Goal: Task Accomplishment & Management: Use online tool/utility

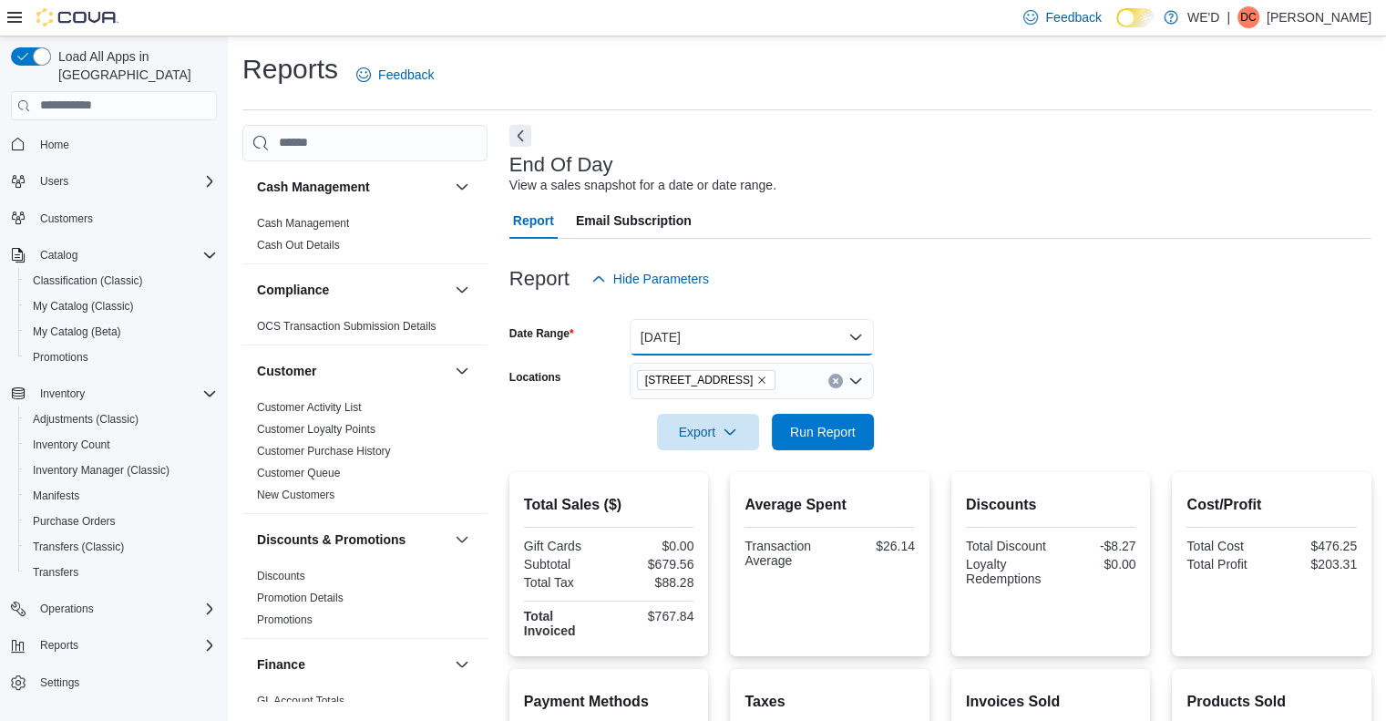
click at [742, 331] on button "[DATE]" at bounding box center [752, 337] width 244 height 36
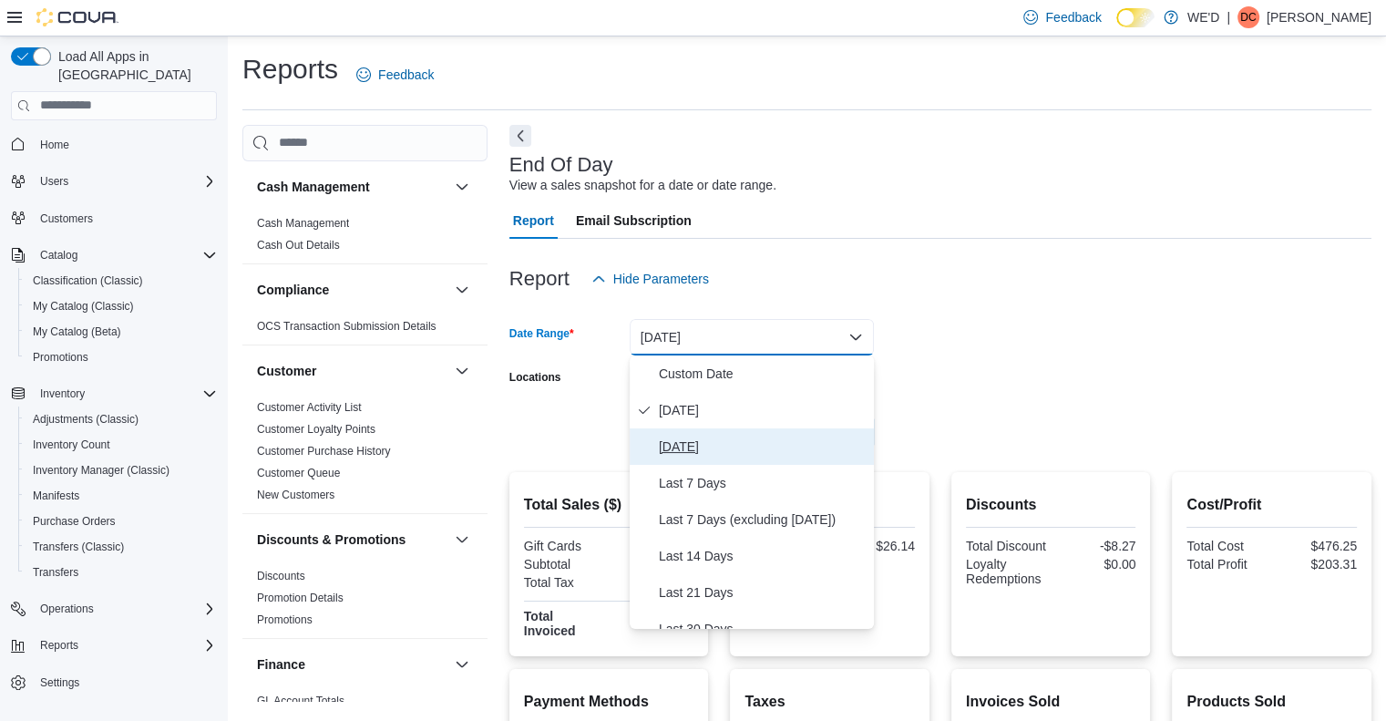
click at [709, 442] on span "[DATE]" at bounding box center [763, 447] width 208 height 22
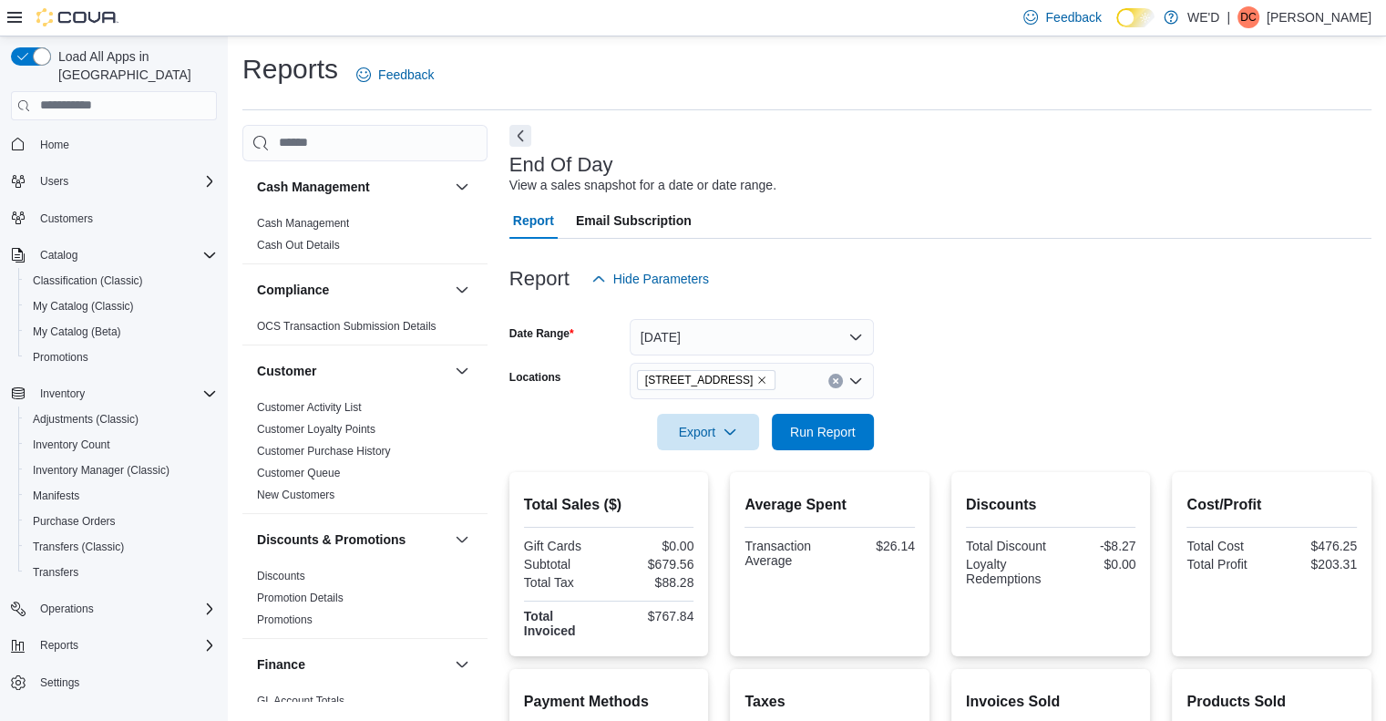
click at [1000, 414] on form "Date Range [DATE] Locations [STREET_ADDRESS][GEOGRAPHIC_DATA] Run Report" at bounding box center [940, 373] width 862 height 153
click at [756, 376] on icon "Remove 2400 Dundas St W from selection in this group" at bounding box center [761, 379] width 11 height 11
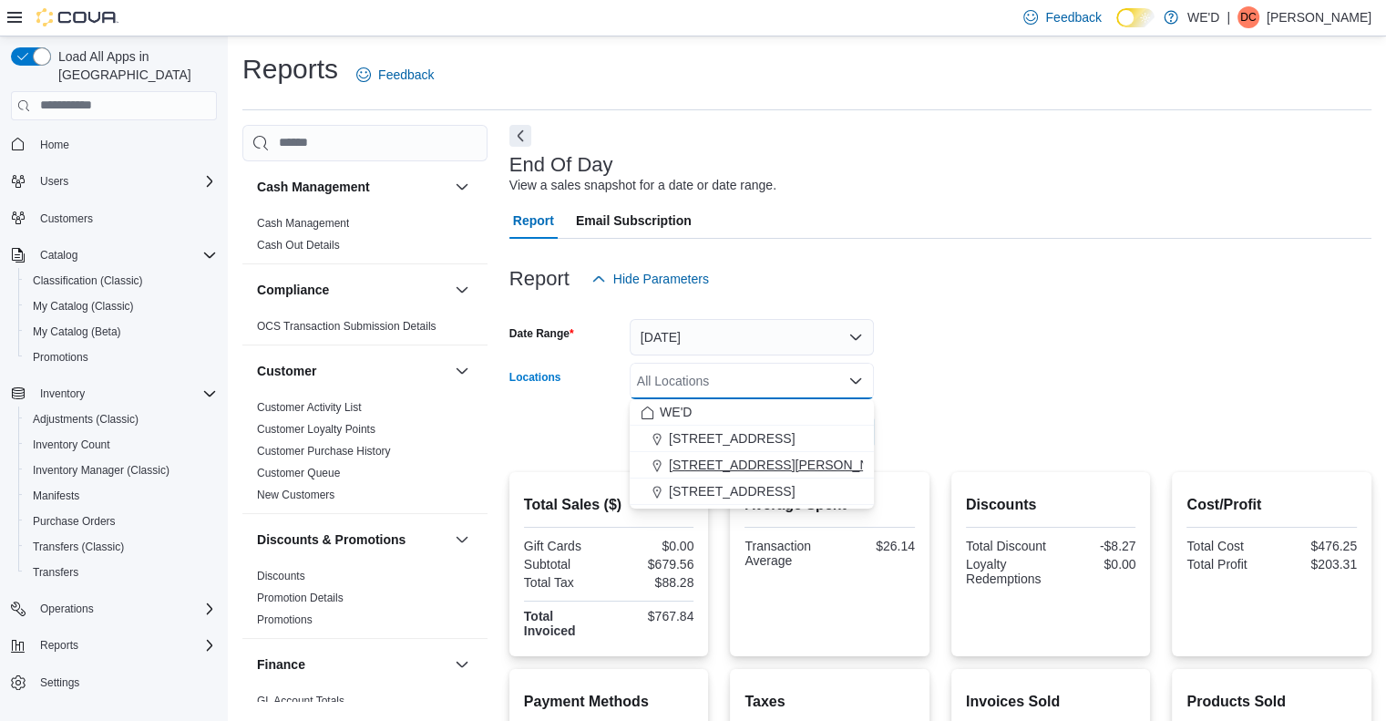
click at [722, 458] on span "[STREET_ADDRESS][PERSON_NAME]" at bounding box center [784, 465] width 231 height 18
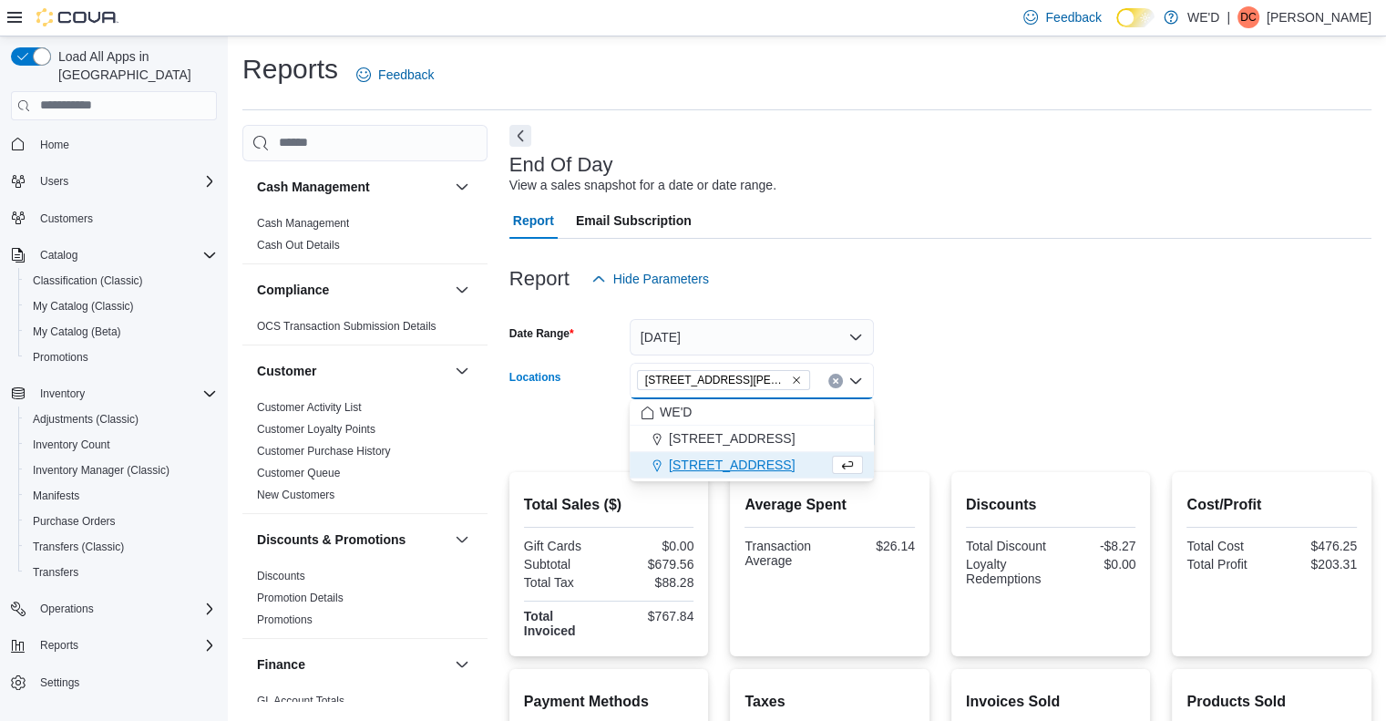
click at [969, 460] on div at bounding box center [940, 461] width 862 height 22
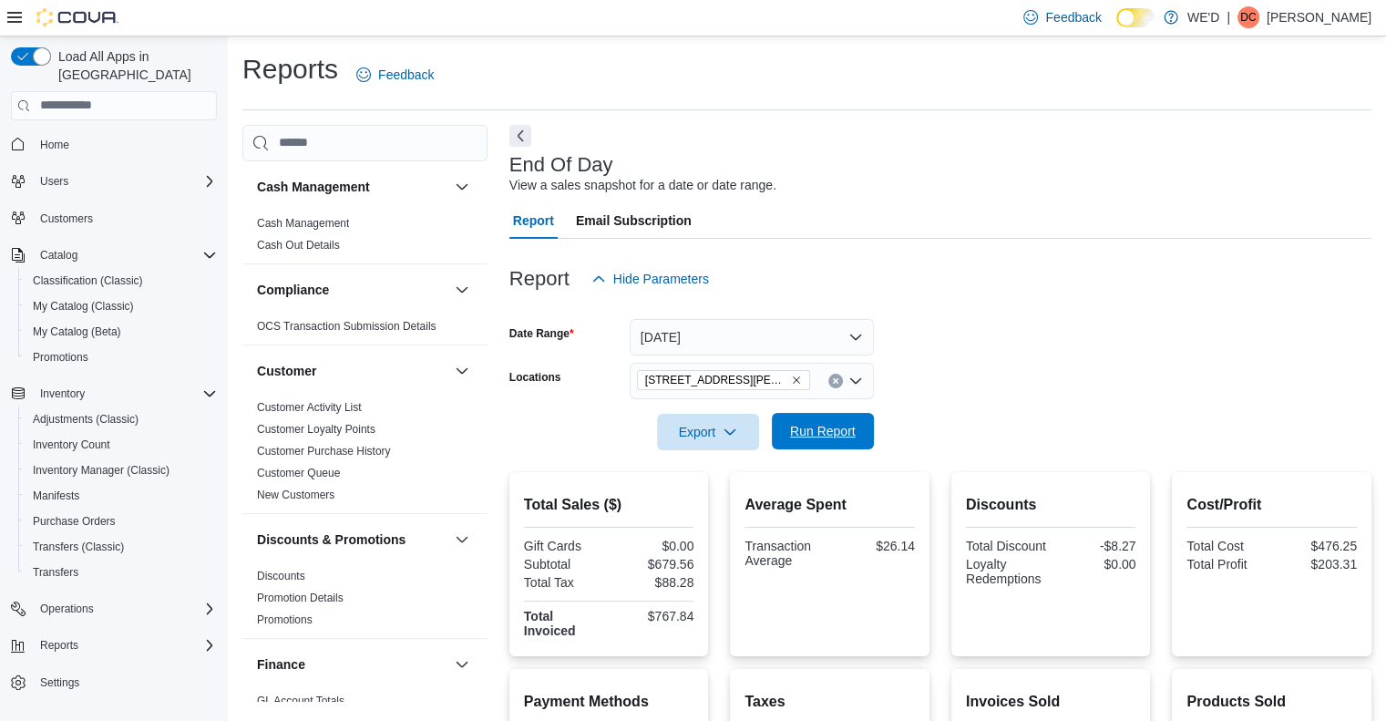
click at [827, 433] on span "Run Report" at bounding box center [823, 431] width 66 height 18
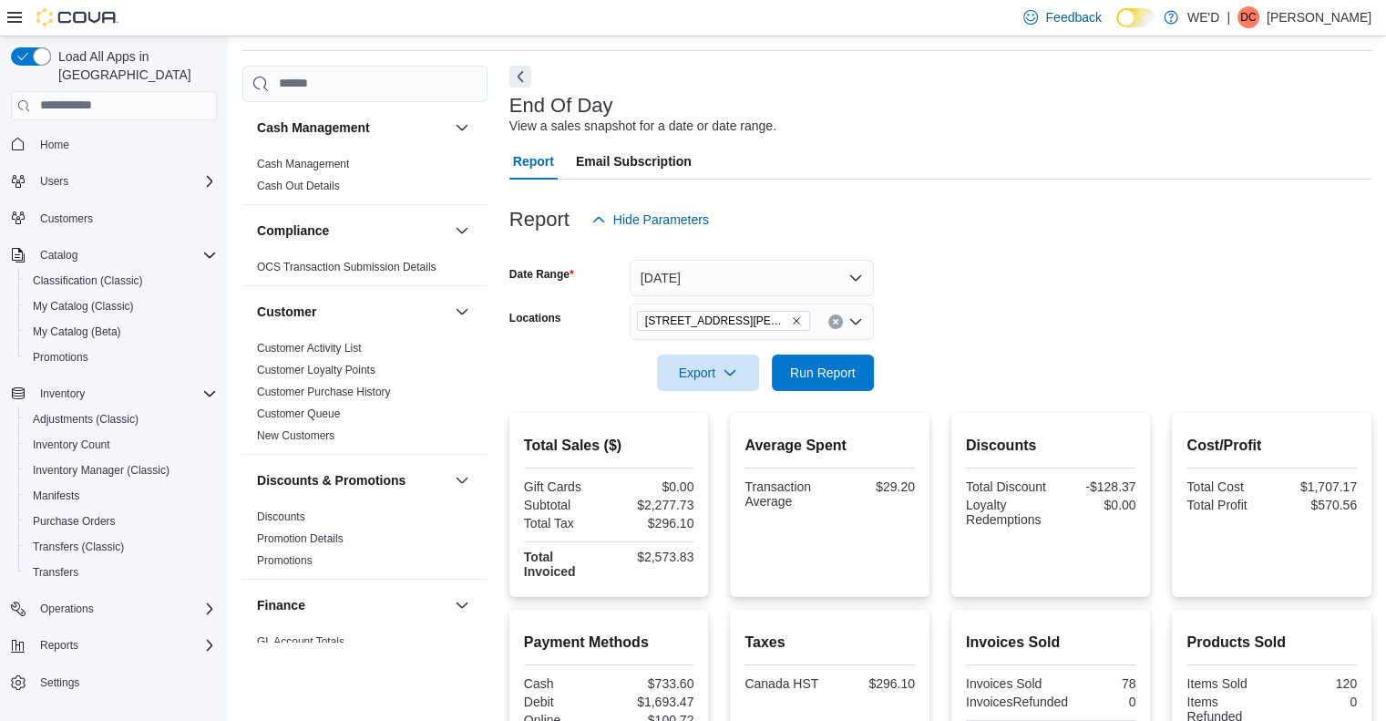
scroll to position [91, 0]
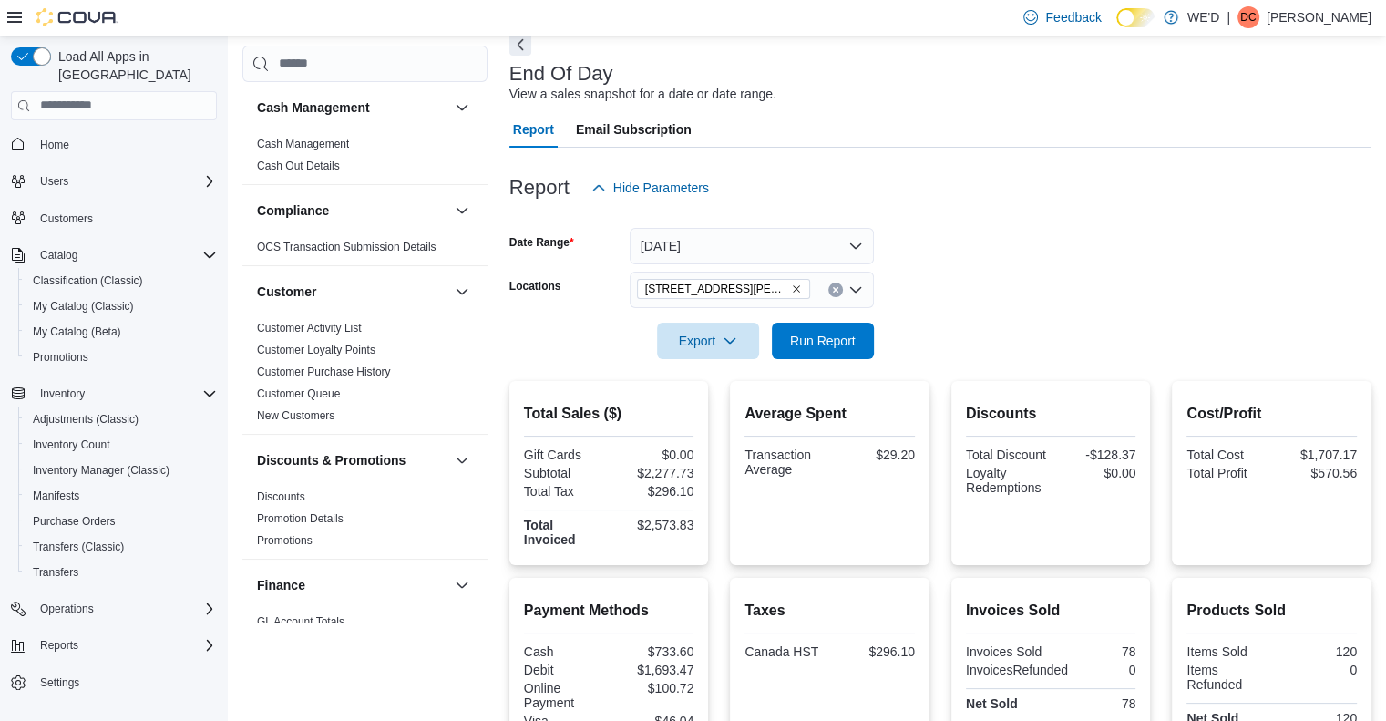
click at [751, 282] on span "[STREET_ADDRESS][PERSON_NAME]" at bounding box center [723, 289] width 173 height 20
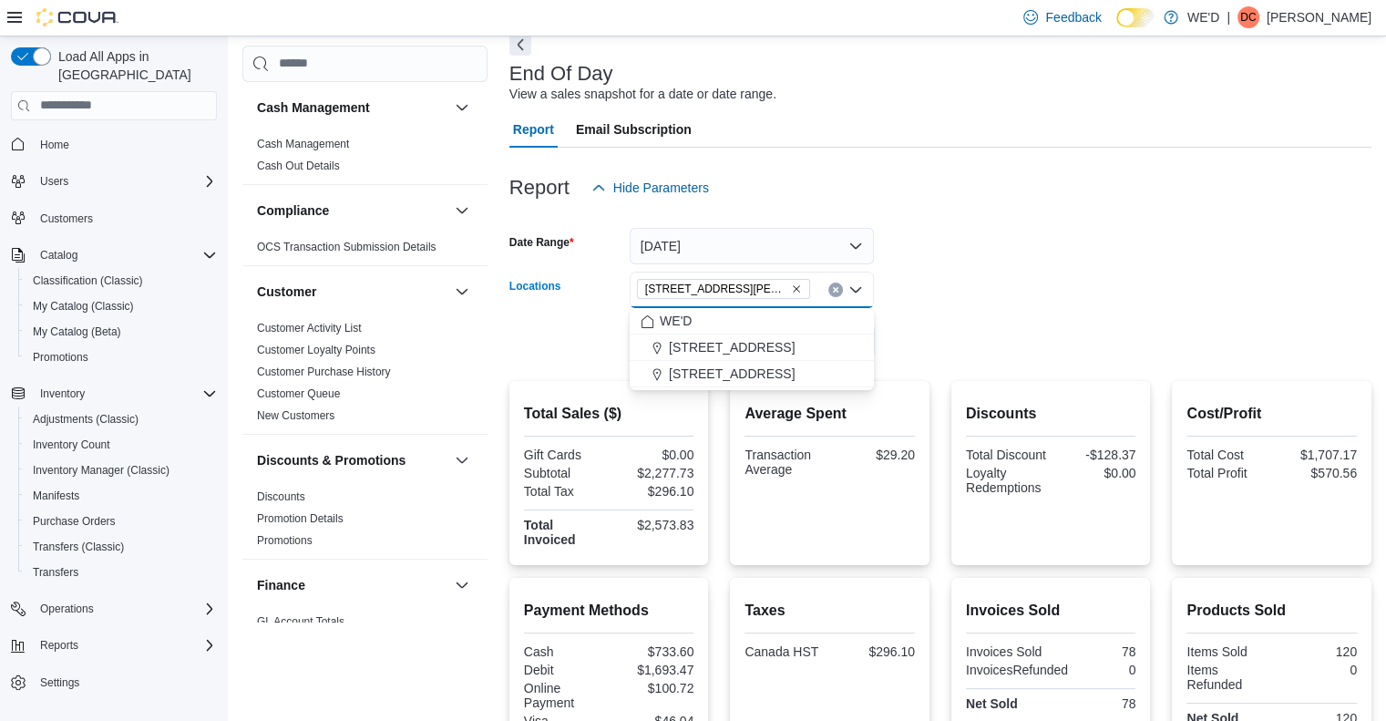
click at [744, 281] on span "[STREET_ADDRESS][PERSON_NAME]" at bounding box center [723, 289] width 157 height 18
click at [791, 285] on icon "Remove 205 Quigley Rd #5 from selection in this group" at bounding box center [796, 288] width 11 height 11
click at [738, 398] on span "[STREET_ADDRESS]" at bounding box center [732, 400] width 126 height 18
click at [1015, 349] on form "Date Range [DATE] Locations [STREET_ADDRESS][GEOGRAPHIC_DATA] box. Selected. [S…" at bounding box center [940, 282] width 862 height 153
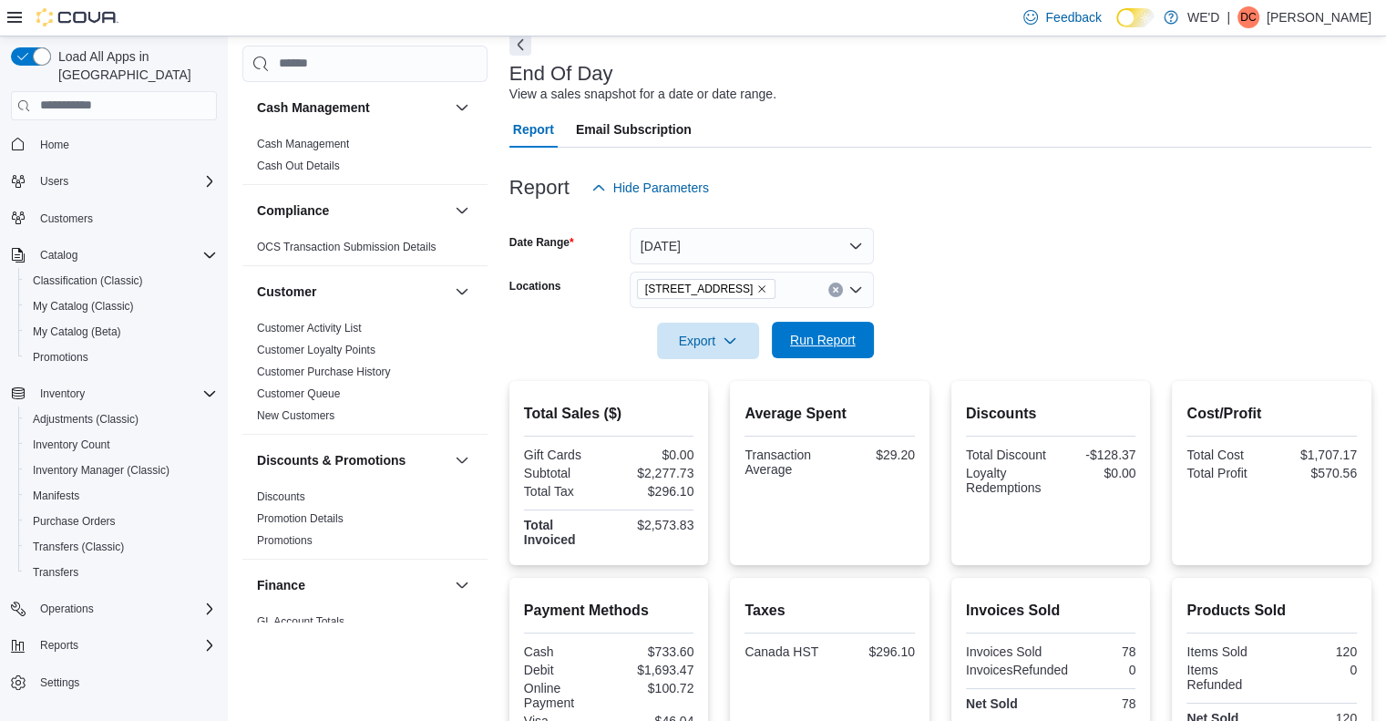
click at [839, 344] on span "Run Report" at bounding box center [823, 340] width 66 height 18
click at [948, 317] on div at bounding box center [940, 315] width 862 height 15
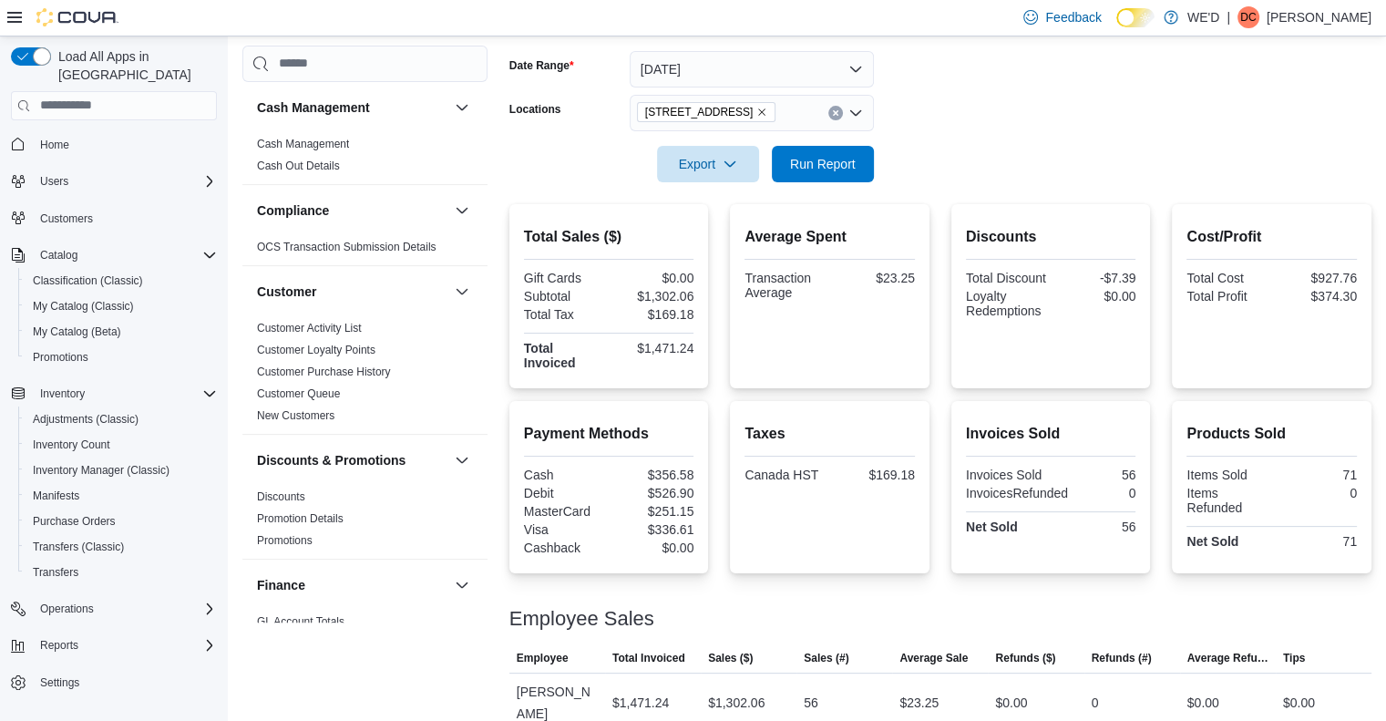
scroll to position [271, 0]
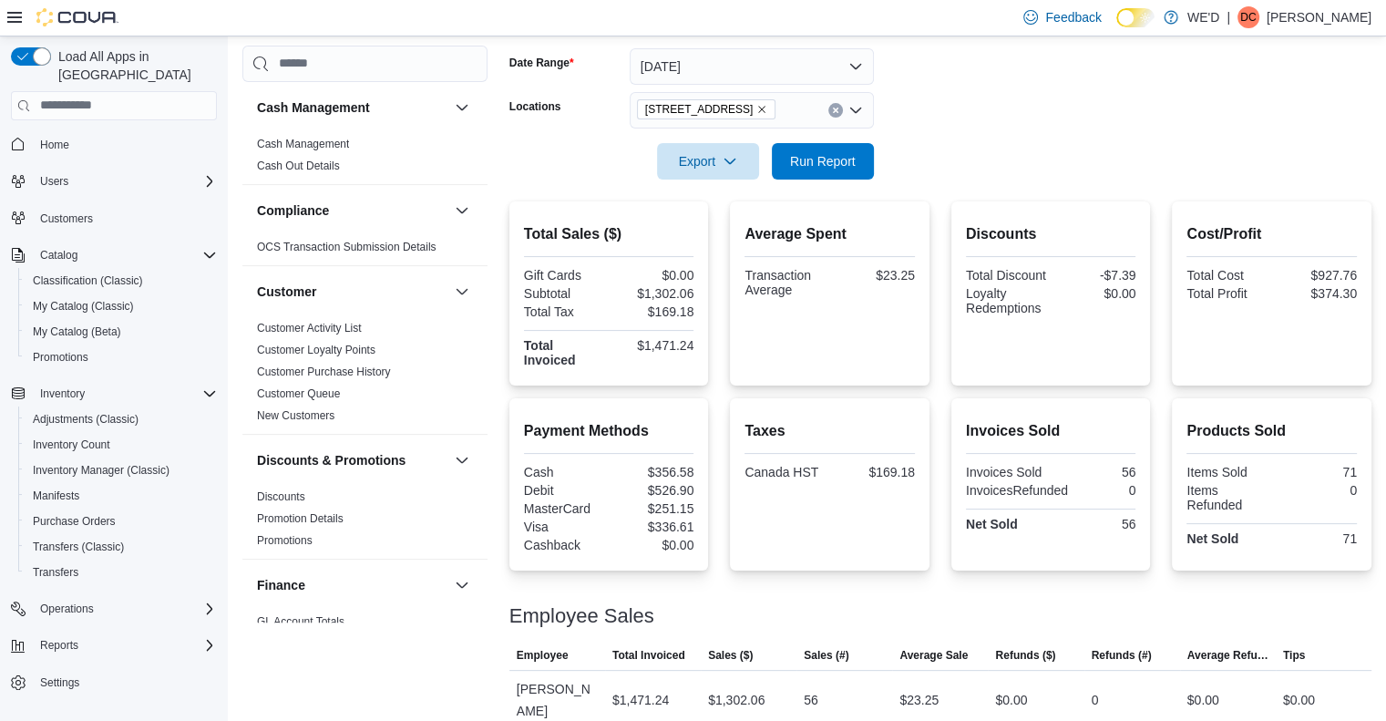
click at [980, 195] on div at bounding box center [940, 191] width 862 height 22
click at [941, 207] on div "Total Sales ($) Gift Cards $0.00 Subtotal $1,302.06 Total Tax $169.18 Total Inv…" at bounding box center [940, 293] width 862 height 184
click at [952, 180] on div at bounding box center [940, 191] width 862 height 22
click at [984, 152] on form "Date Range [DATE] Locations [STREET_ADDRESS][GEOGRAPHIC_DATA] Run Report" at bounding box center [940, 102] width 862 height 153
click at [982, 147] on form "Date Range [DATE] Locations [STREET_ADDRESS][GEOGRAPHIC_DATA] Run Report" at bounding box center [940, 102] width 862 height 153
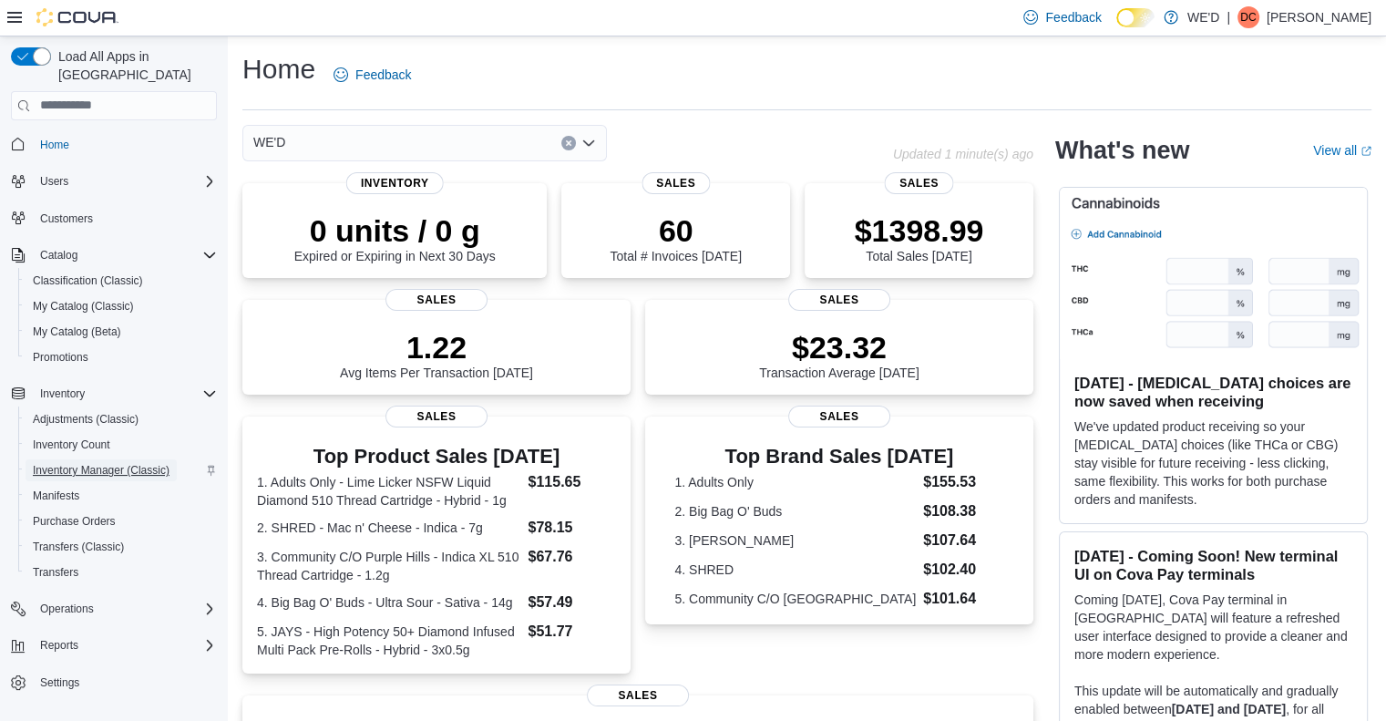
click at [98, 463] on span "Inventory Manager (Classic)" at bounding box center [101, 470] width 137 height 15
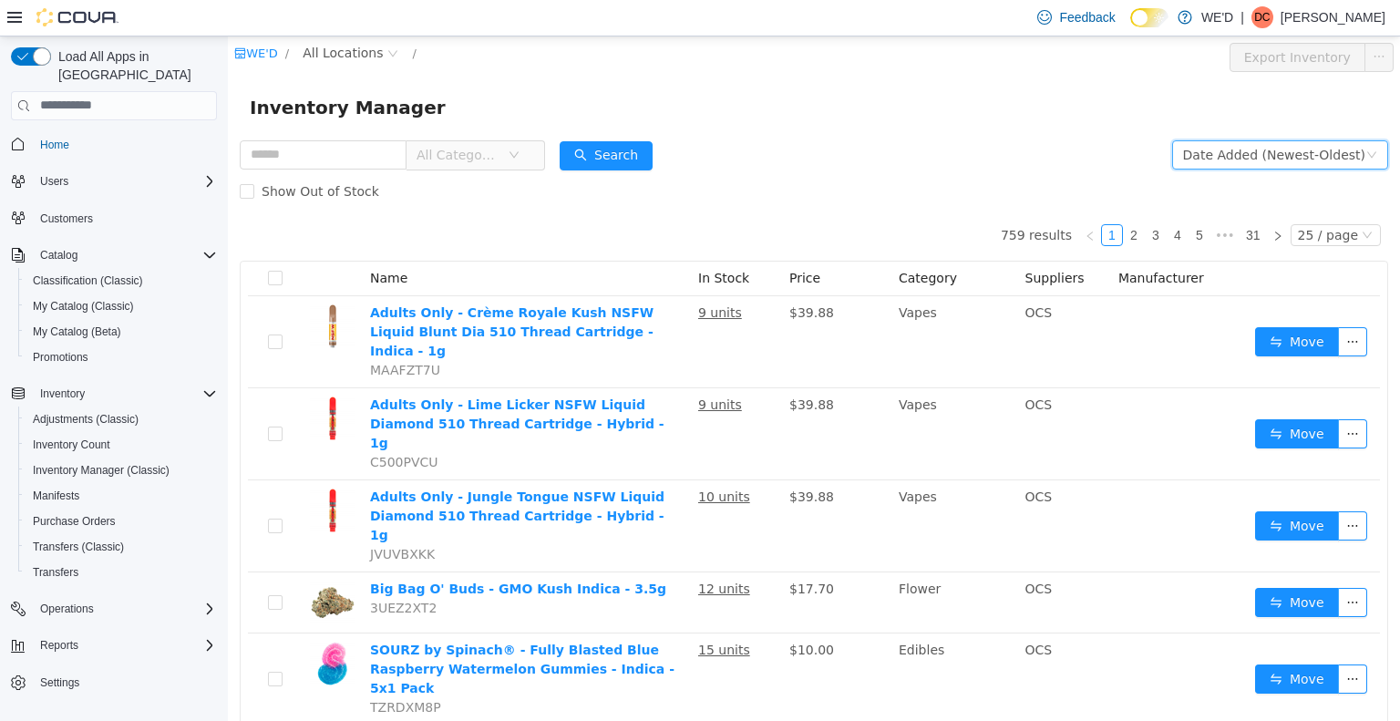
click at [1259, 153] on div "Date Added (Newest-Oldest)" at bounding box center [1274, 153] width 182 height 27
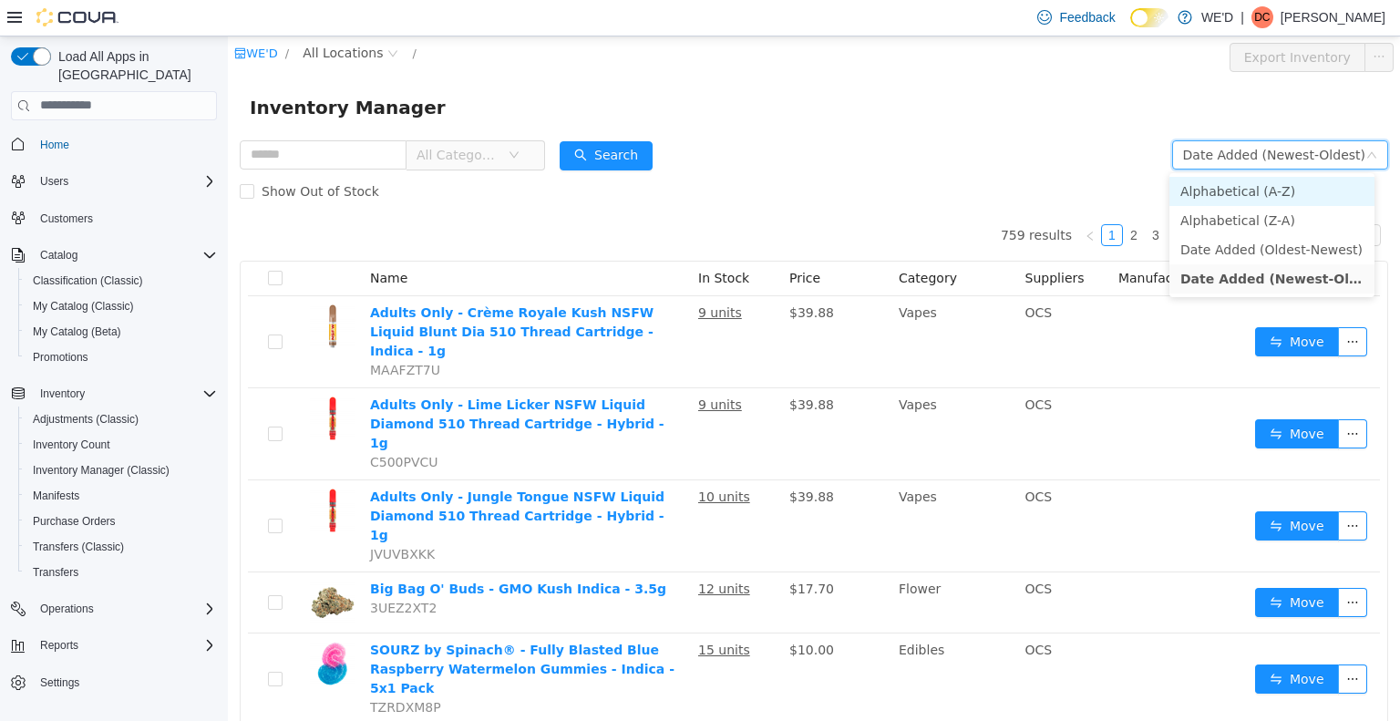
click at [1257, 196] on li "Alphabetical (A-Z)" at bounding box center [1271, 190] width 205 height 29
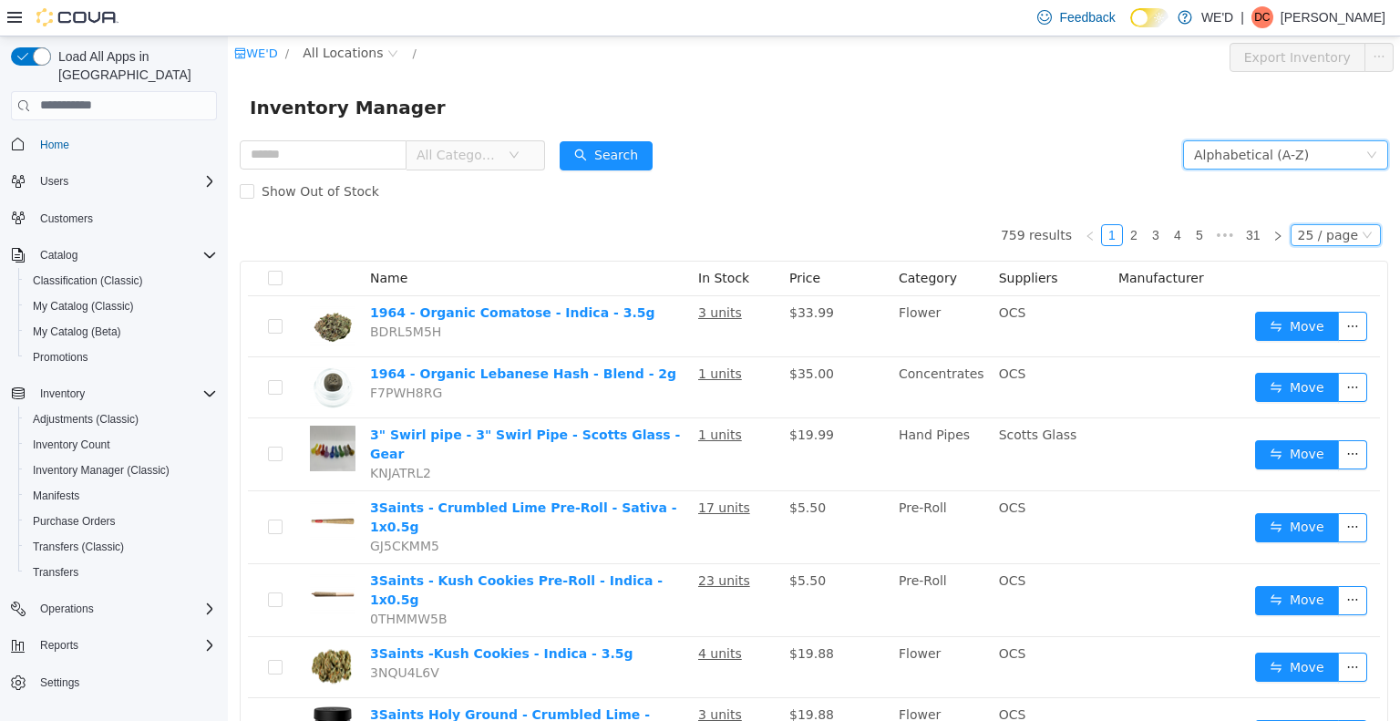
click at [1335, 238] on div "25 / page" at bounding box center [1328, 234] width 60 height 20
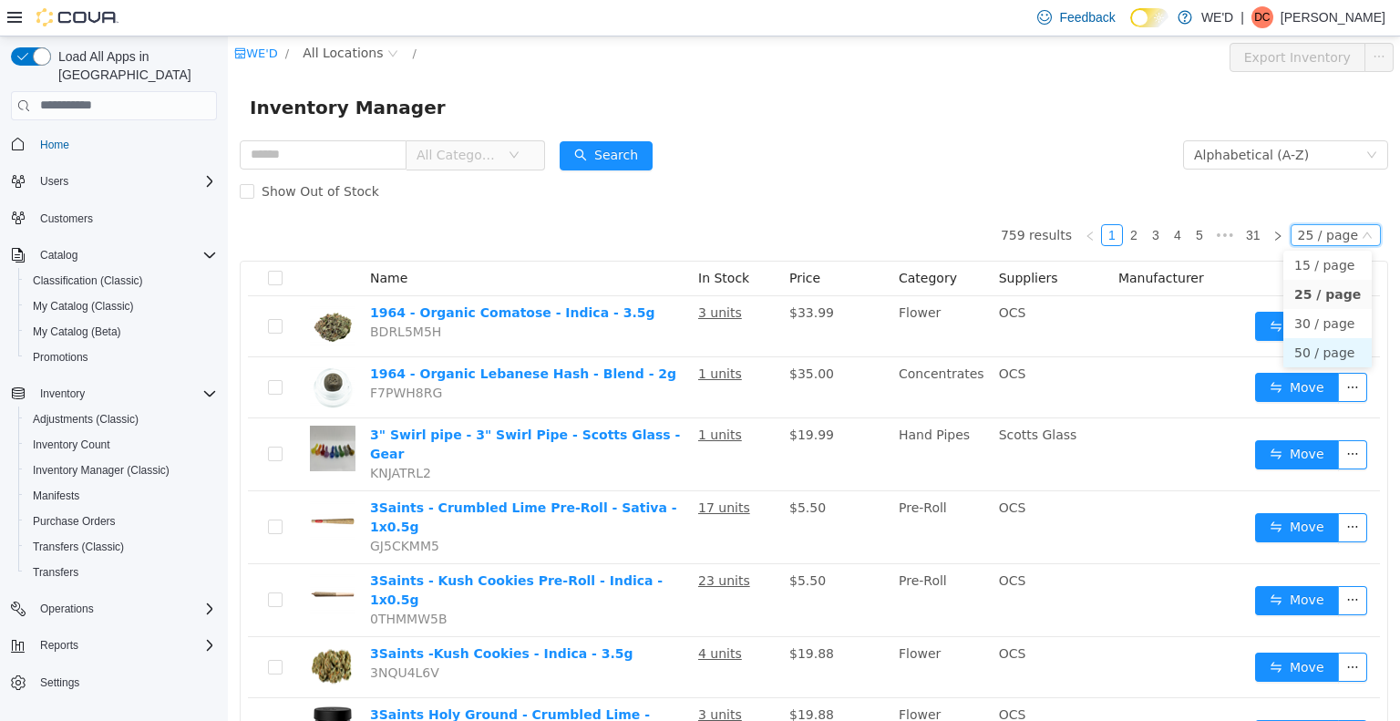
click at [1328, 344] on li "50 / page" at bounding box center [1327, 351] width 88 height 29
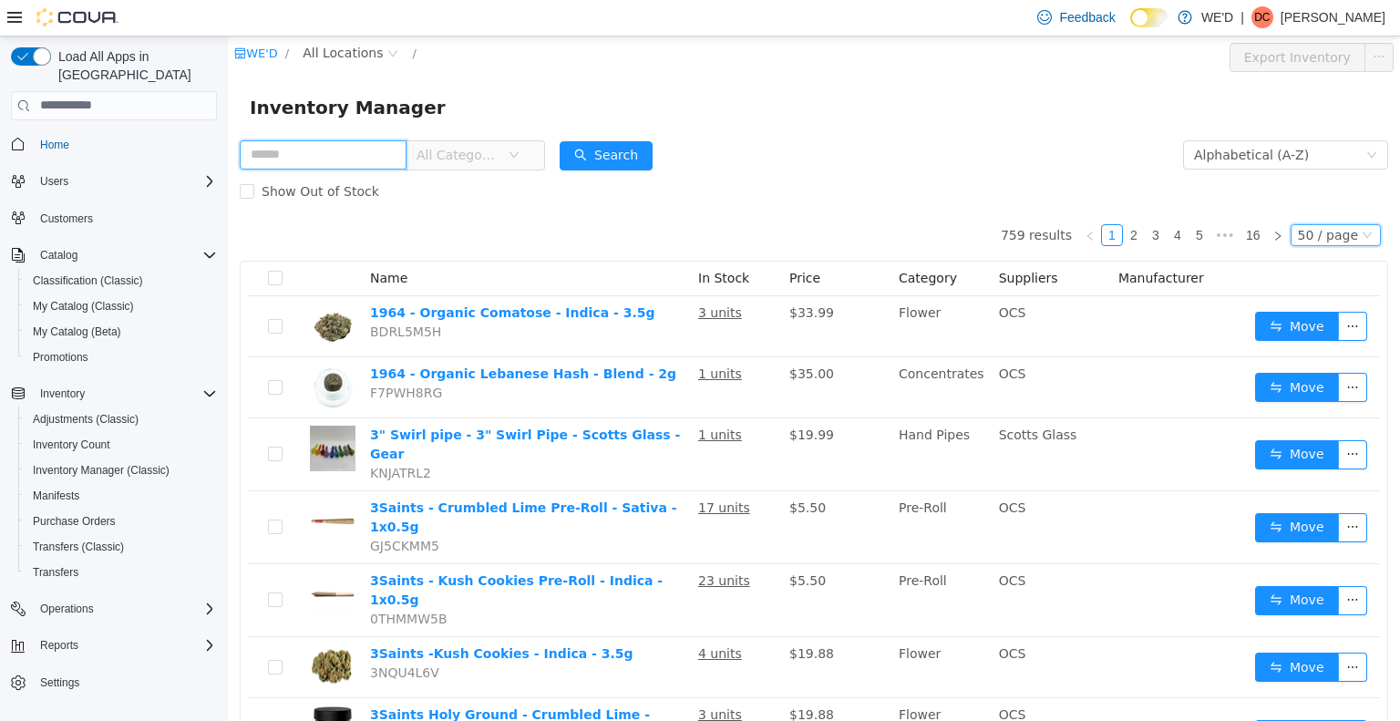
click at [339, 158] on input "text" at bounding box center [323, 153] width 167 height 29
type input "*******"
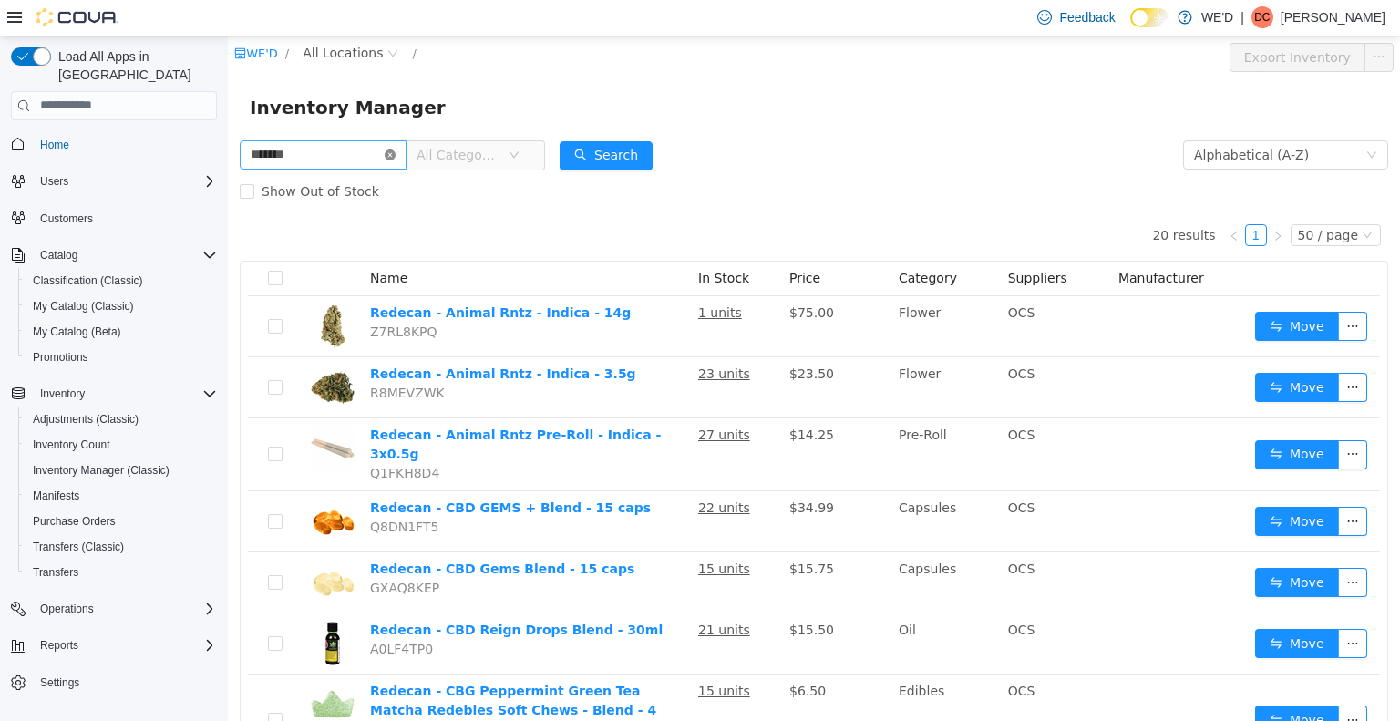
drag, startPoint x: 405, startPoint y: 157, endPoint x: 368, endPoint y: 160, distance: 36.6
click at [395, 157] on icon "icon: close-circle" at bounding box center [390, 154] width 11 height 11
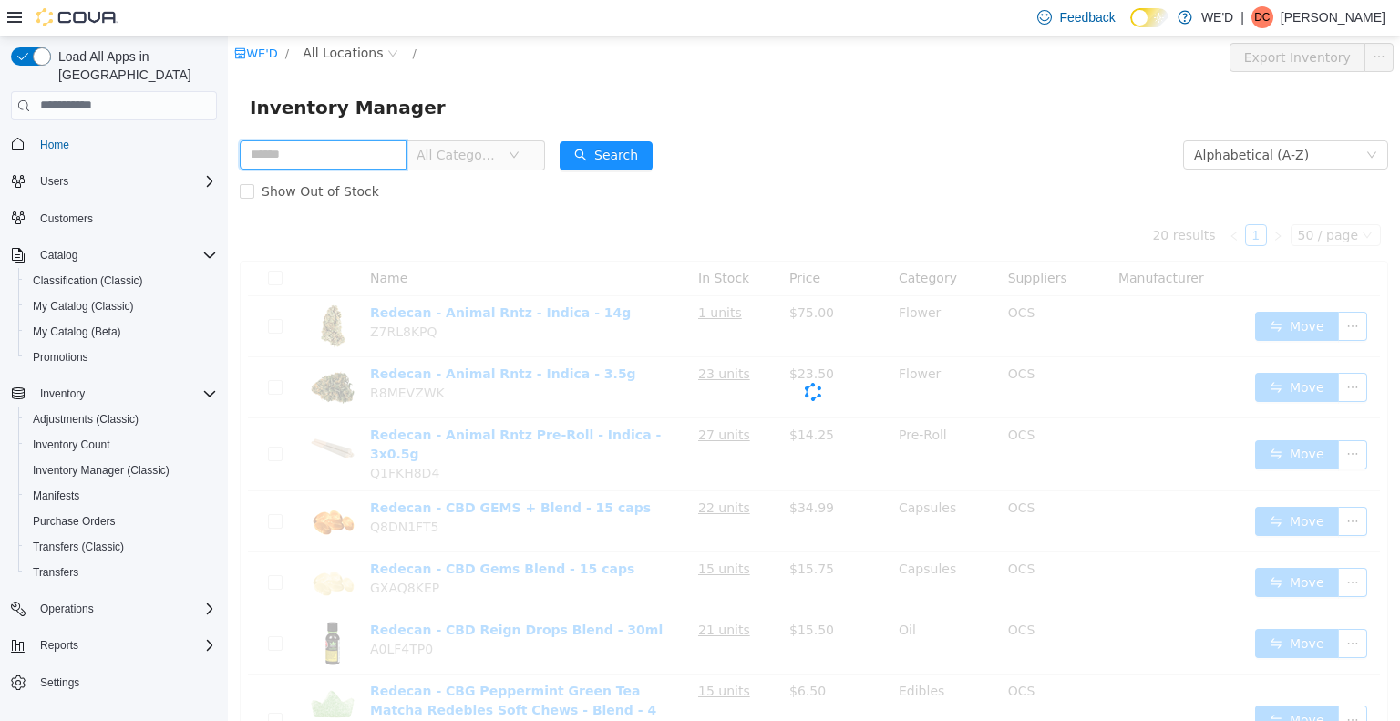
click at [368, 160] on input "text" at bounding box center [323, 153] width 167 height 29
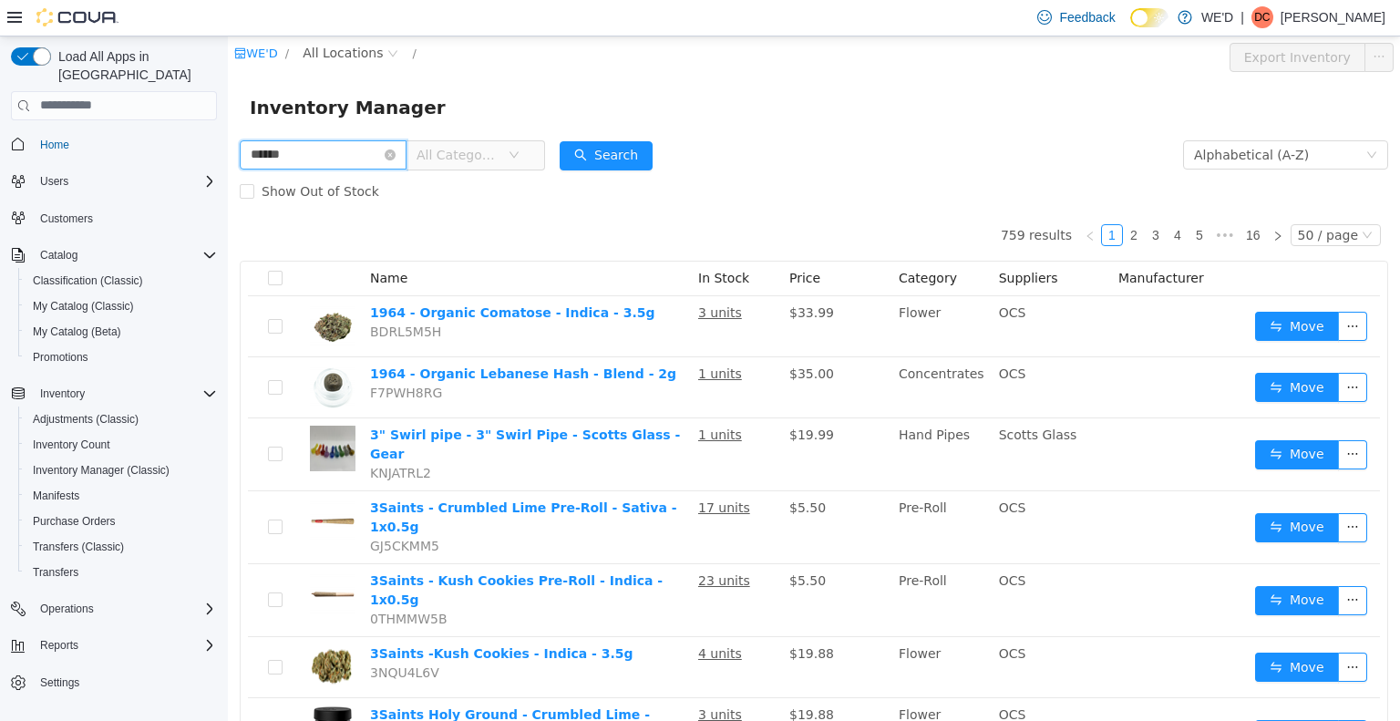
type input "******"
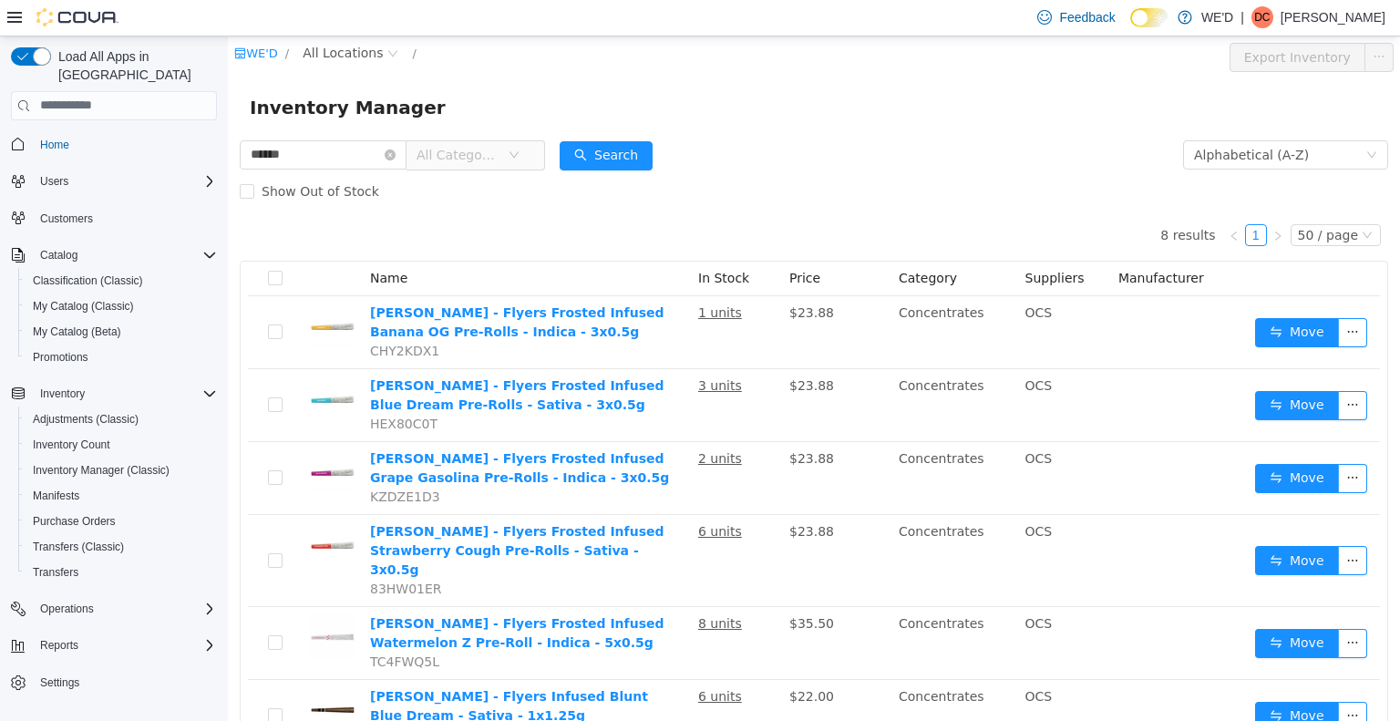
click at [817, 215] on div "8 results 1 50 / page 15 / page 25 / page 30 / page 50 / page Name In Stock Pri…" at bounding box center [814, 553] width 1148 height 689
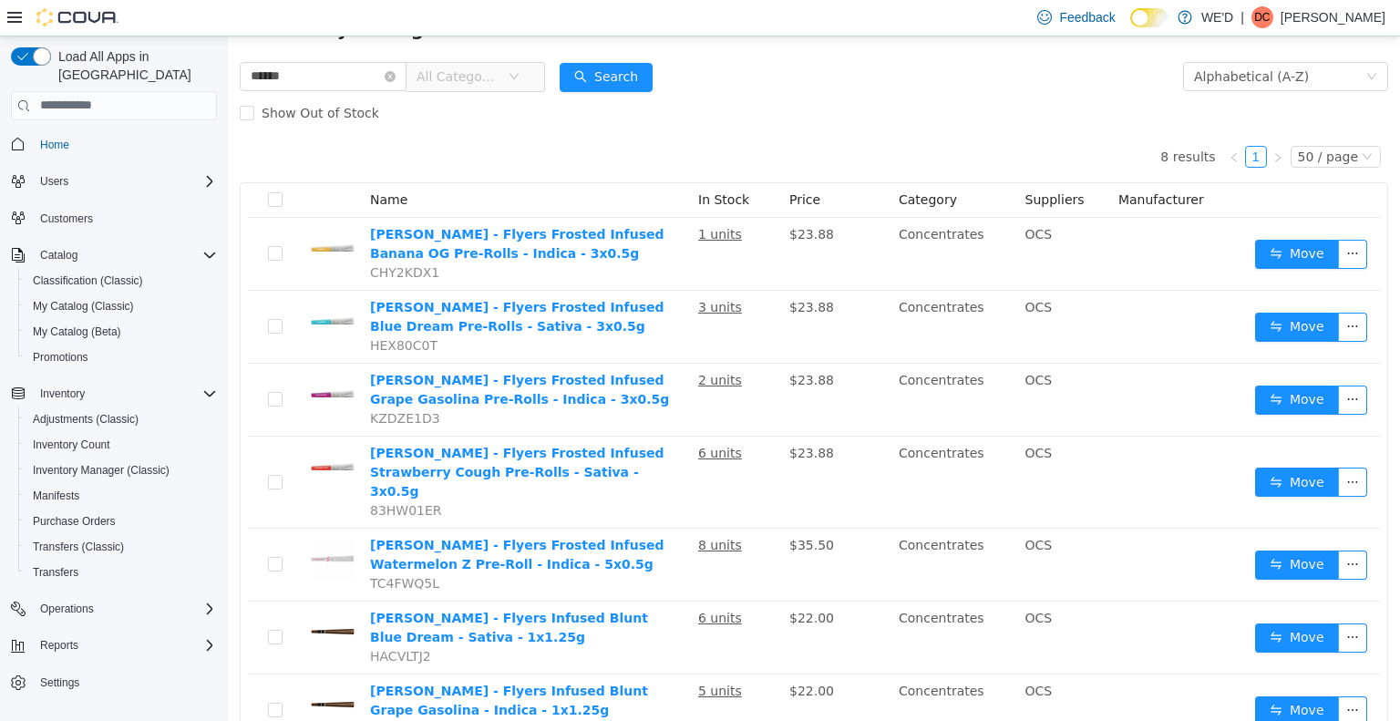
scroll to position [91, 0]
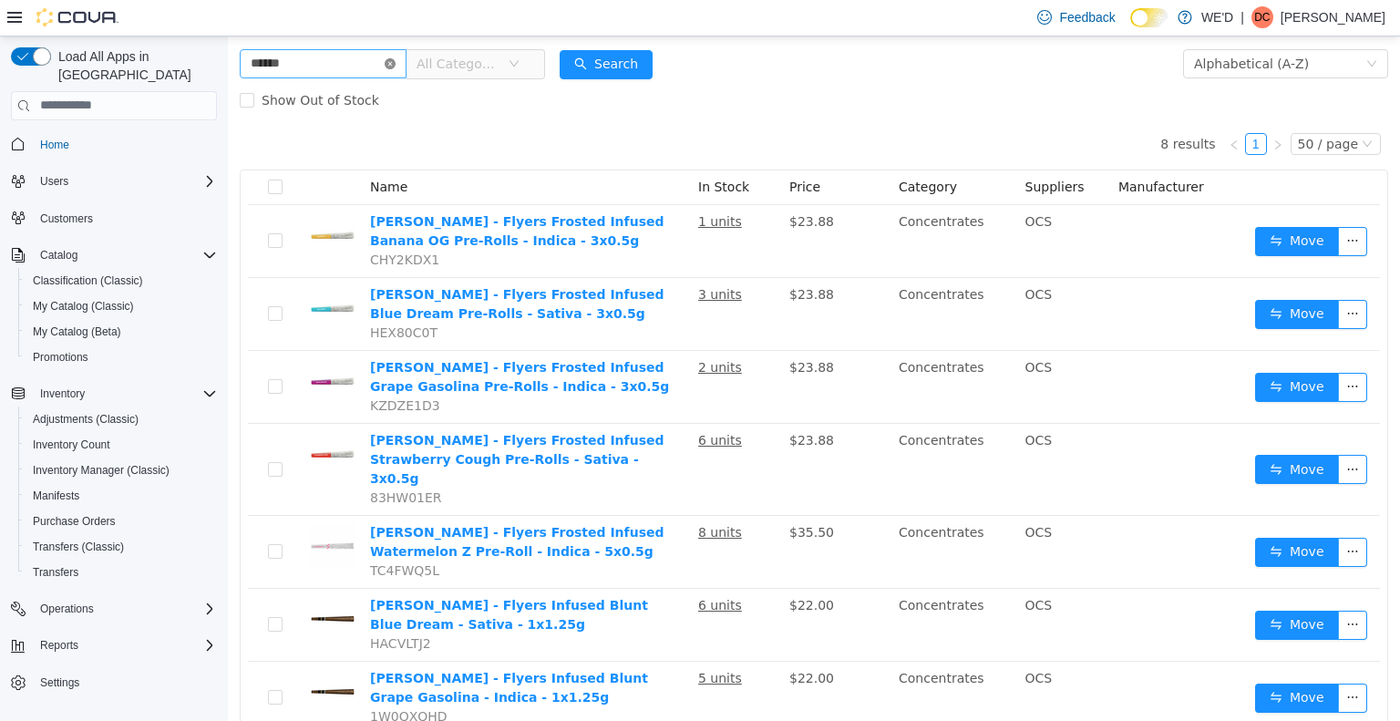
click at [395, 65] on icon "icon: close-circle" at bounding box center [390, 62] width 11 height 11
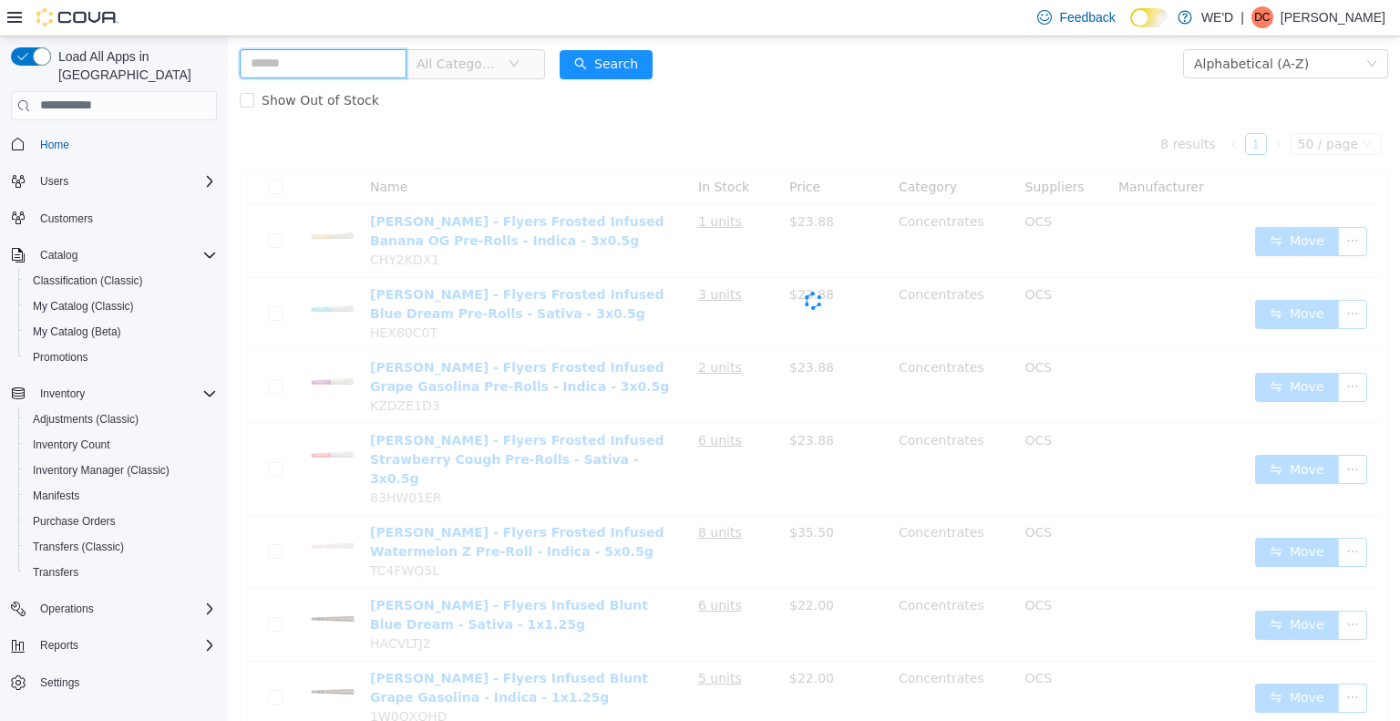
click at [370, 72] on input "text" at bounding box center [323, 62] width 167 height 29
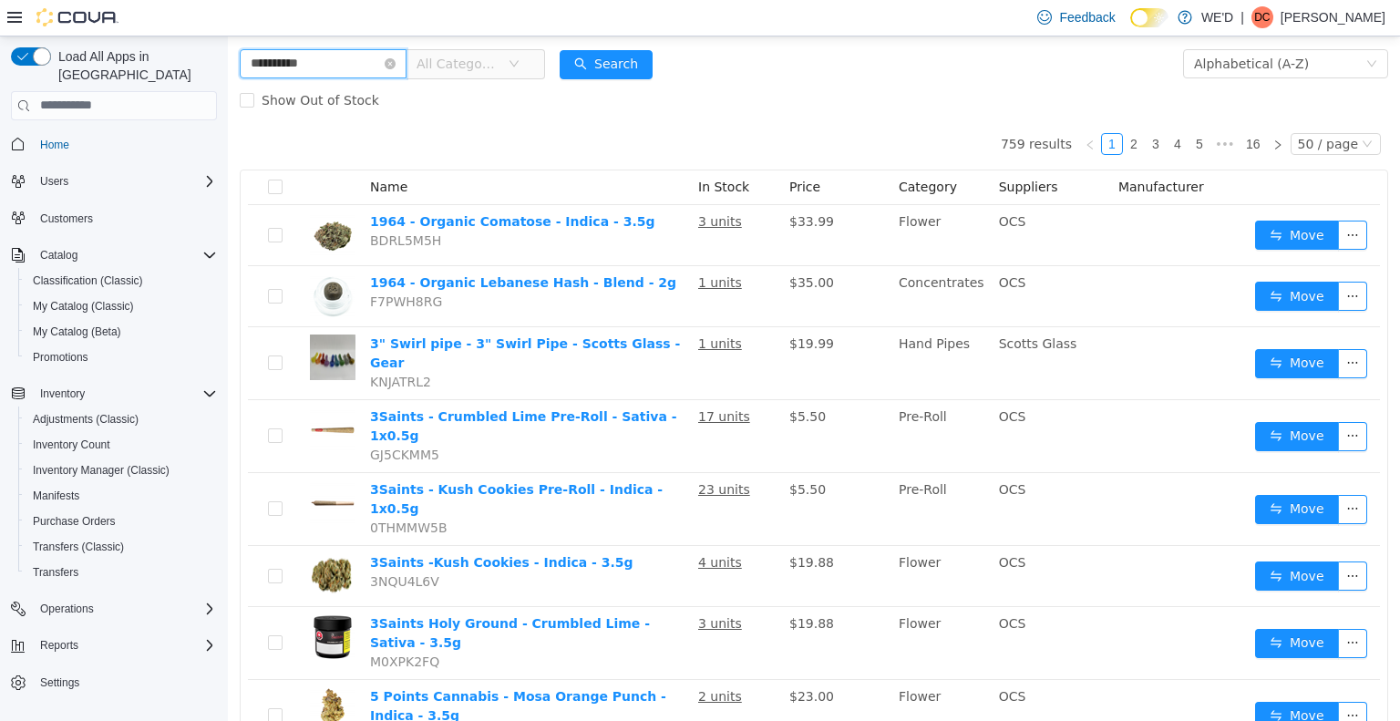
type input "**********"
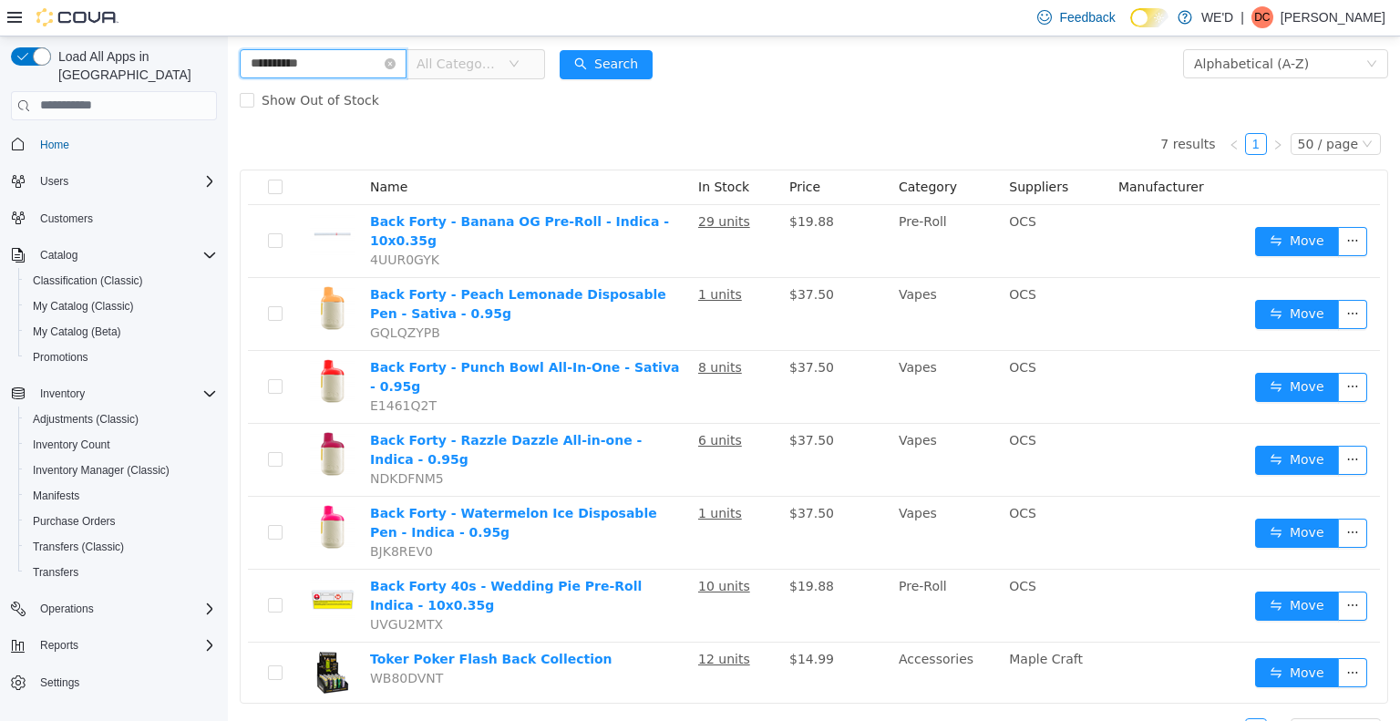
scroll to position [87, 0]
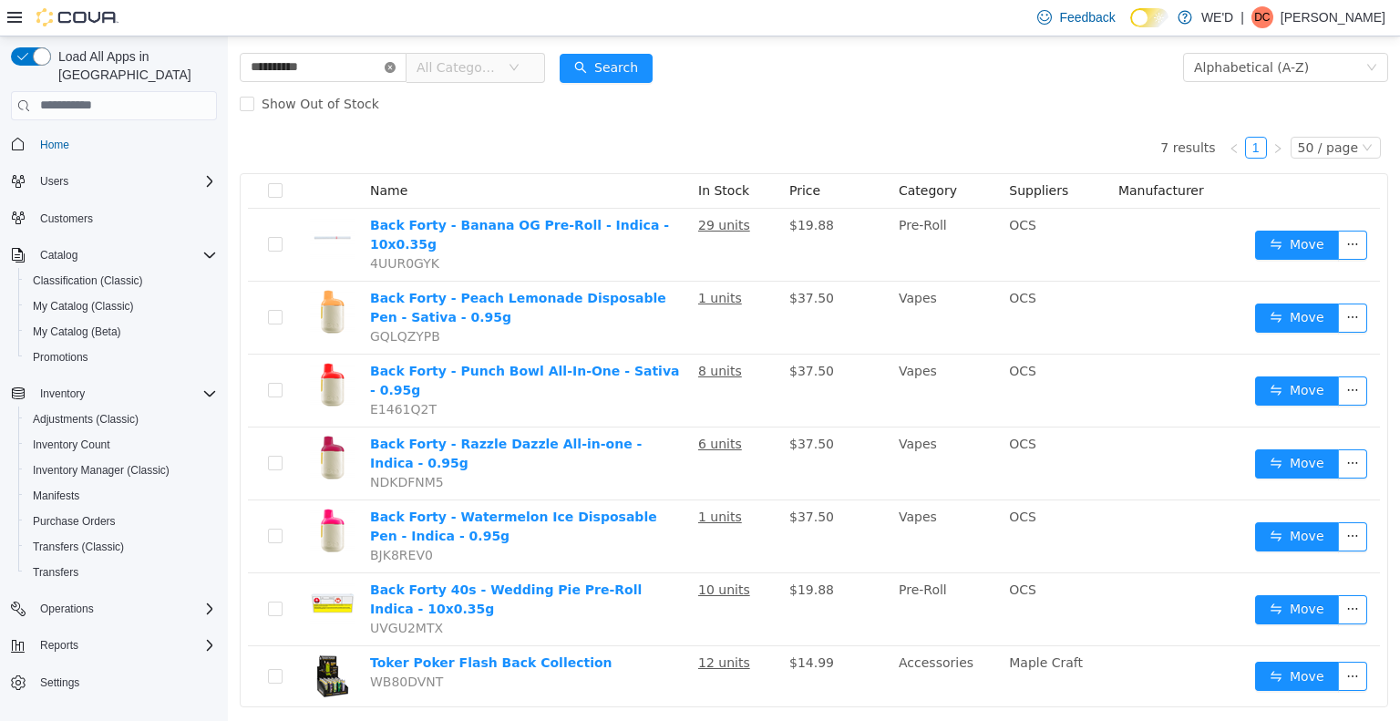
click at [395, 68] on icon "icon: close-circle" at bounding box center [390, 66] width 11 height 11
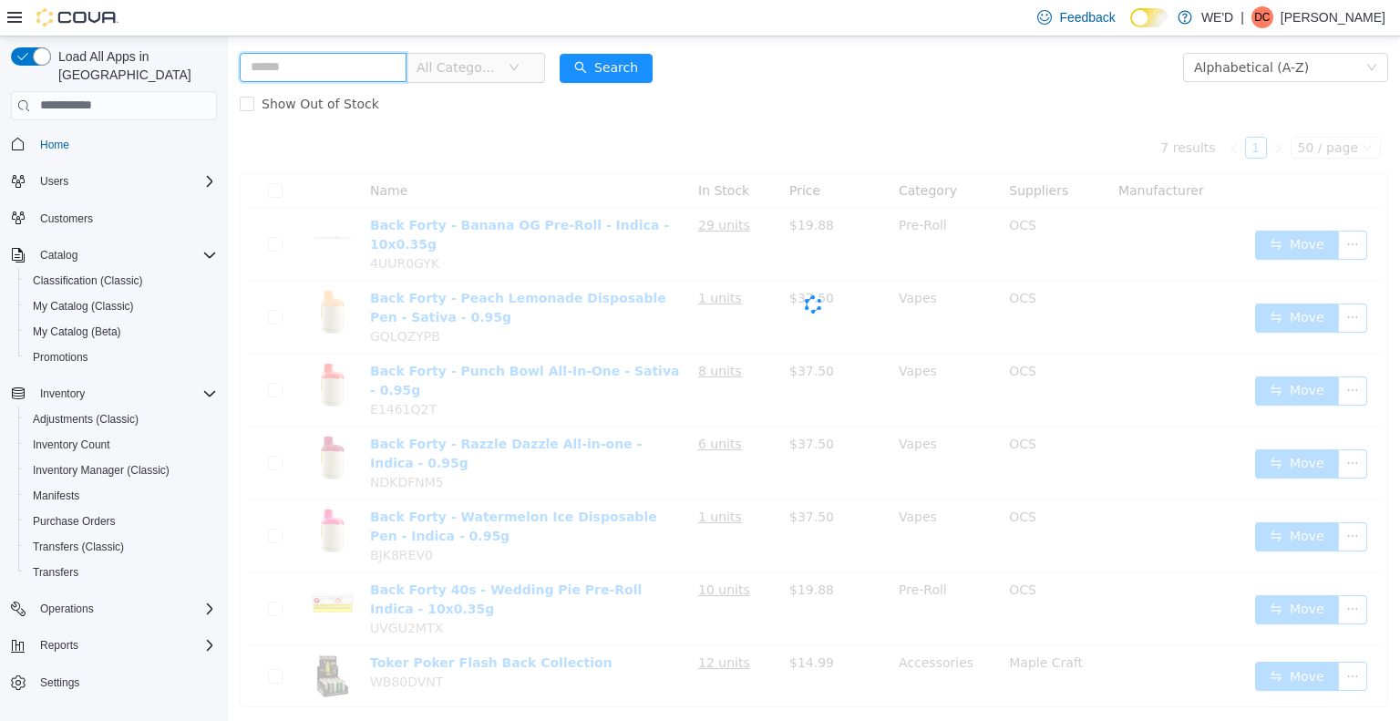
click at [356, 73] on input "text" at bounding box center [323, 66] width 167 height 29
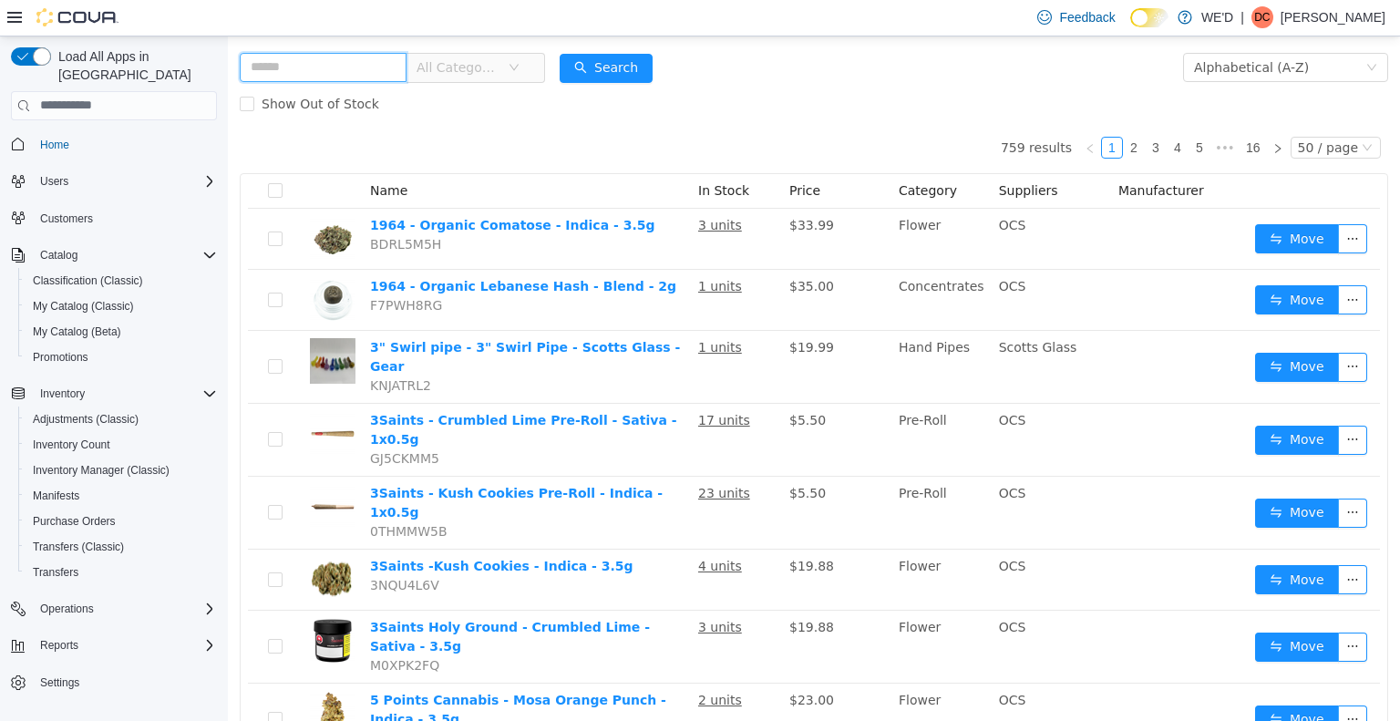
type input "****"
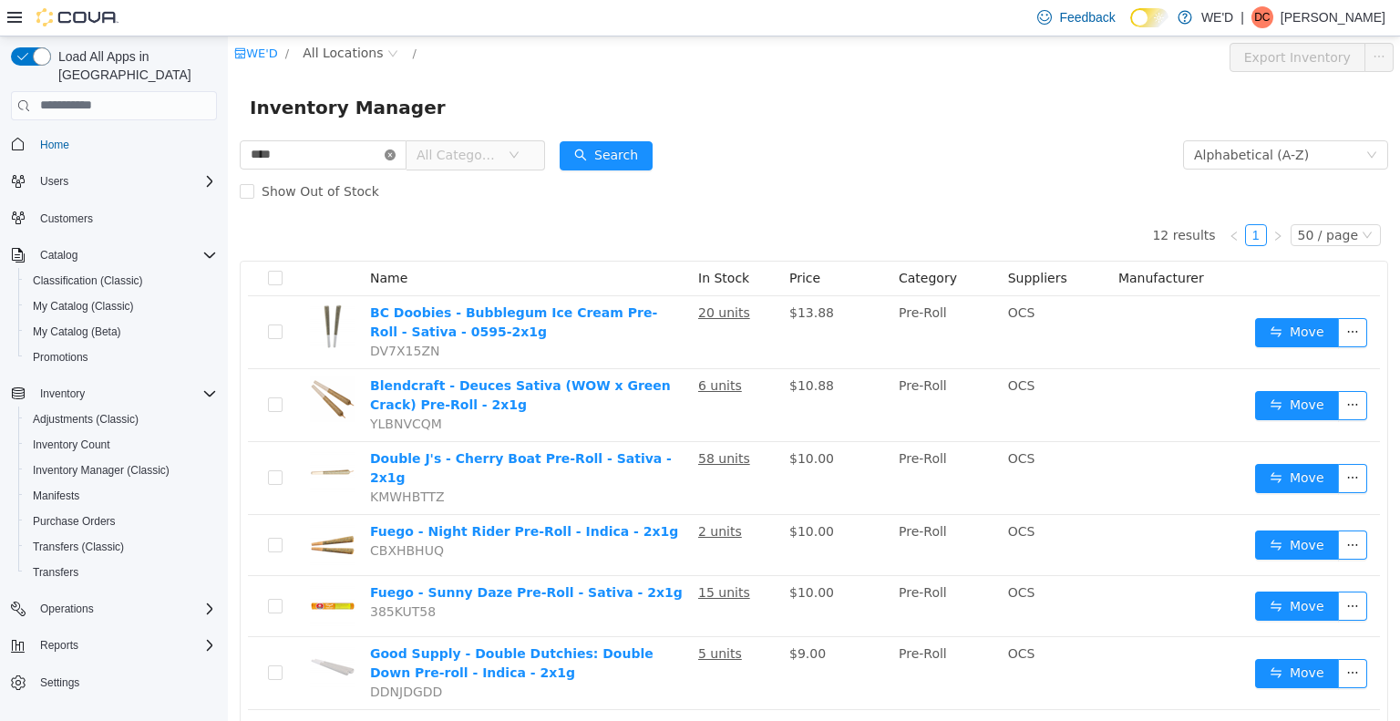
click at [395, 150] on icon "icon: close-circle" at bounding box center [390, 154] width 11 height 11
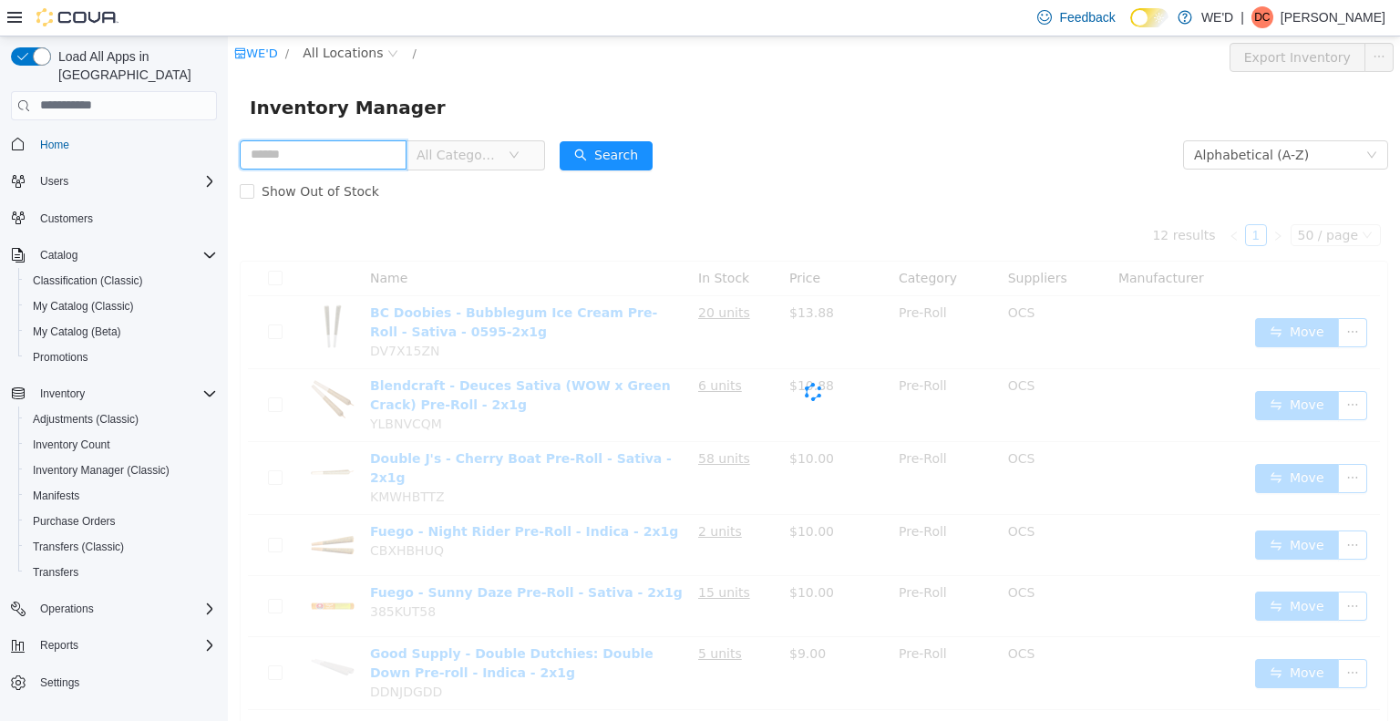
click at [384, 157] on input "text" at bounding box center [323, 153] width 167 height 29
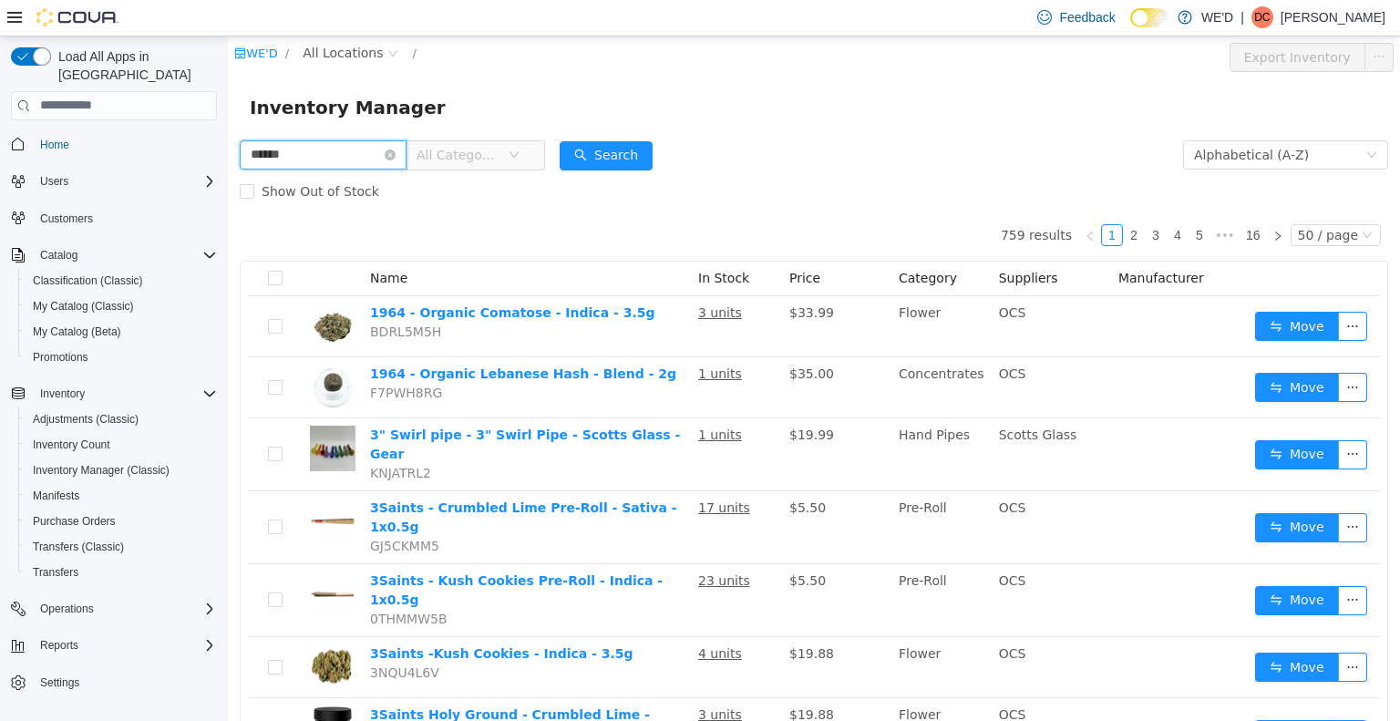
type input "******"
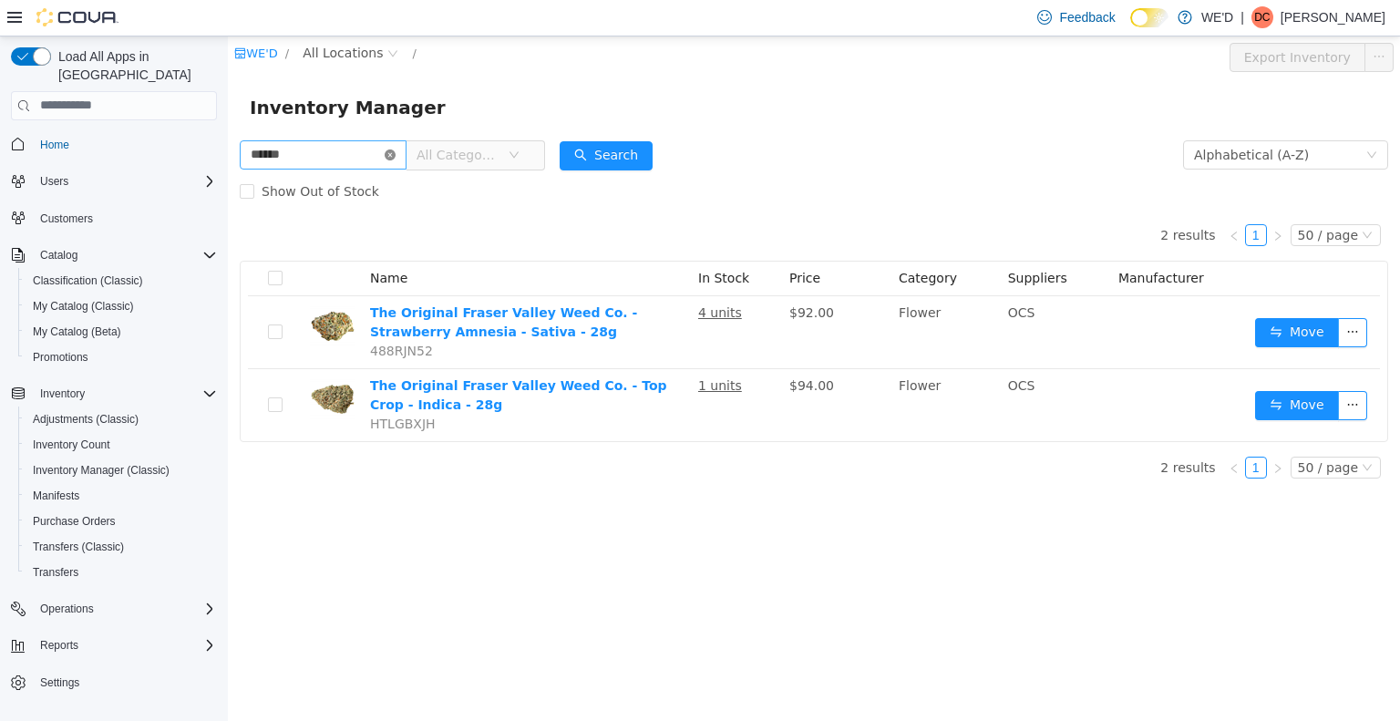
click at [395, 154] on icon "icon: close-circle" at bounding box center [390, 154] width 11 height 11
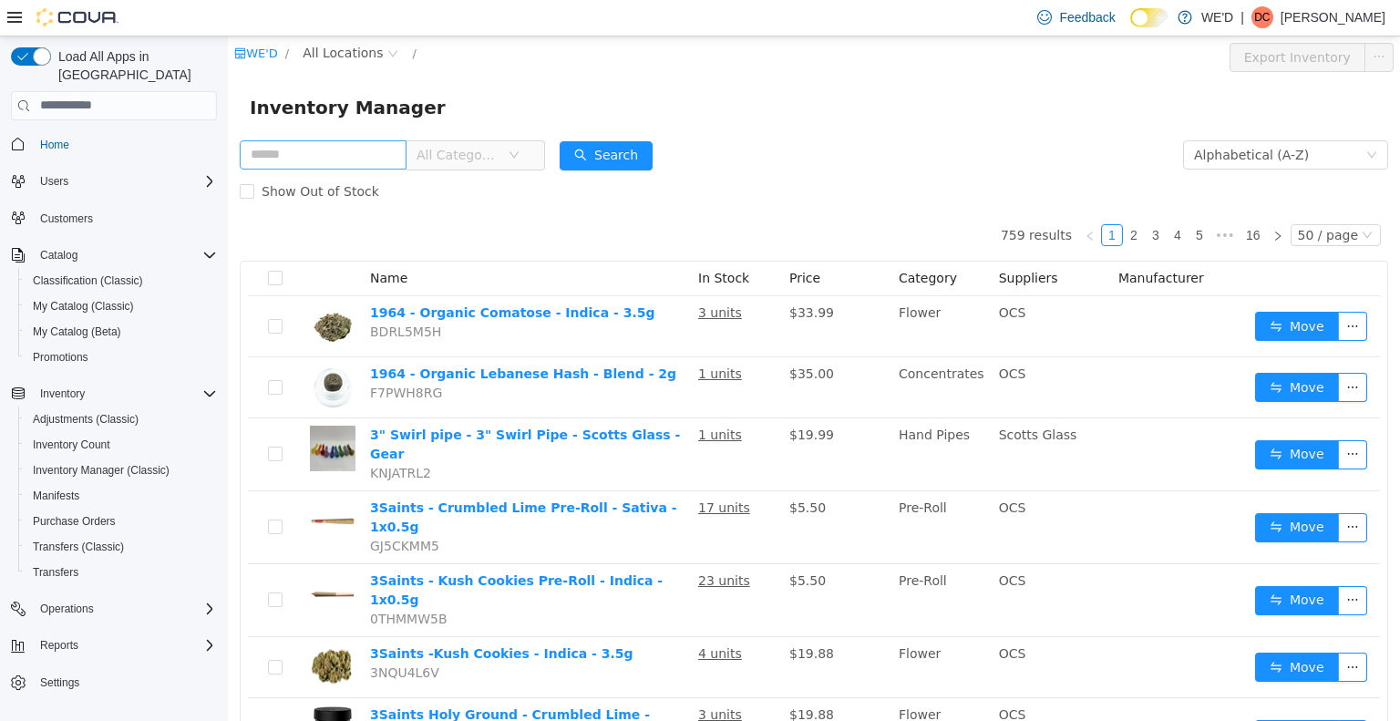
click at [816, 186] on div "Show Out of Stock" at bounding box center [814, 190] width 1148 height 36
click at [361, 150] on input "text" at bounding box center [323, 153] width 167 height 29
type input "*"
type input "********"
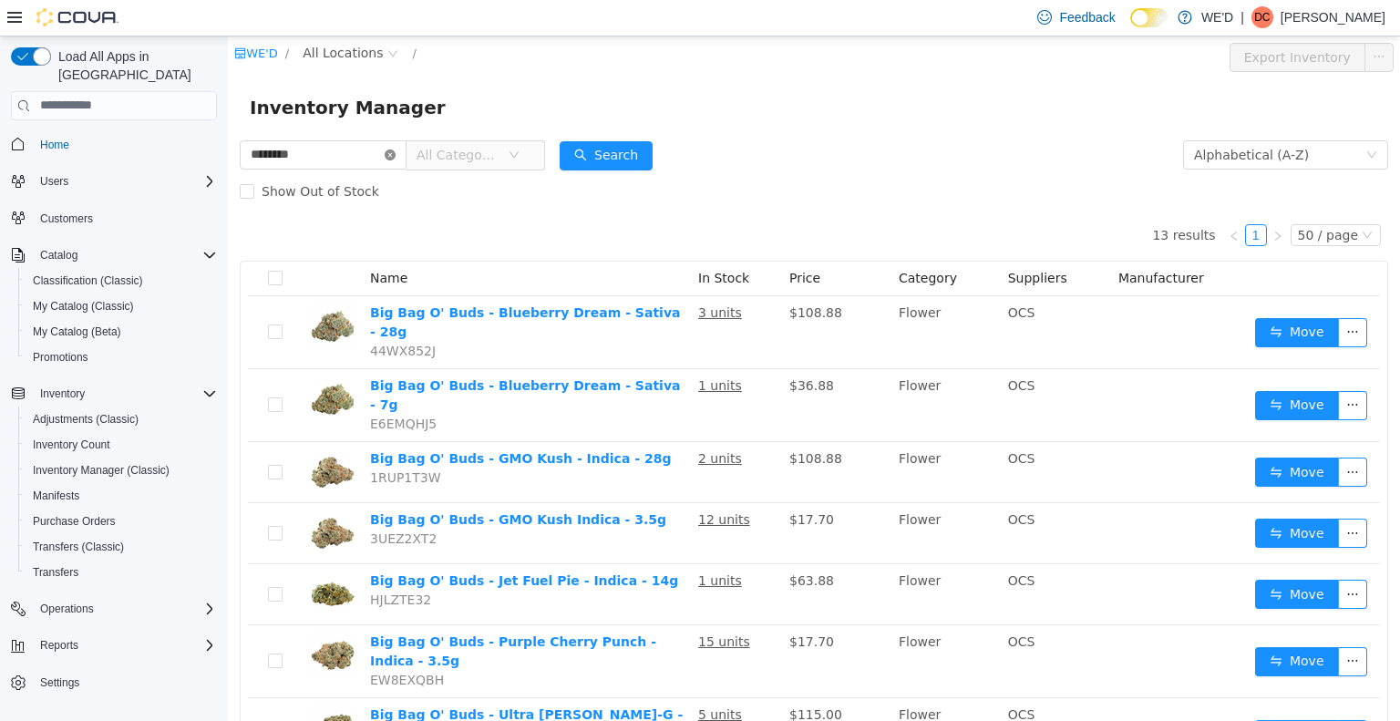
click at [395, 152] on icon "icon: close-circle" at bounding box center [390, 154] width 11 height 11
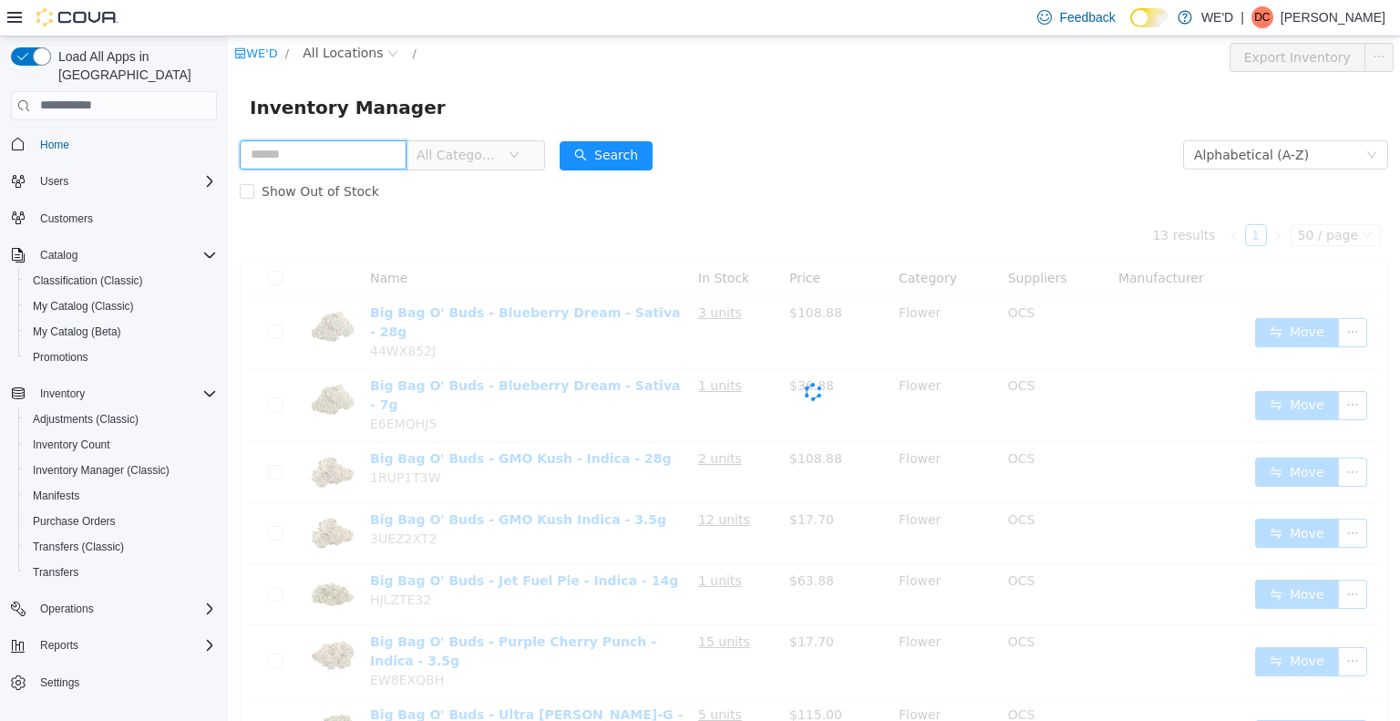
click at [321, 160] on input "text" at bounding box center [323, 153] width 167 height 29
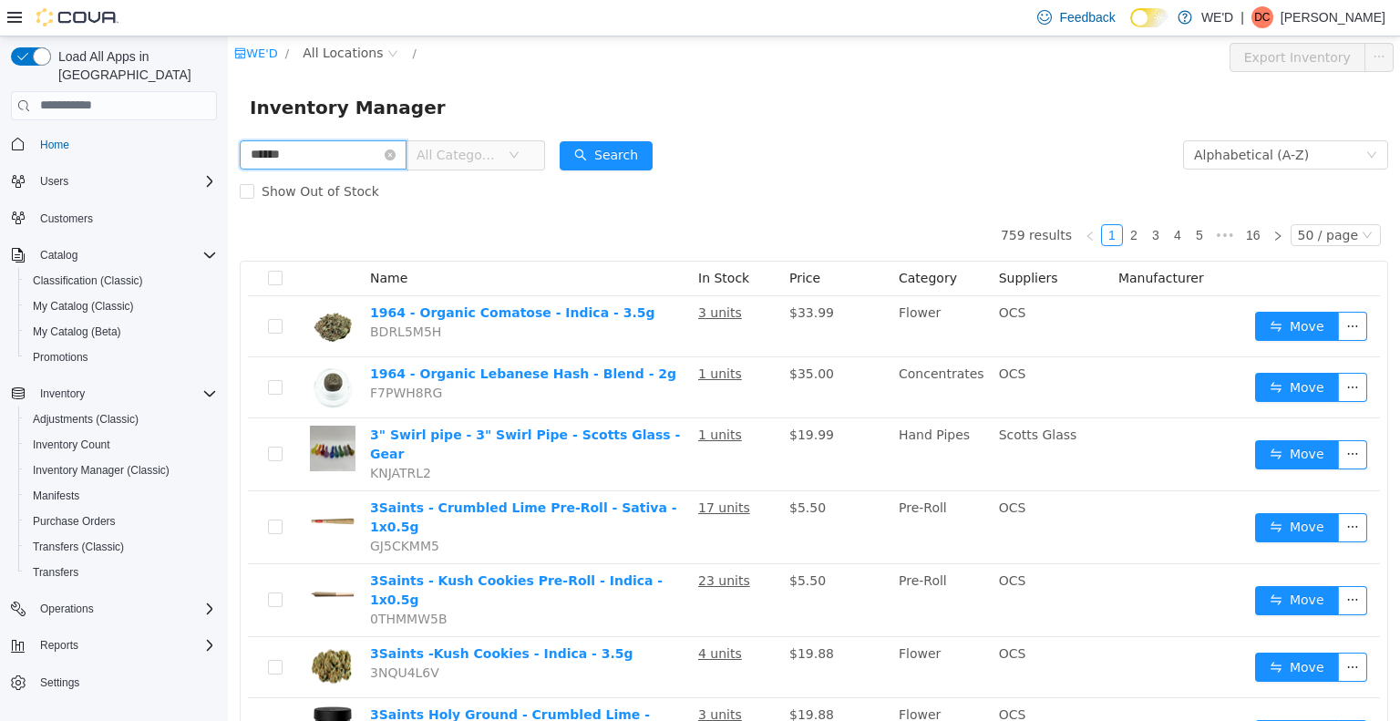
type input "******"
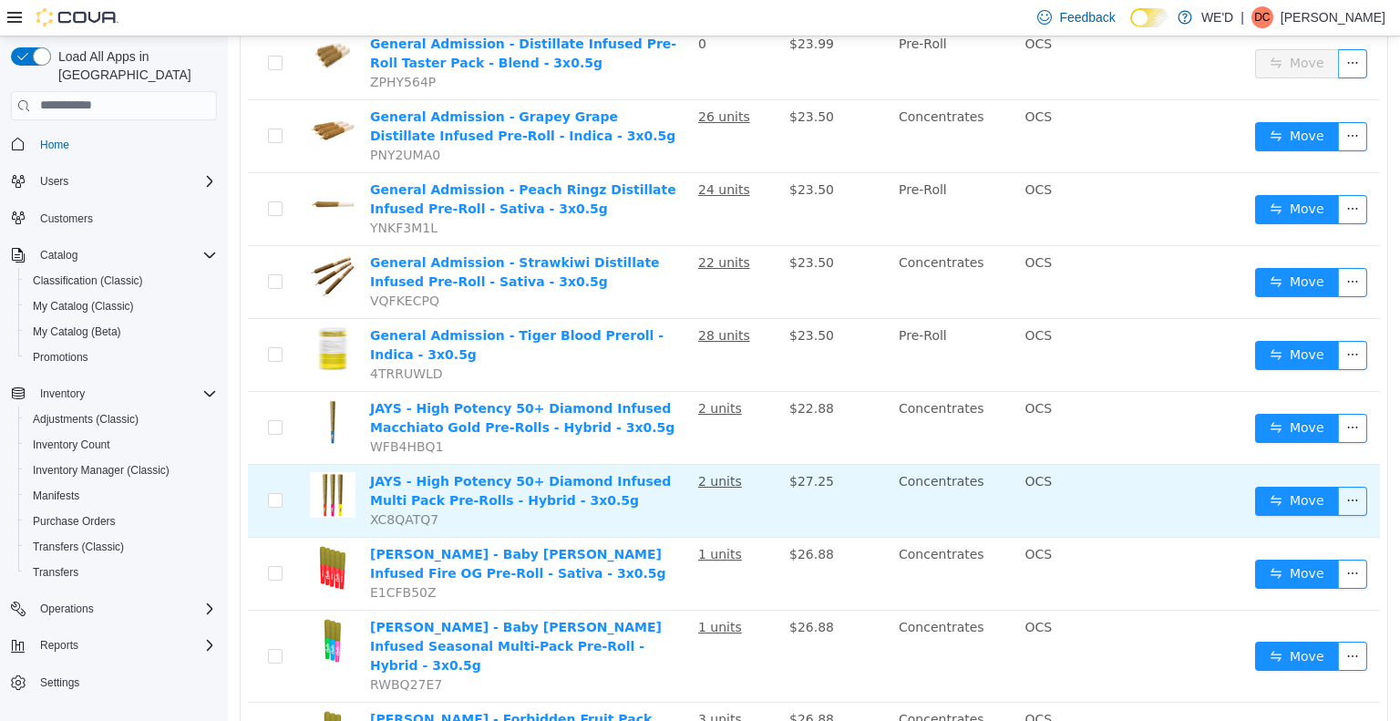
scroll to position [875, 0]
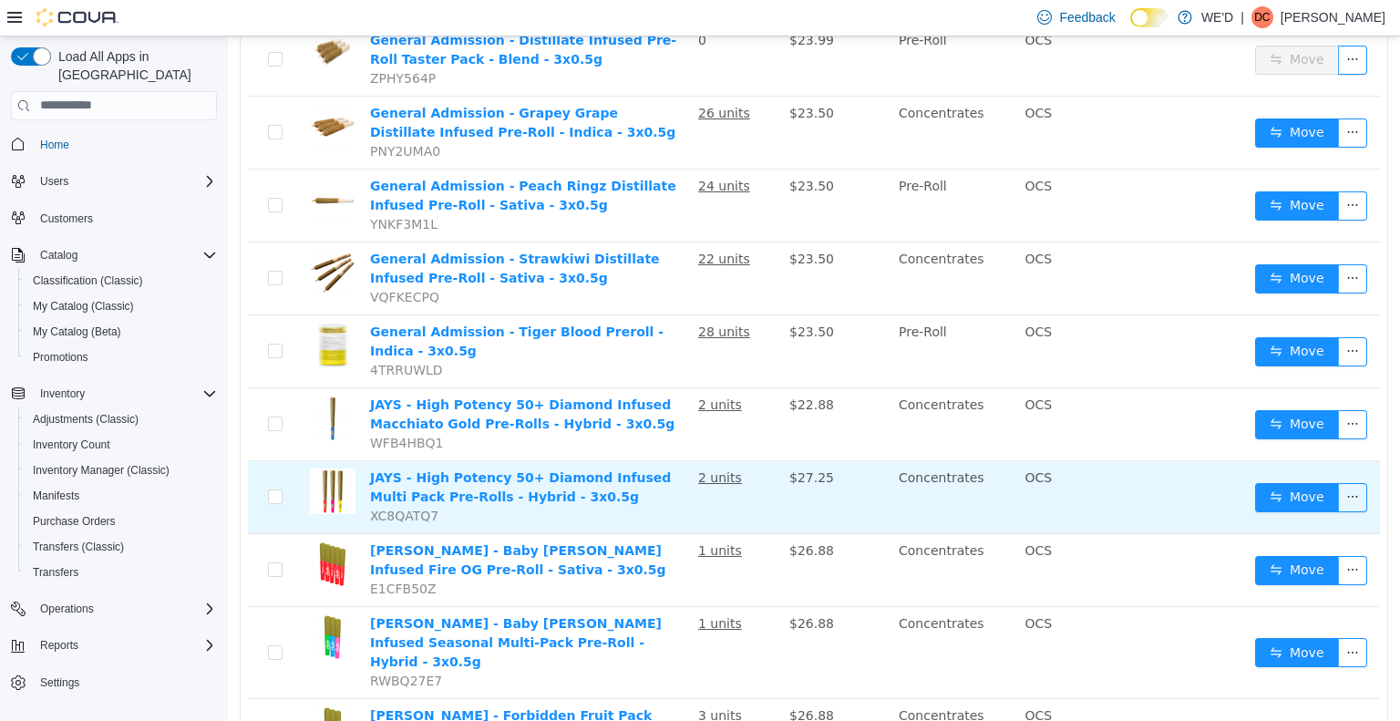
click at [770, 460] on td "2 units" at bounding box center [736, 496] width 91 height 73
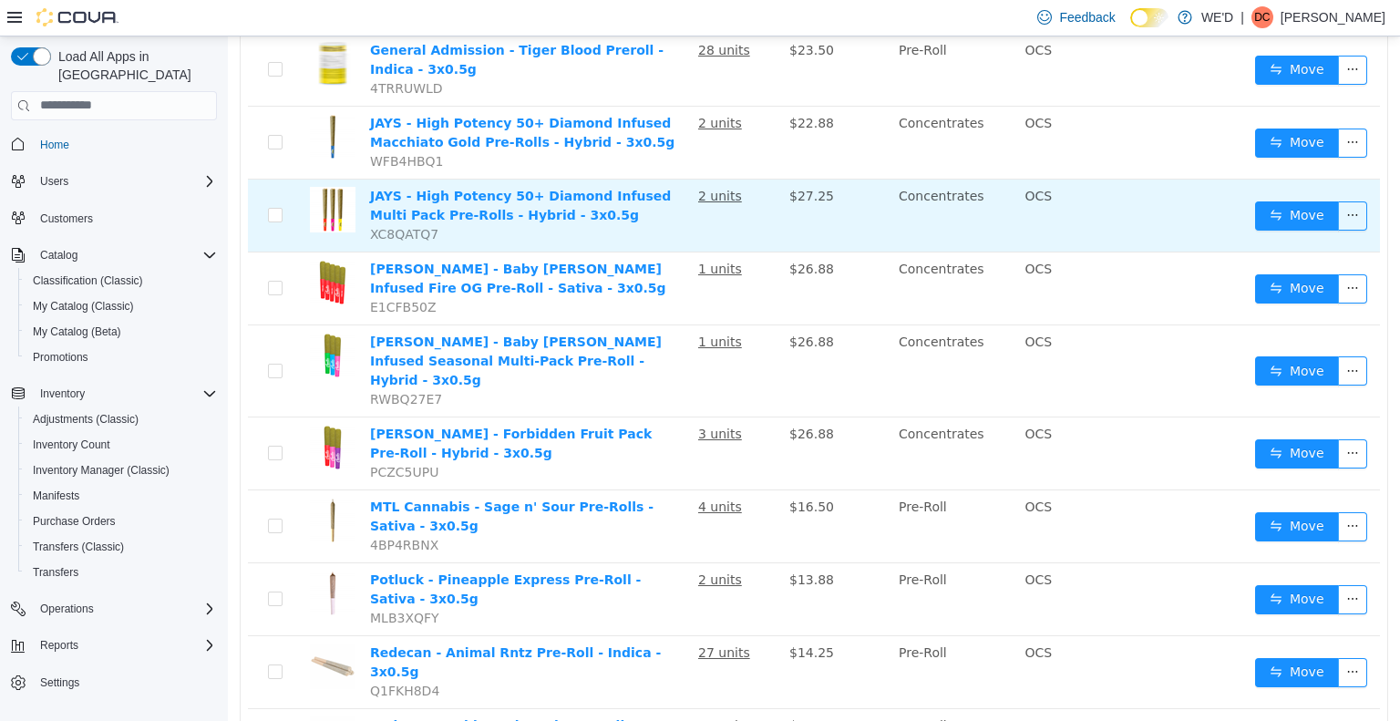
scroll to position [1330, 0]
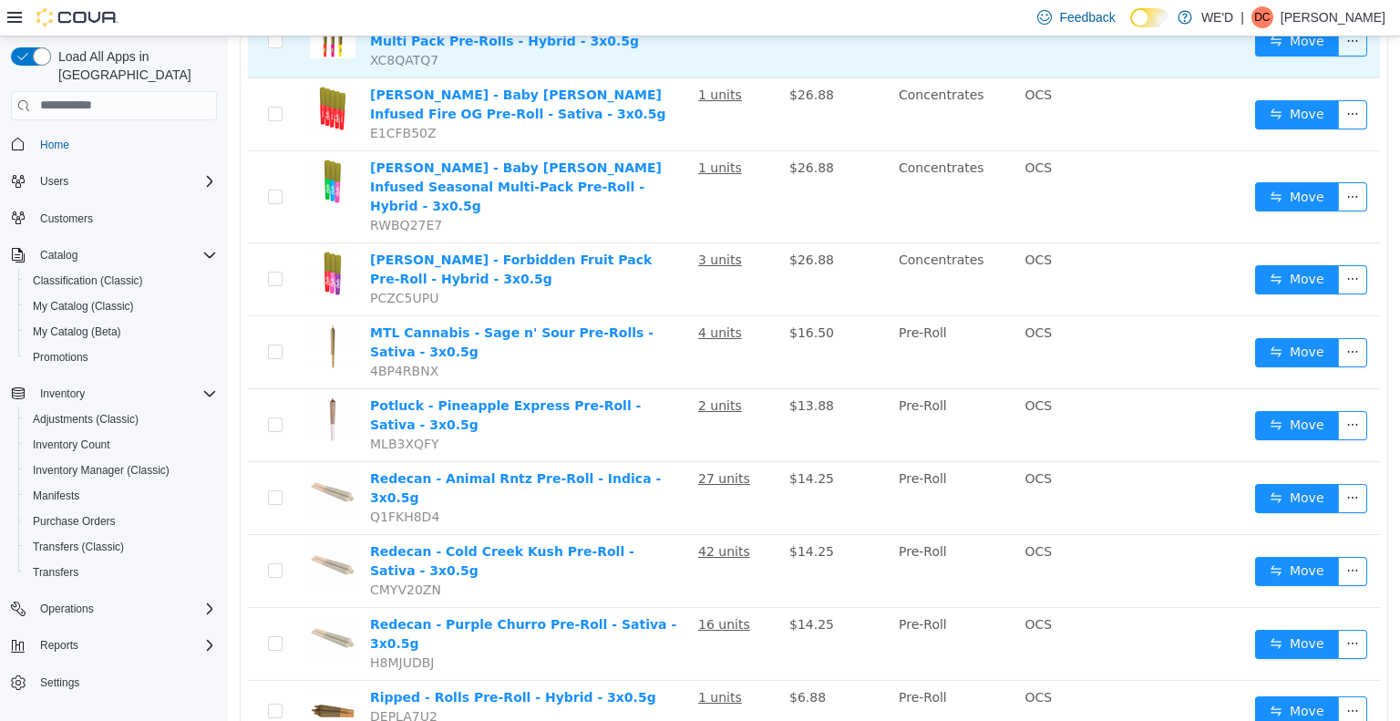
click at [772, 461] on td "27 units" at bounding box center [736, 497] width 91 height 73
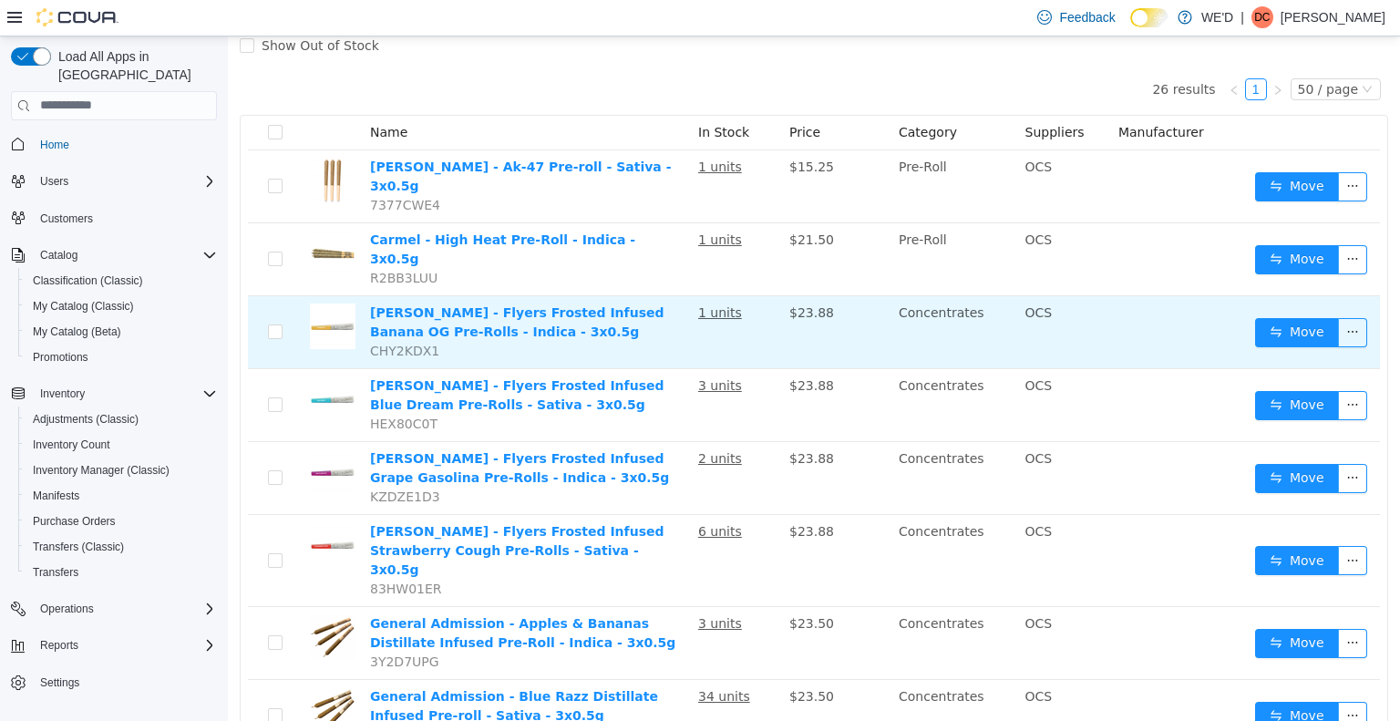
scroll to position [0, 0]
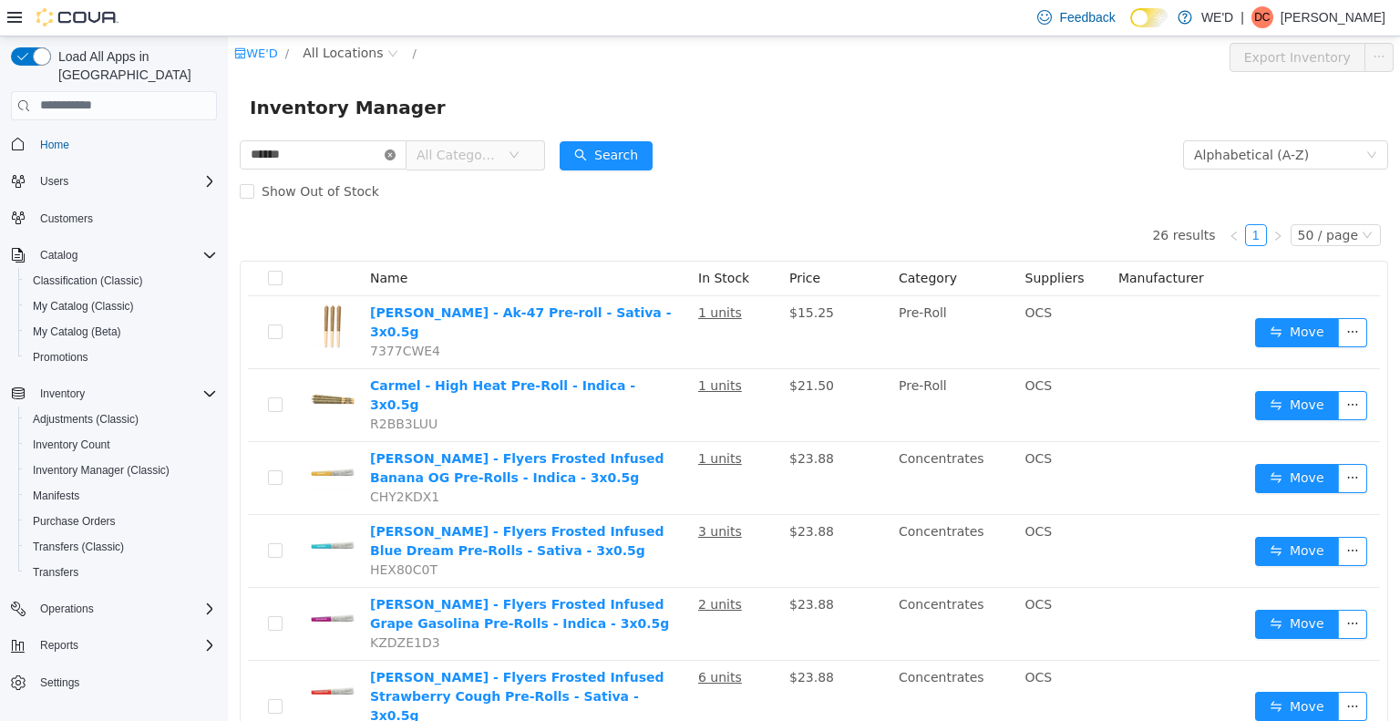
click at [395, 157] on icon "icon: close-circle" at bounding box center [390, 154] width 11 height 11
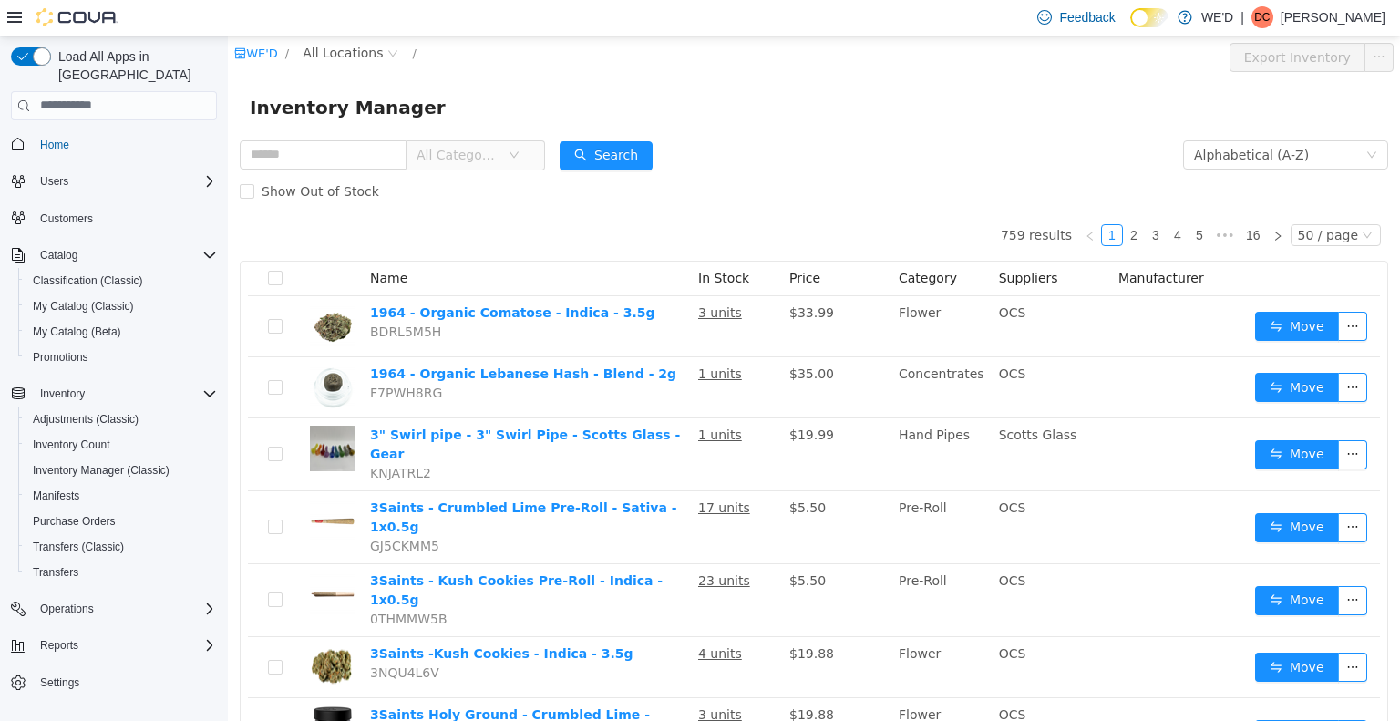
click at [803, 200] on div "Show Out of Stock" at bounding box center [814, 190] width 1148 height 36
click at [871, 198] on div "Show Out of Stock" at bounding box center [814, 190] width 1148 height 36
click at [862, 190] on div "Show Out of Stock" at bounding box center [814, 190] width 1148 height 36
click at [816, 186] on div "Show Out of Stock" at bounding box center [814, 190] width 1148 height 36
click at [798, 173] on div "Show Out of Stock" at bounding box center [814, 190] width 1148 height 36
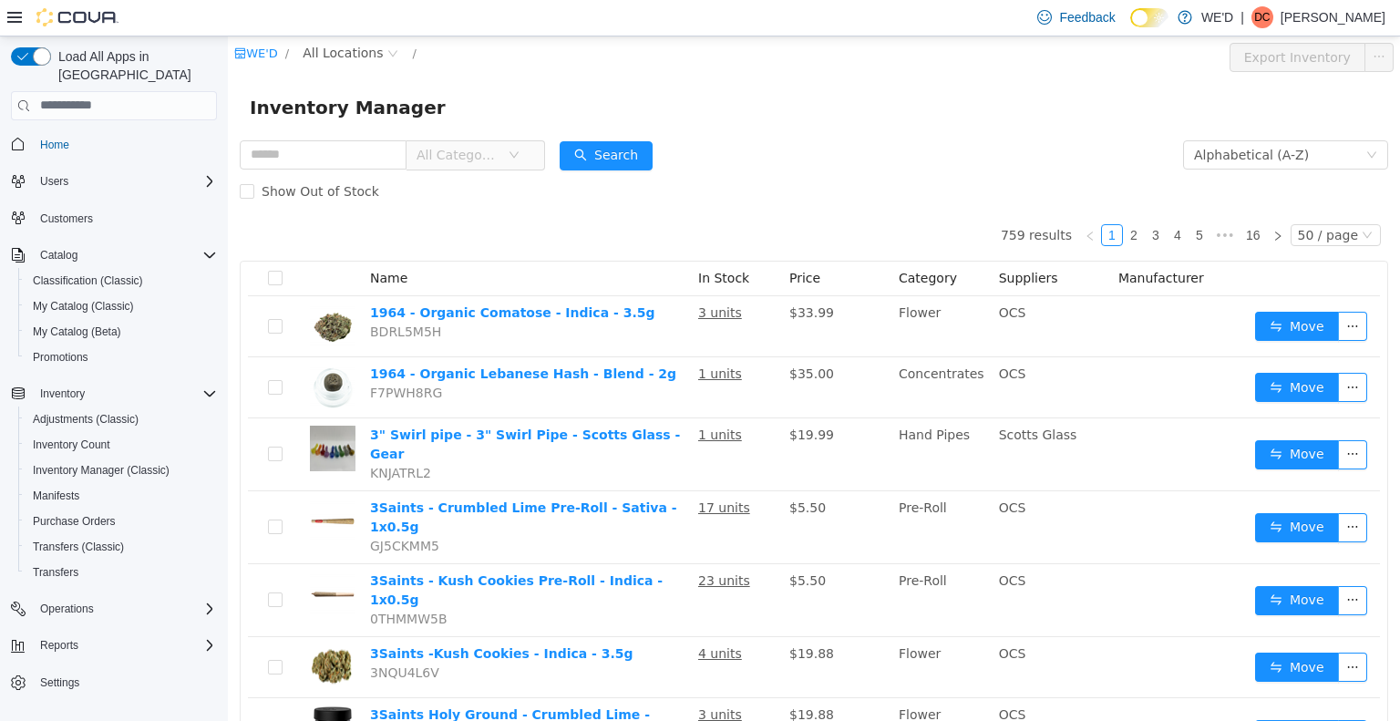
click at [797, 173] on div "Show Out of Stock" at bounding box center [814, 190] width 1148 height 36
click at [780, 99] on div "Inventory Manager" at bounding box center [814, 106] width 1128 height 29
click at [848, 128] on div "Inventory Manager" at bounding box center [814, 106] width 1172 height 58
click at [988, 158] on form "All Categories Alphabetical (A-Z) Search Show Out of Stock" at bounding box center [814, 172] width 1148 height 73
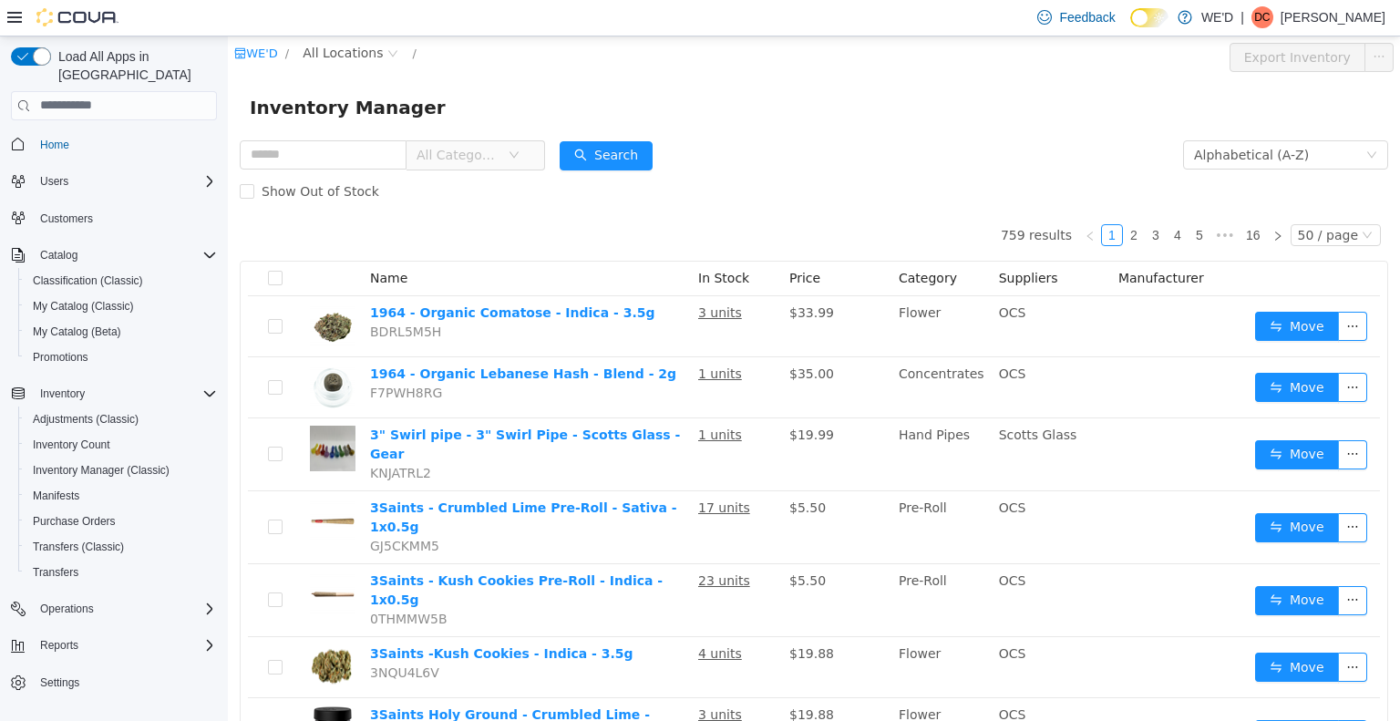
click at [915, 168] on form "All Categories Alphabetical (A-Z) Search Show Out of Stock" at bounding box center [814, 172] width 1148 height 73
click at [841, 162] on form "All Categories Alphabetical (A-Z) Search Show Out of Stock" at bounding box center [814, 172] width 1148 height 73
click at [819, 183] on div "Show Out of Stock" at bounding box center [814, 190] width 1148 height 36
click at [818, 169] on form "All Categories Alphabetical (A-Z) Search Show Out of Stock" at bounding box center [814, 172] width 1148 height 73
click at [941, 176] on div "Show Out of Stock" at bounding box center [814, 190] width 1148 height 36
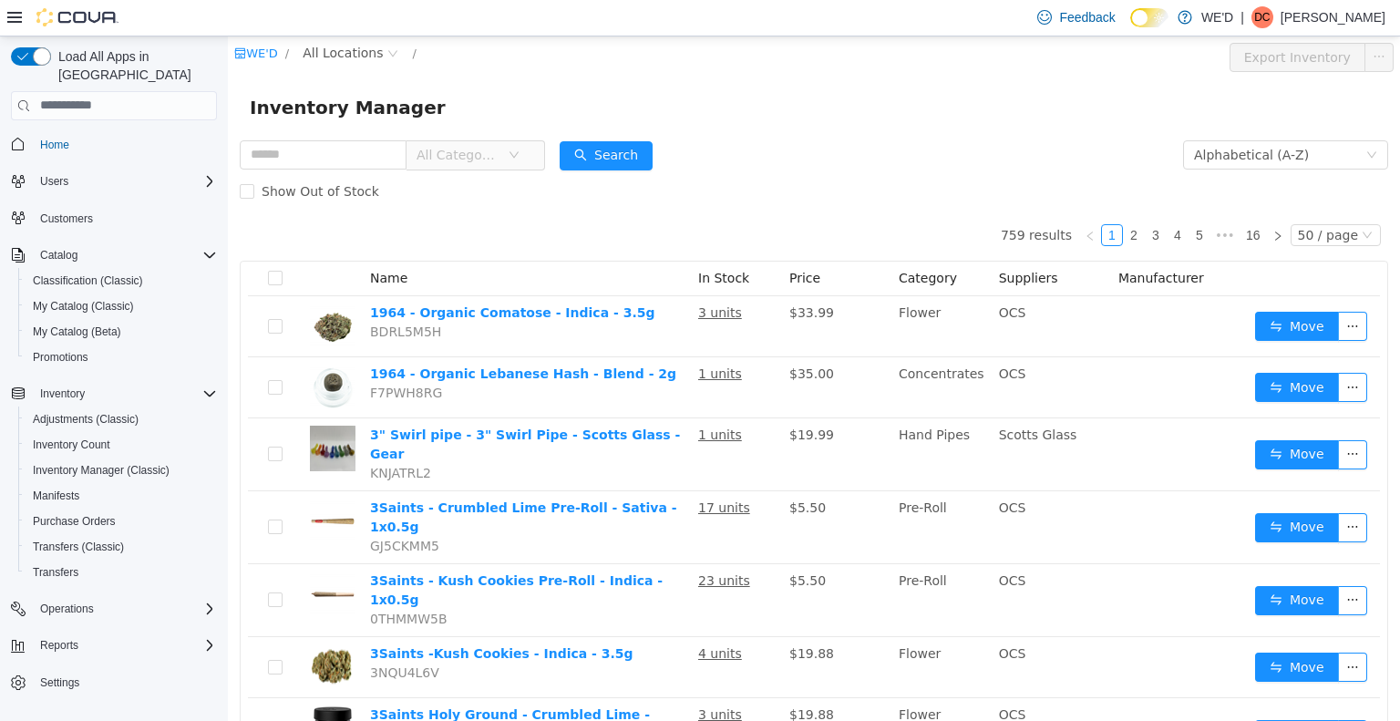
click at [937, 165] on form "All Categories Alphabetical (A-Z) Search Show Out of Stock" at bounding box center [814, 172] width 1148 height 73
click at [932, 164] on form "All Categories Alphabetical (A-Z) Search Show Out of Stock" at bounding box center [814, 172] width 1148 height 73
click at [931, 162] on form "All Categories Alphabetical (A-Z) Search Show Out of Stock" at bounding box center [814, 172] width 1148 height 73
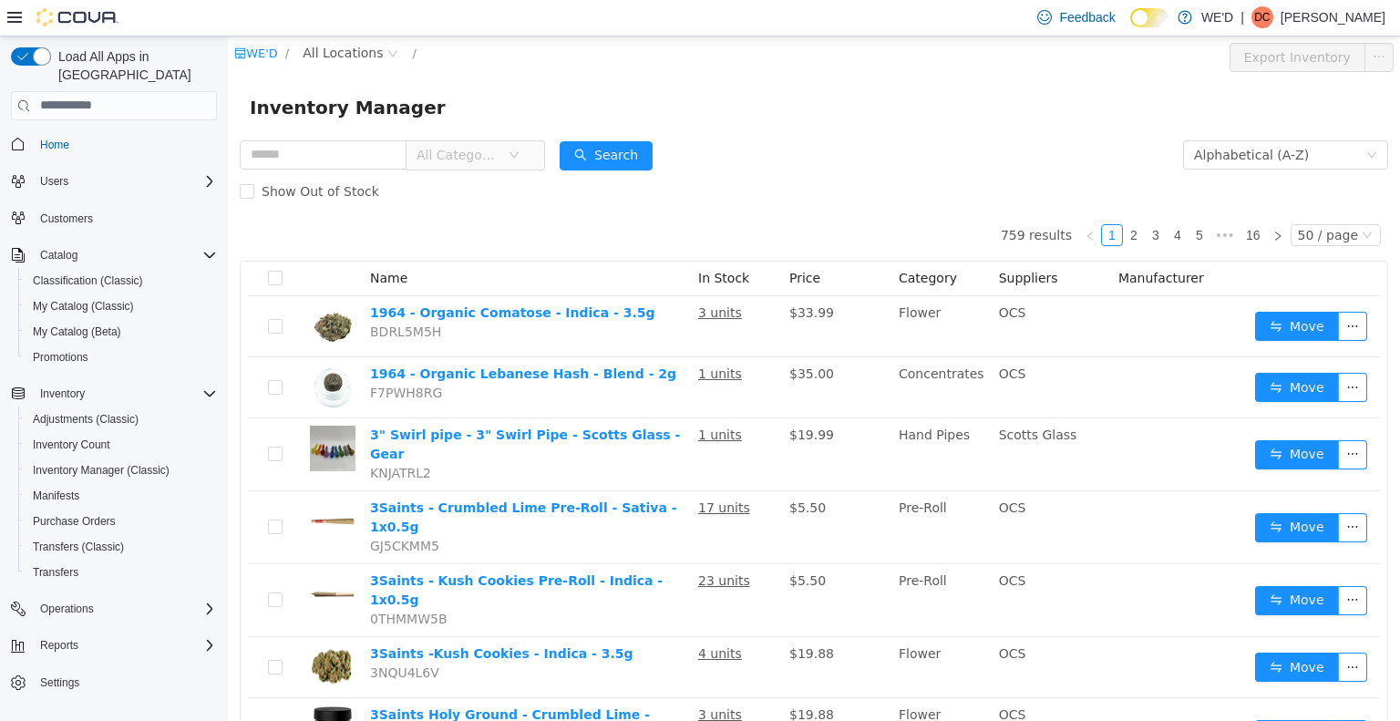
click at [876, 155] on form "All Categories Alphabetical (A-Z) Search Show Out of Stock" at bounding box center [814, 172] width 1148 height 73
click at [882, 157] on form "All Categories Alphabetical (A-Z) Search Show Out of Stock" at bounding box center [814, 172] width 1148 height 73
click at [871, 155] on form "All Categories Alphabetical (A-Z) Search Show Out of Stock" at bounding box center [814, 172] width 1148 height 73
click at [865, 146] on form "All Categories Alphabetical (A-Z) Search Show Out of Stock" at bounding box center [814, 172] width 1148 height 73
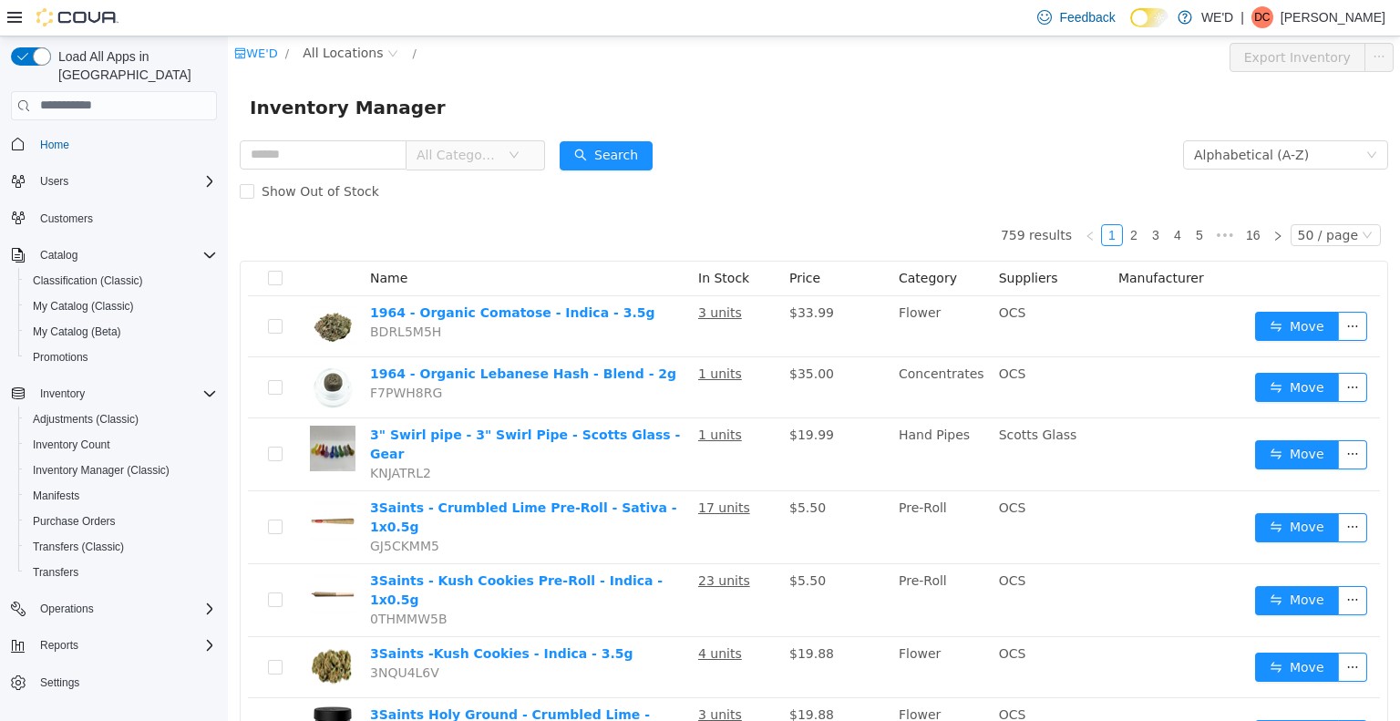
click at [865, 146] on form "All Categories Alphabetical (A-Z) Search Show Out of Stock" at bounding box center [814, 172] width 1148 height 73
click at [846, 147] on form "All Categories Alphabetical (A-Z) Search Show Out of Stock" at bounding box center [814, 172] width 1148 height 73
click at [835, 136] on form "All Categories Alphabetical (A-Z) Search Show Out of Stock" at bounding box center [814, 172] width 1148 height 73
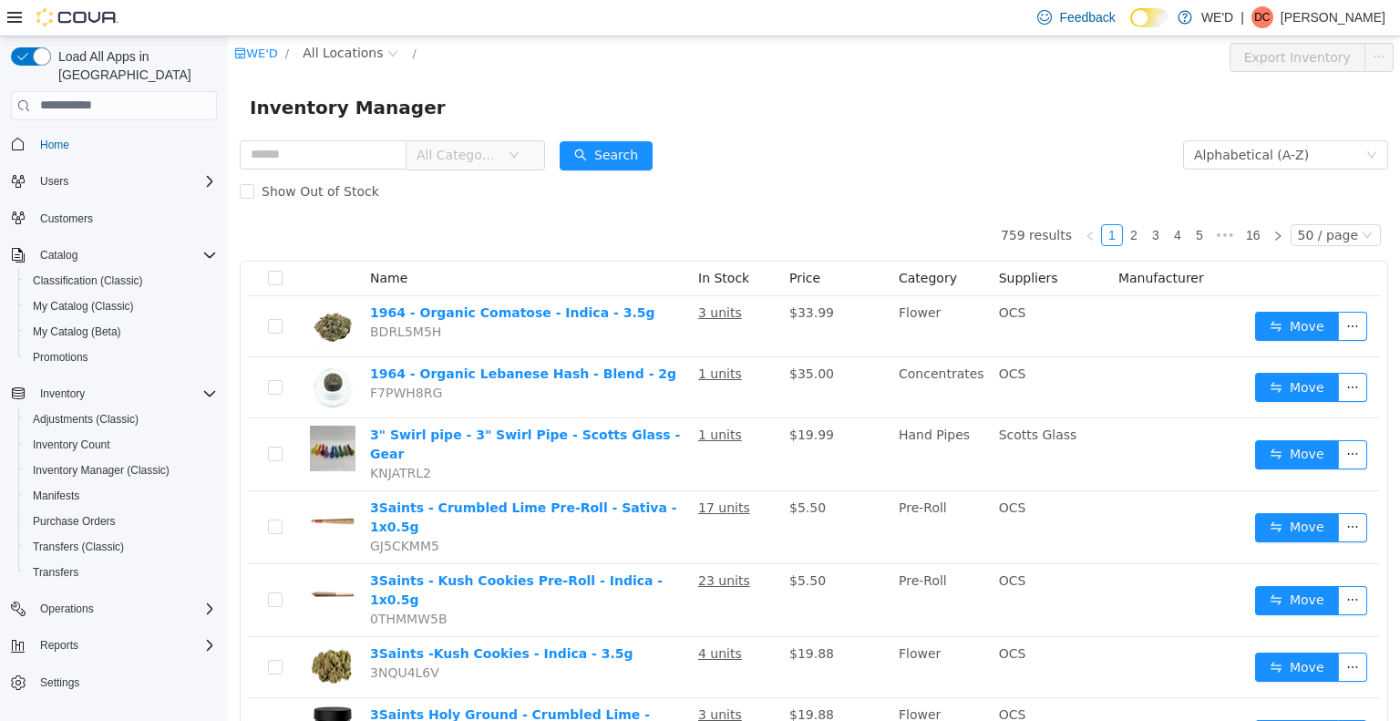
click at [820, 146] on form "All Categories Alphabetical (A-Z) Search Show Out of Stock" at bounding box center [814, 172] width 1148 height 73
click at [816, 128] on div "Inventory Manager" at bounding box center [814, 106] width 1172 height 58
click at [767, 113] on div "Inventory Manager" at bounding box center [814, 106] width 1128 height 29
click at [339, 164] on input "text" at bounding box center [323, 153] width 167 height 29
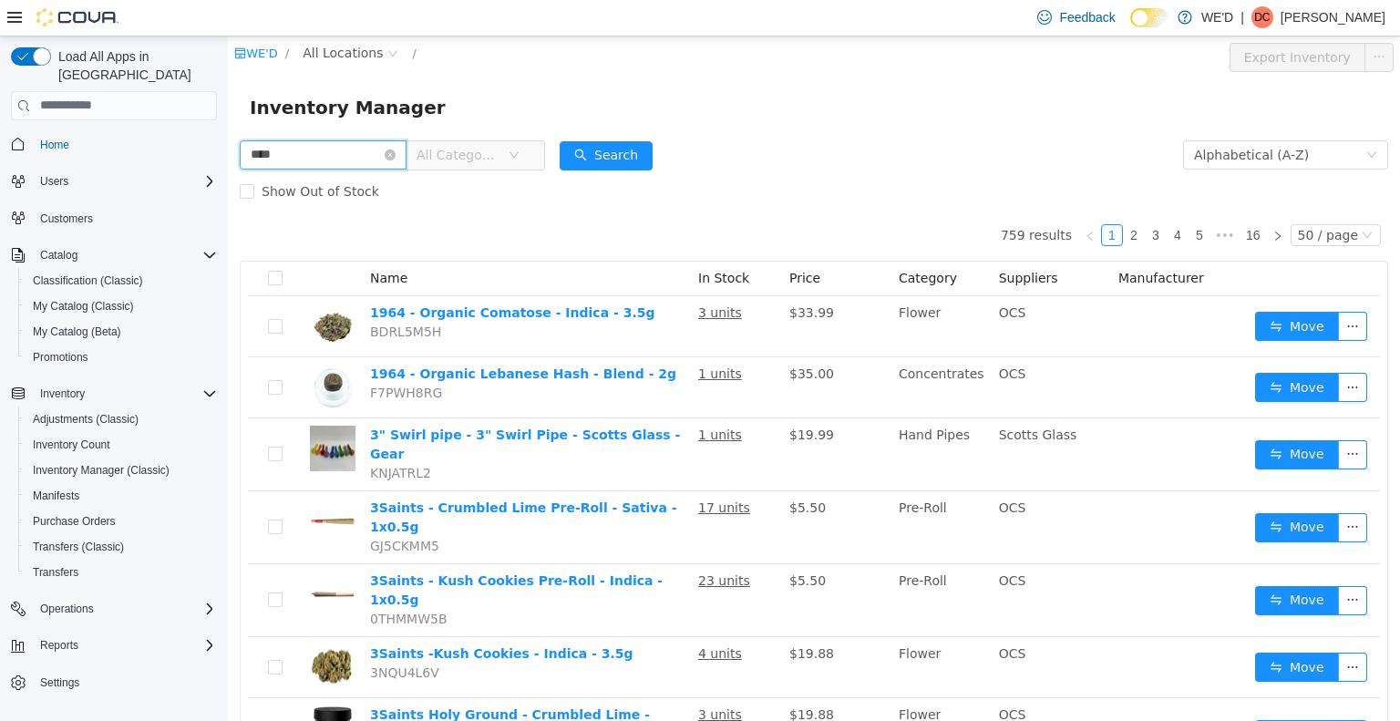
type input "****"
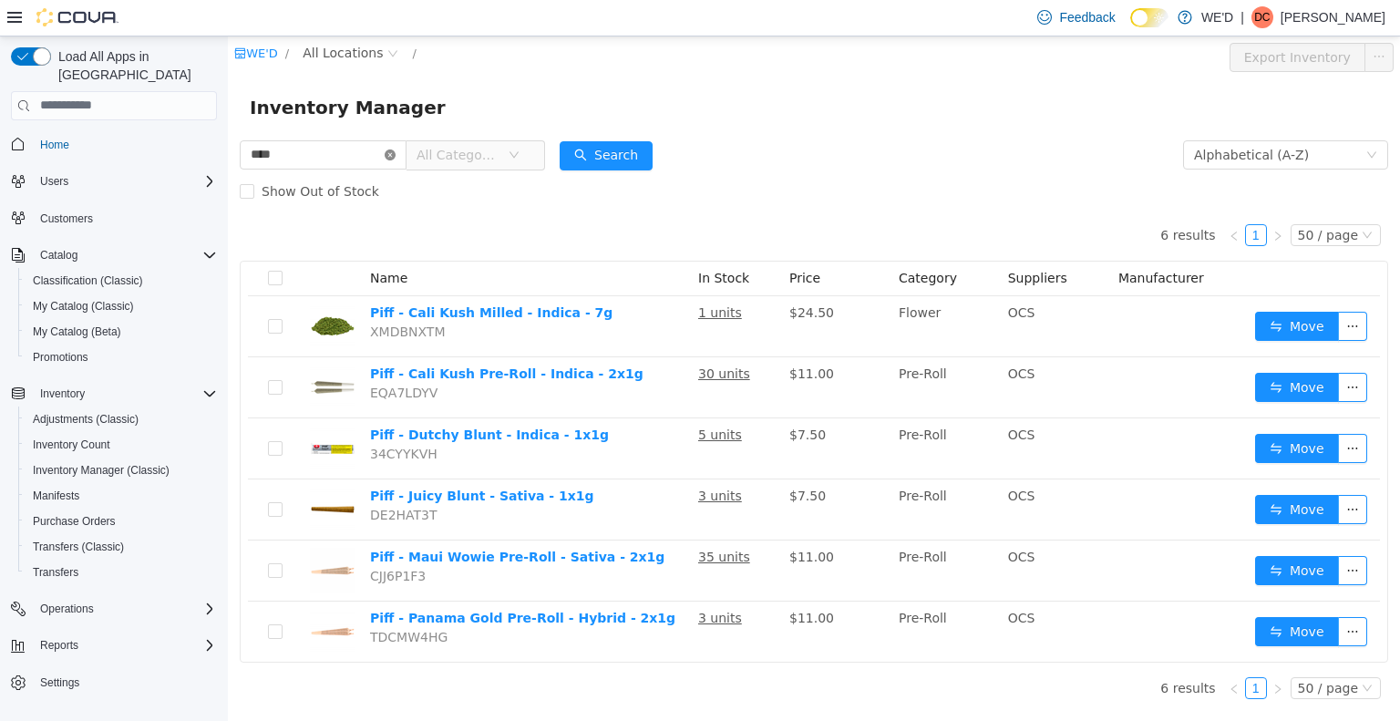
click at [395, 158] on icon "icon: close-circle" at bounding box center [390, 154] width 11 height 11
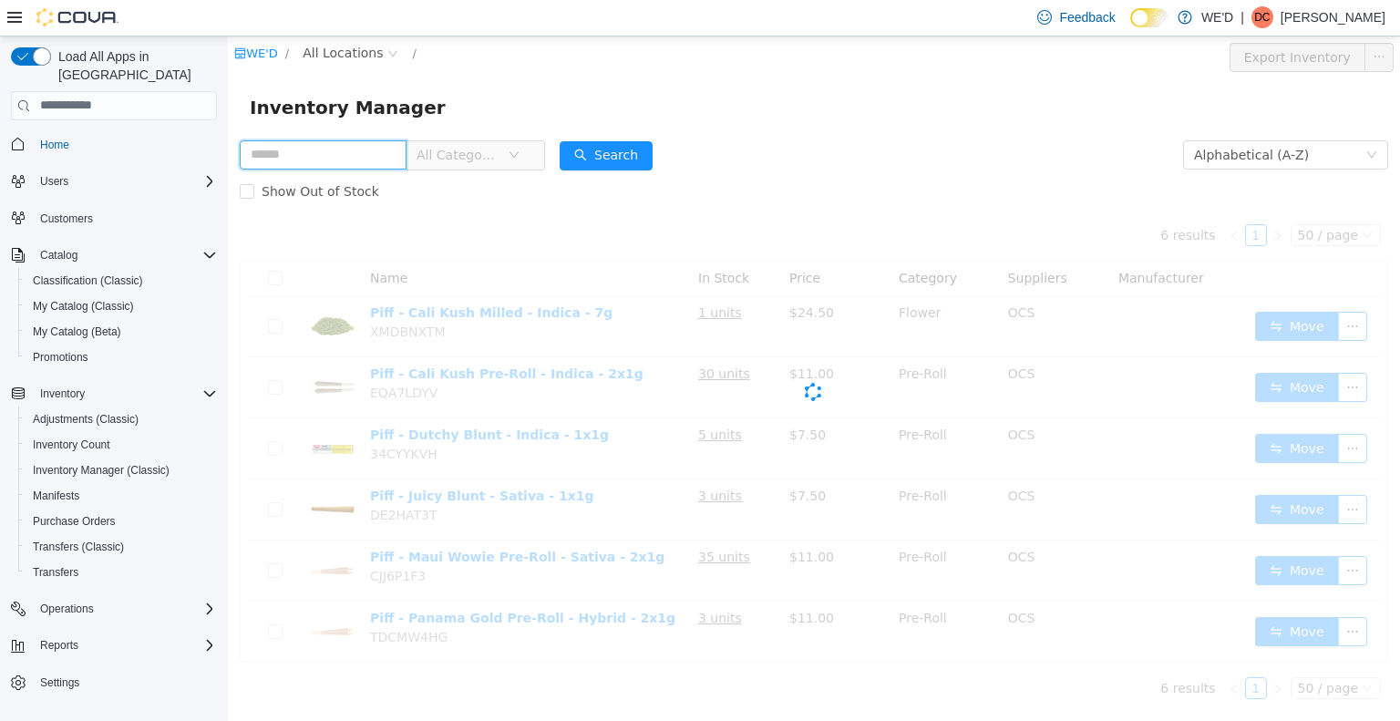
click at [390, 157] on input "text" at bounding box center [323, 153] width 167 height 29
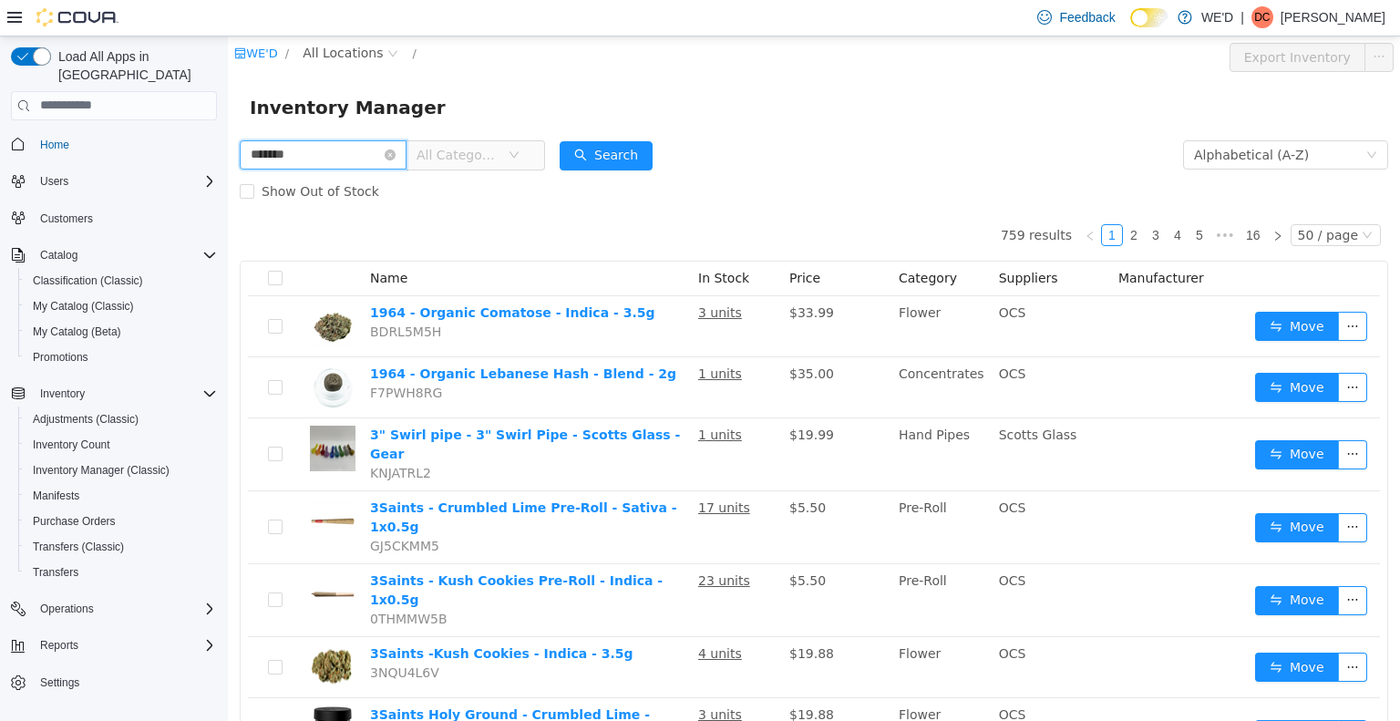
type input "*******"
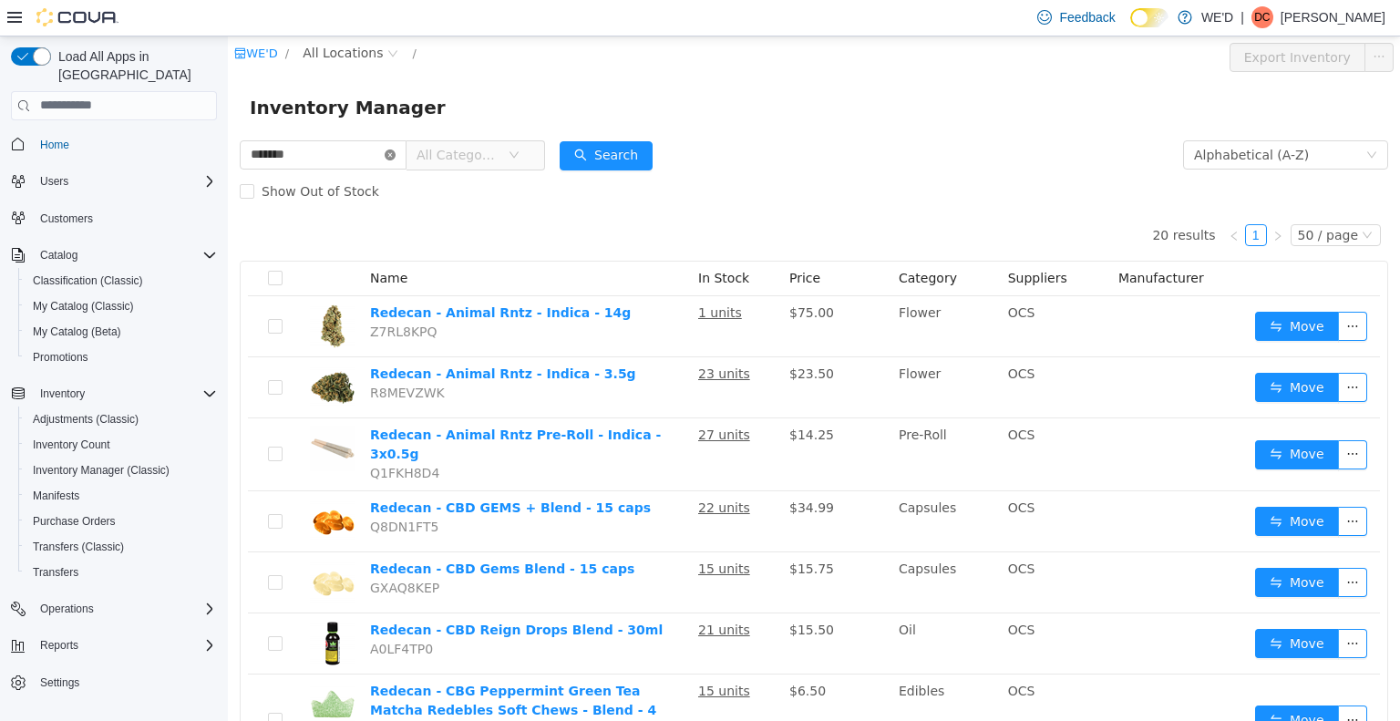
click at [395, 157] on icon "icon: close-circle" at bounding box center [390, 154] width 11 height 11
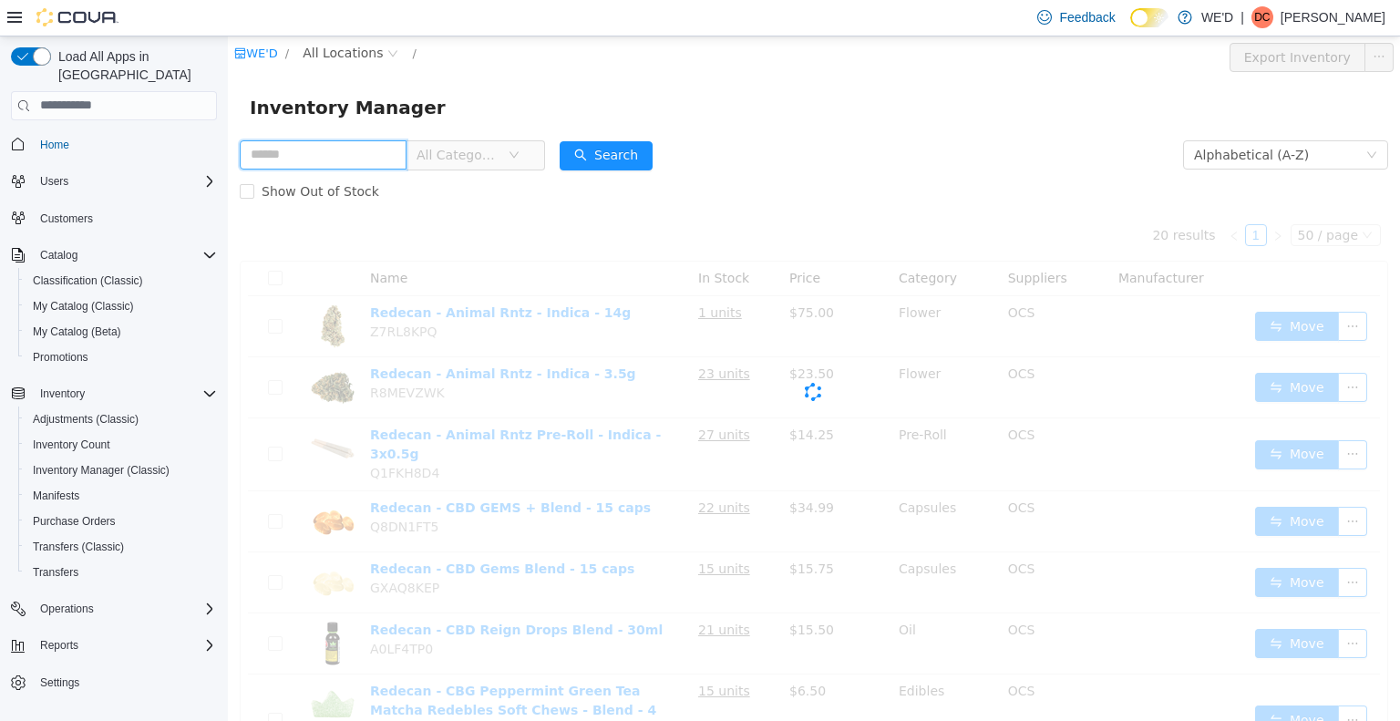
click at [345, 165] on input "text" at bounding box center [323, 153] width 167 height 29
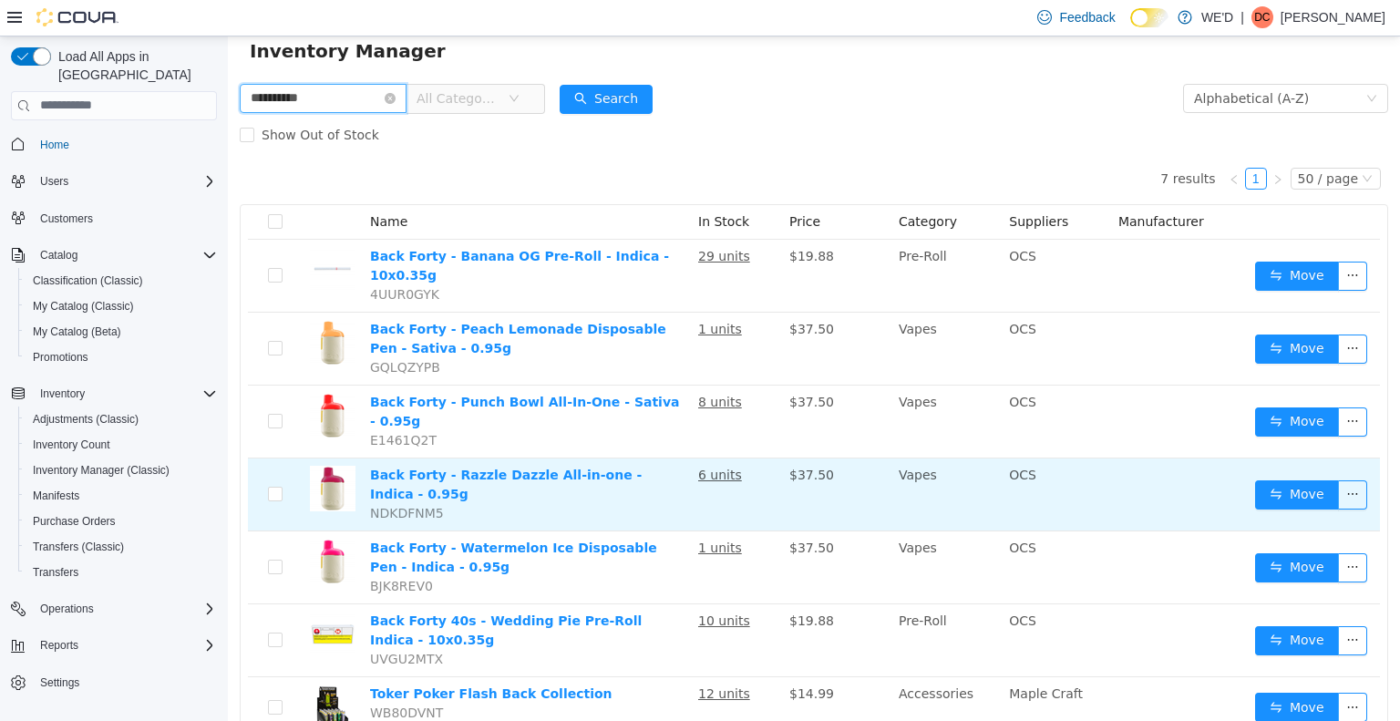
scroll to position [87, 0]
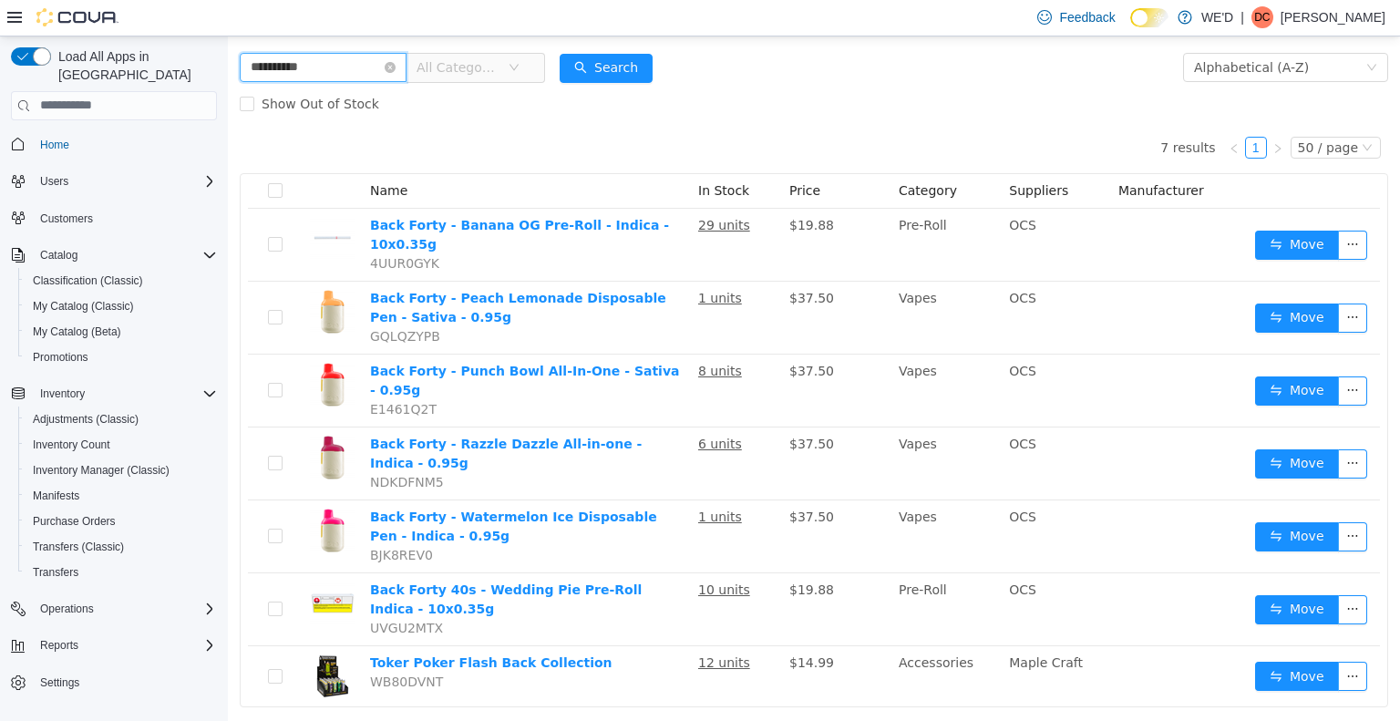
drag, startPoint x: 327, startPoint y: 67, endPoint x: 231, endPoint y: 71, distance: 95.7
click at [231, 71] on div "**********" at bounding box center [814, 402] width 1172 height 709
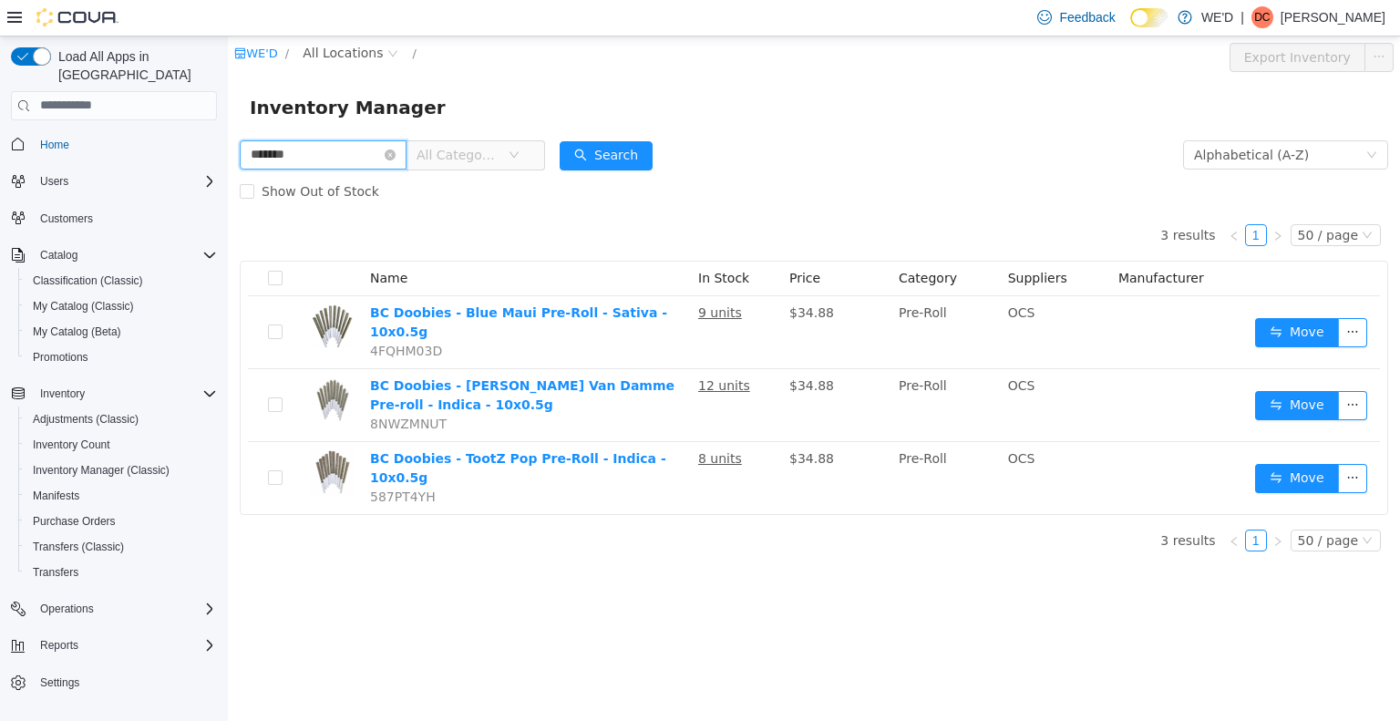
drag, startPoint x: 294, startPoint y: 153, endPoint x: 224, endPoint y: 153, distance: 70.2
click at [228, 153] on html "WE'D / All Locations / Export Inventory Inventory Manager ******* All Categorie…" at bounding box center [814, 378] width 1172 height 684
type input "*"
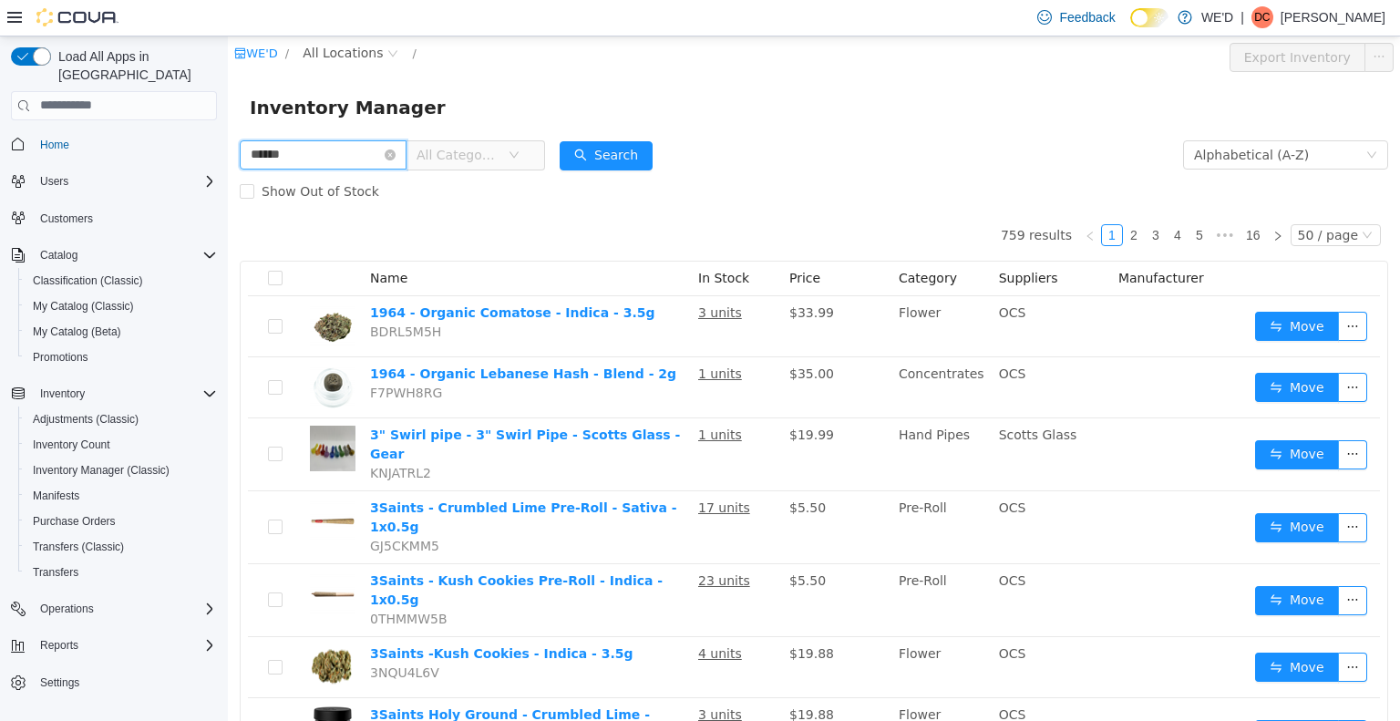
type input "**********"
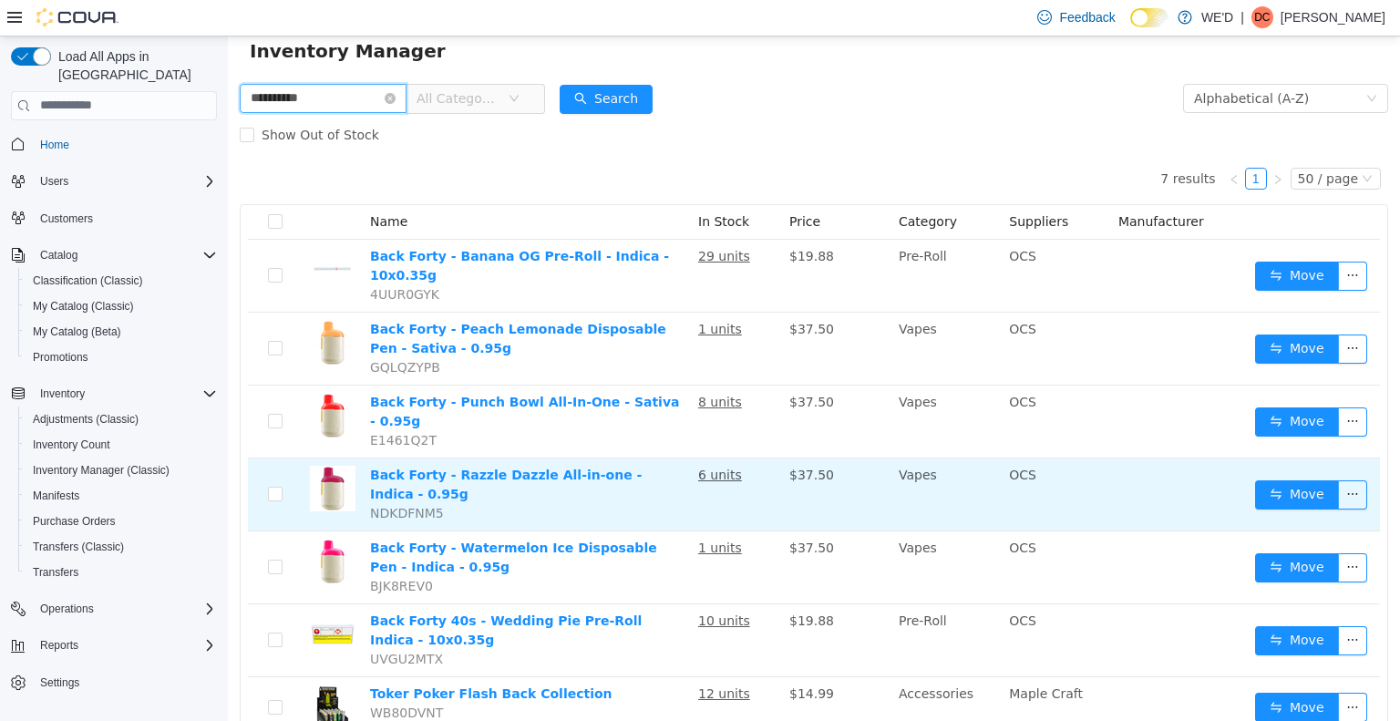
scroll to position [87, 0]
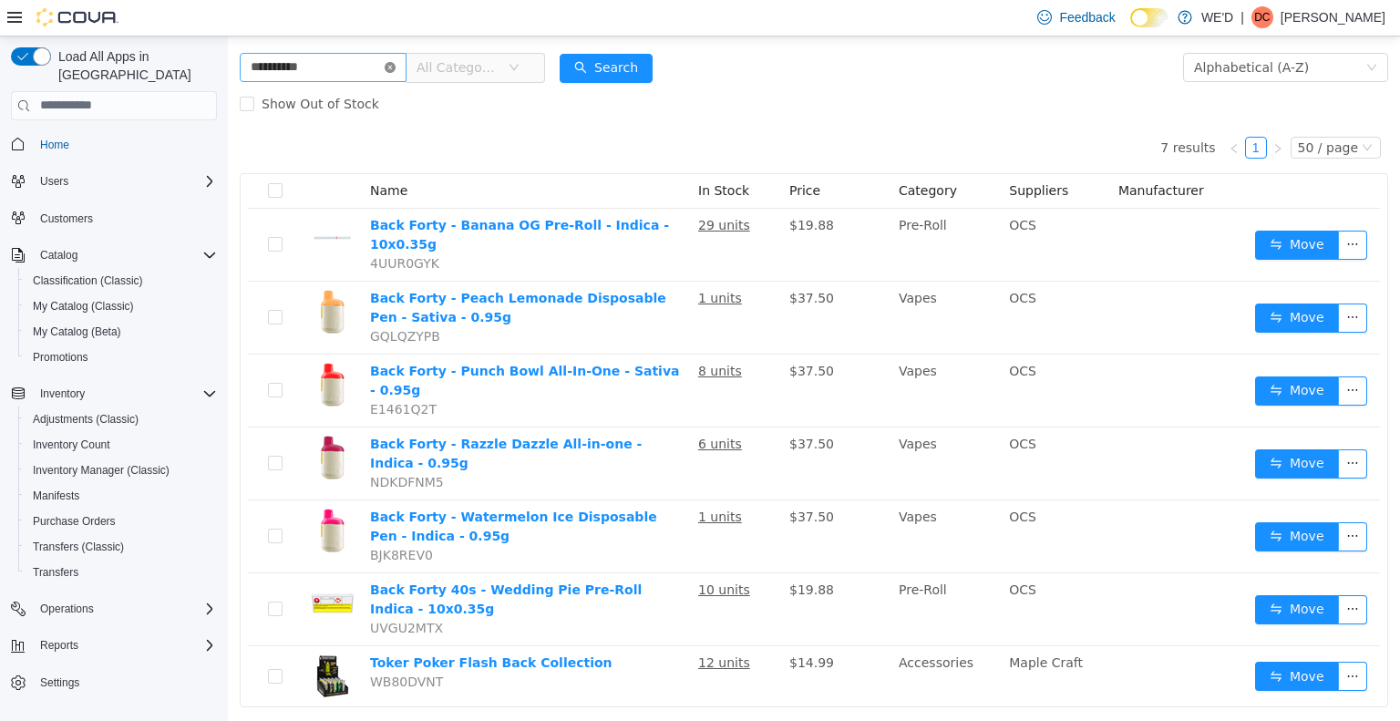
click at [395, 67] on icon "icon: close-circle" at bounding box center [390, 66] width 11 height 11
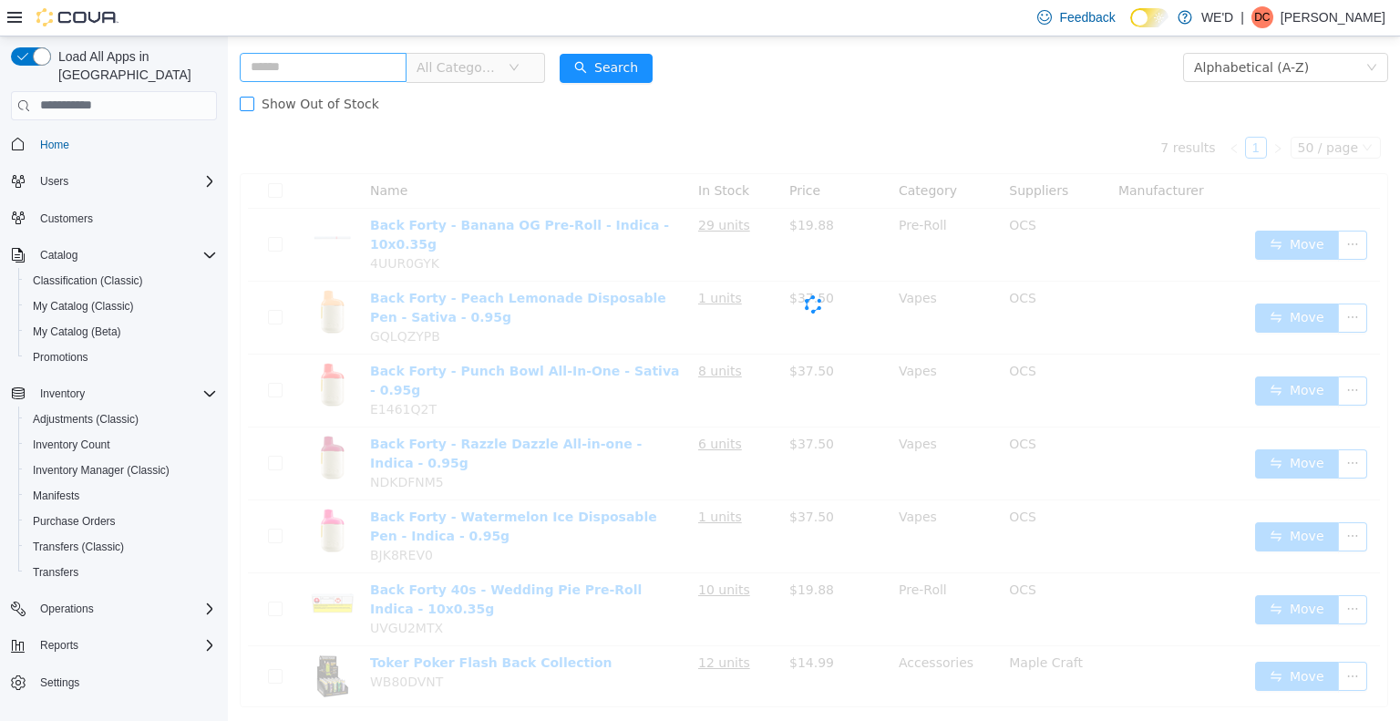
click at [323, 85] on label "Show Out of Stock" at bounding box center [313, 103] width 147 height 36
click at [331, 66] on input "text" at bounding box center [323, 66] width 167 height 29
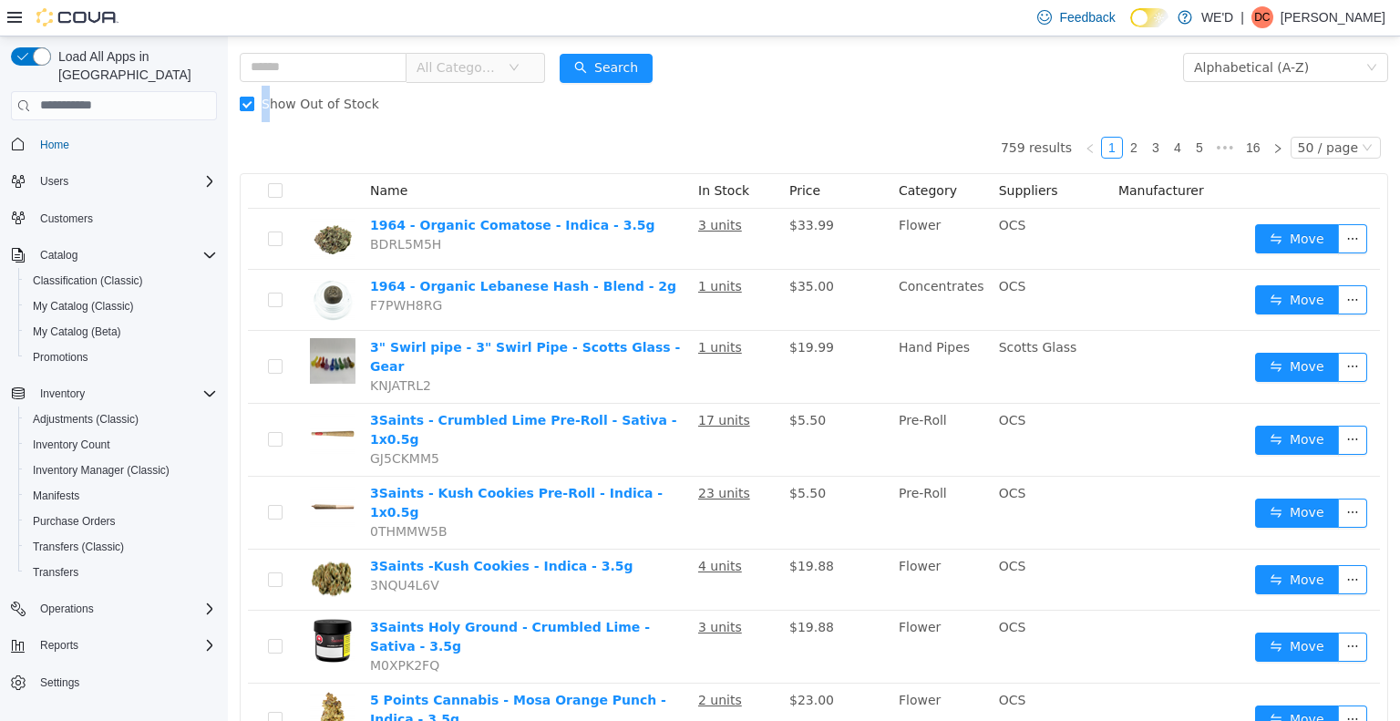
click at [265, 106] on span "Show Out of Stock" at bounding box center [320, 103] width 132 height 15
click at [324, 66] on input "text" at bounding box center [323, 66] width 167 height 29
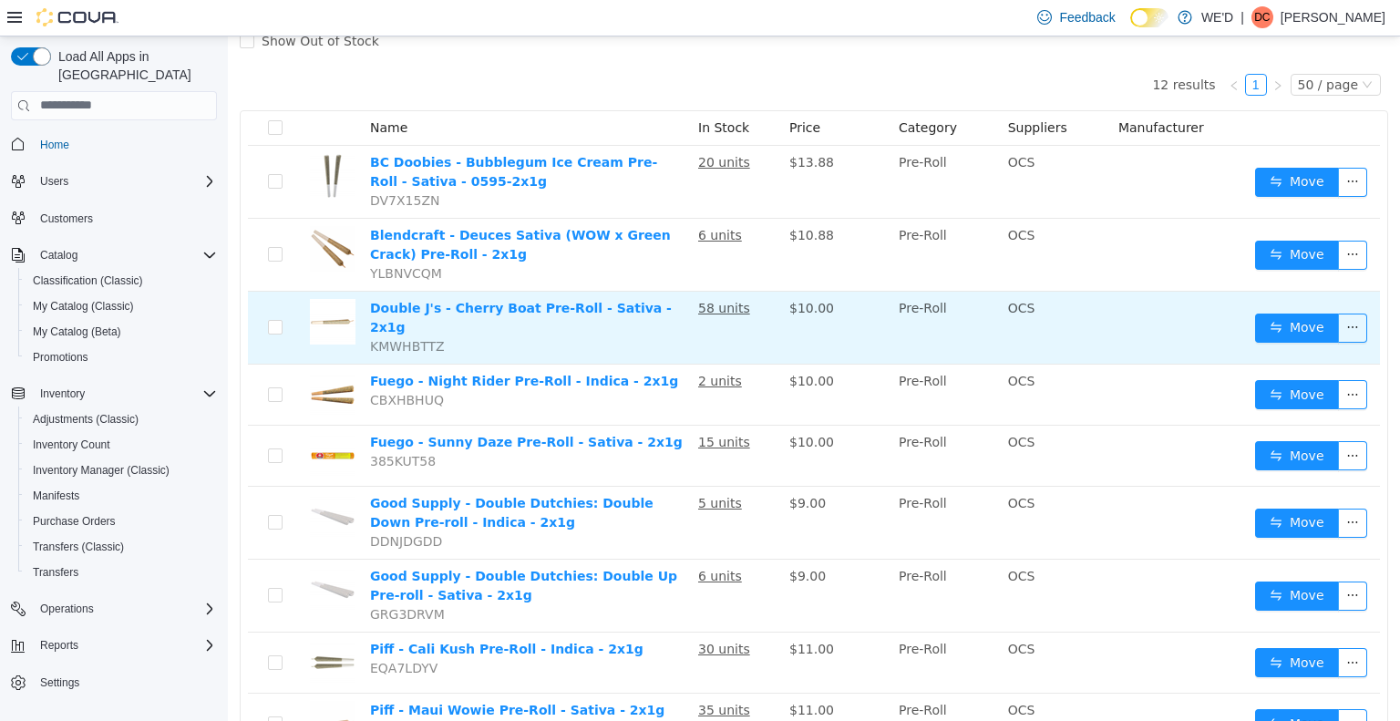
scroll to position [39, 0]
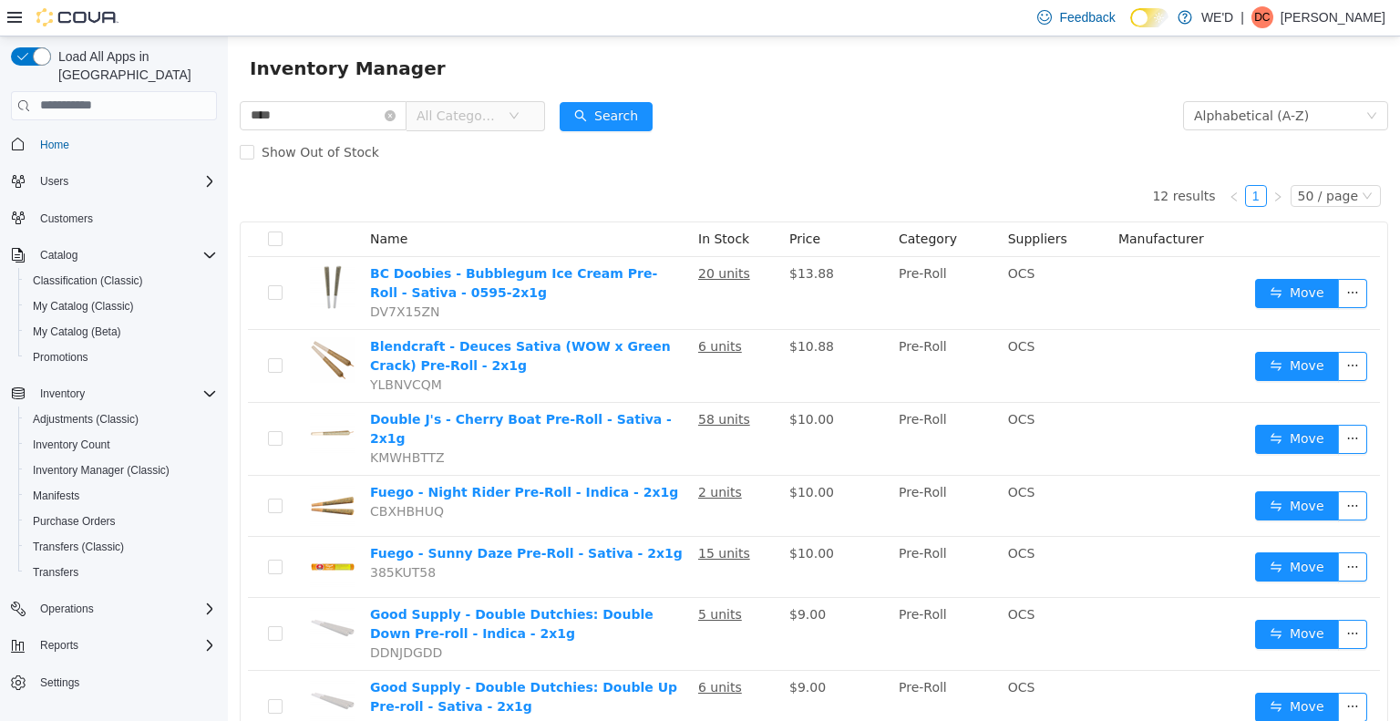
drag, startPoint x: 808, startPoint y: 180, endPoint x: 805, endPoint y: 170, distance: 10.7
click at [805, 170] on div "12 results 1 50 / page Name In Stock Price Category Suppliers Manufacturer BC D…" at bounding box center [814, 608] width 1148 height 878
click at [831, 139] on div "Show Out of Stock" at bounding box center [814, 151] width 1148 height 36
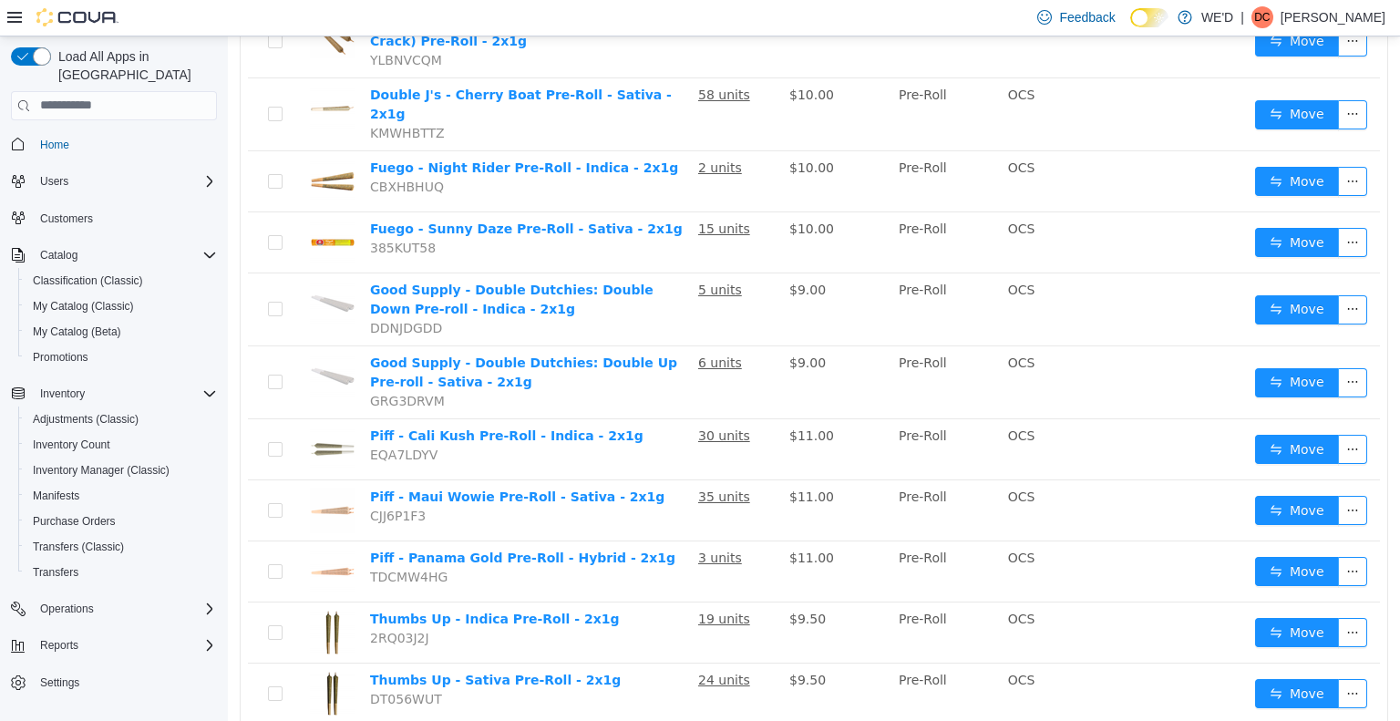
scroll to position [0, 0]
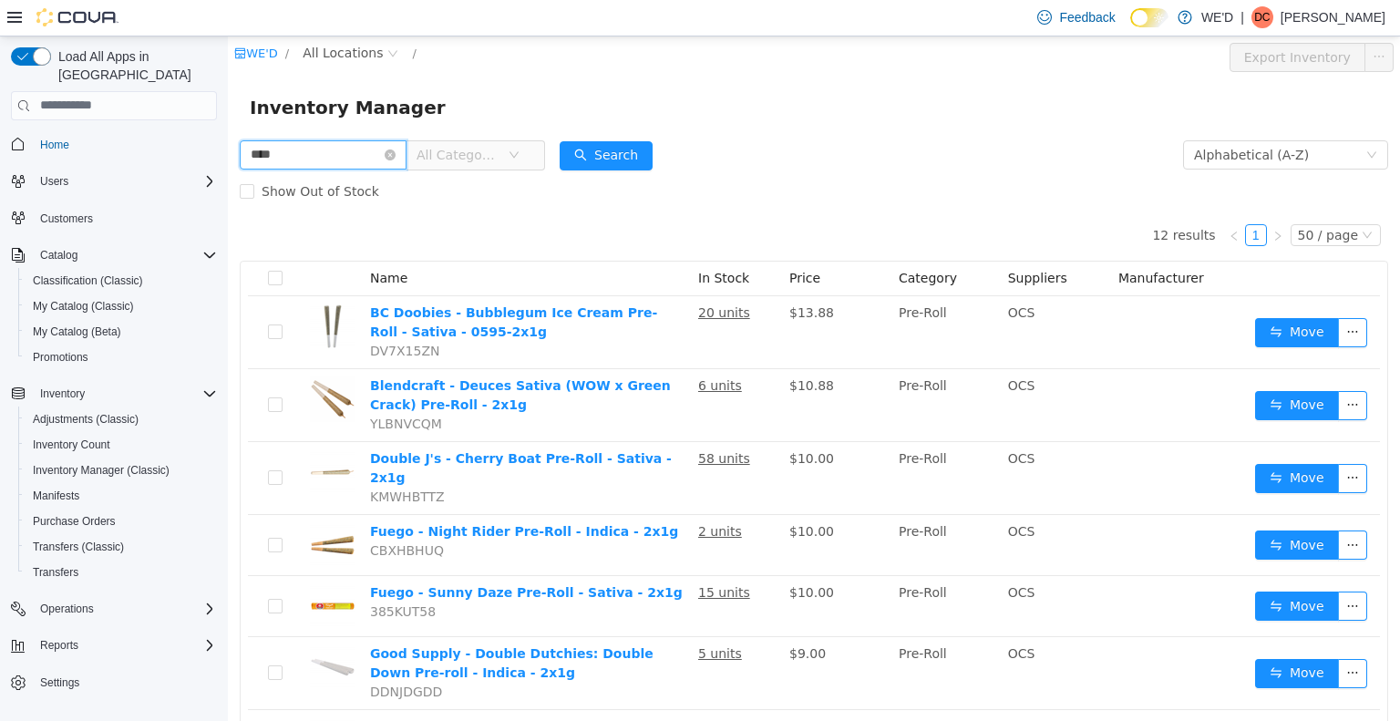
drag, startPoint x: 135, startPoint y: 153, endPoint x: 359, endPoint y: 189, distance: 226.9
click at [228, 153] on html "WE'D / All Locations / Export Inventory Inventory Manager **** All Categories A…" at bounding box center [814, 378] width 1172 height 684
type input "****"
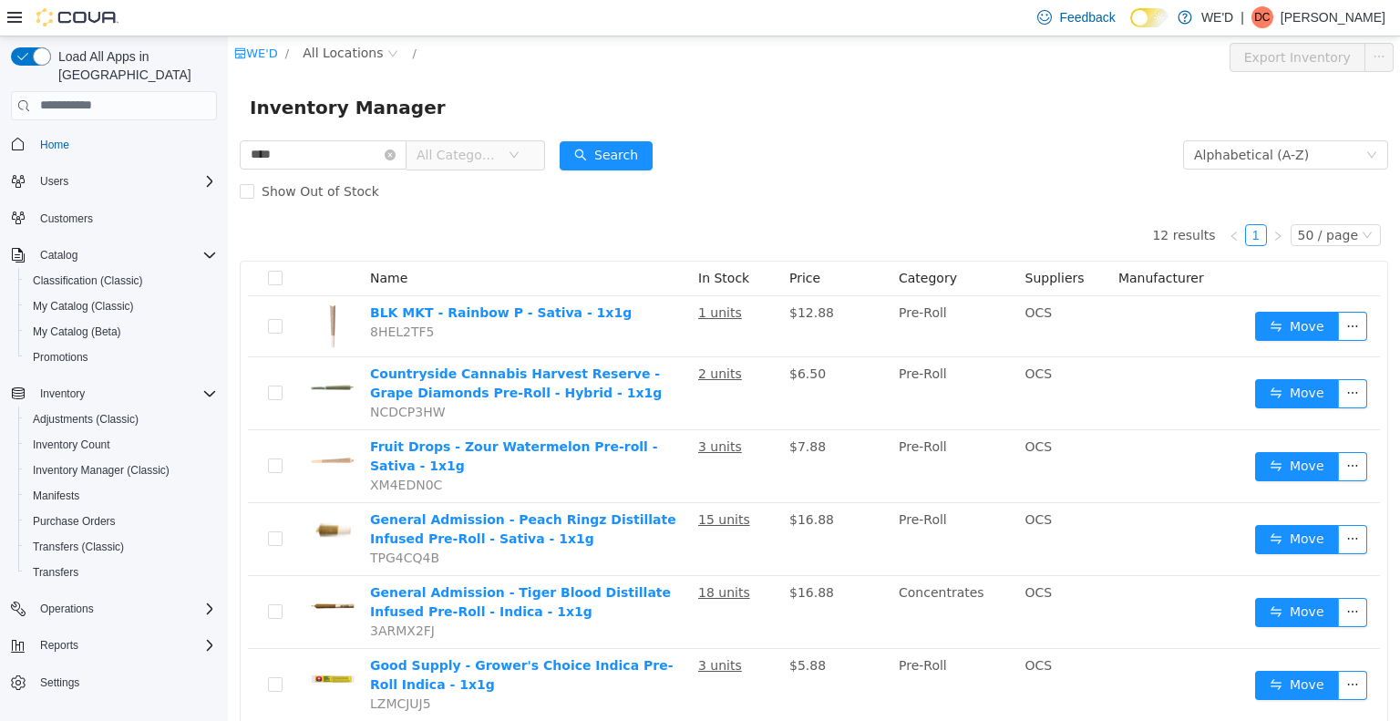
click at [859, 182] on div "Show Out of Stock" at bounding box center [814, 190] width 1148 height 36
click at [856, 197] on div "Show Out of Stock" at bounding box center [814, 190] width 1148 height 36
click at [395, 153] on icon "icon: close-circle" at bounding box center [390, 154] width 11 height 11
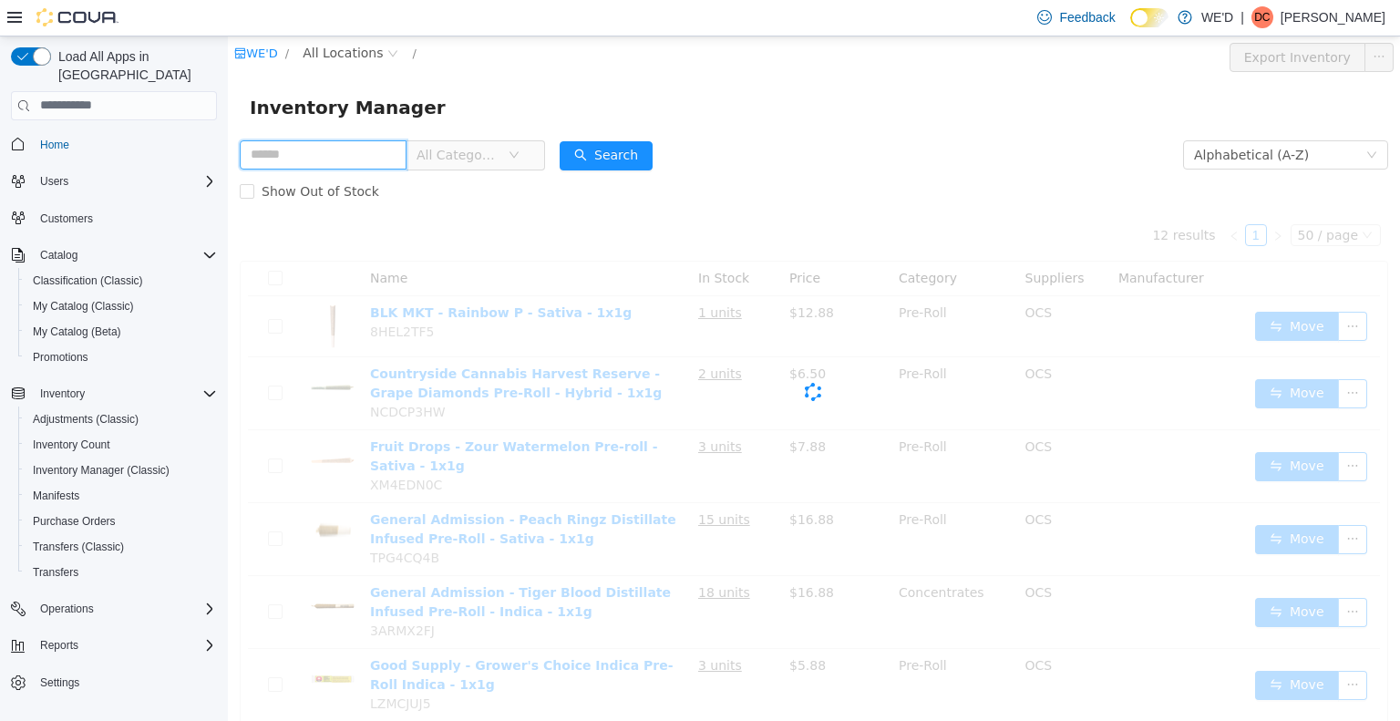
click at [366, 150] on input "text" at bounding box center [323, 153] width 167 height 29
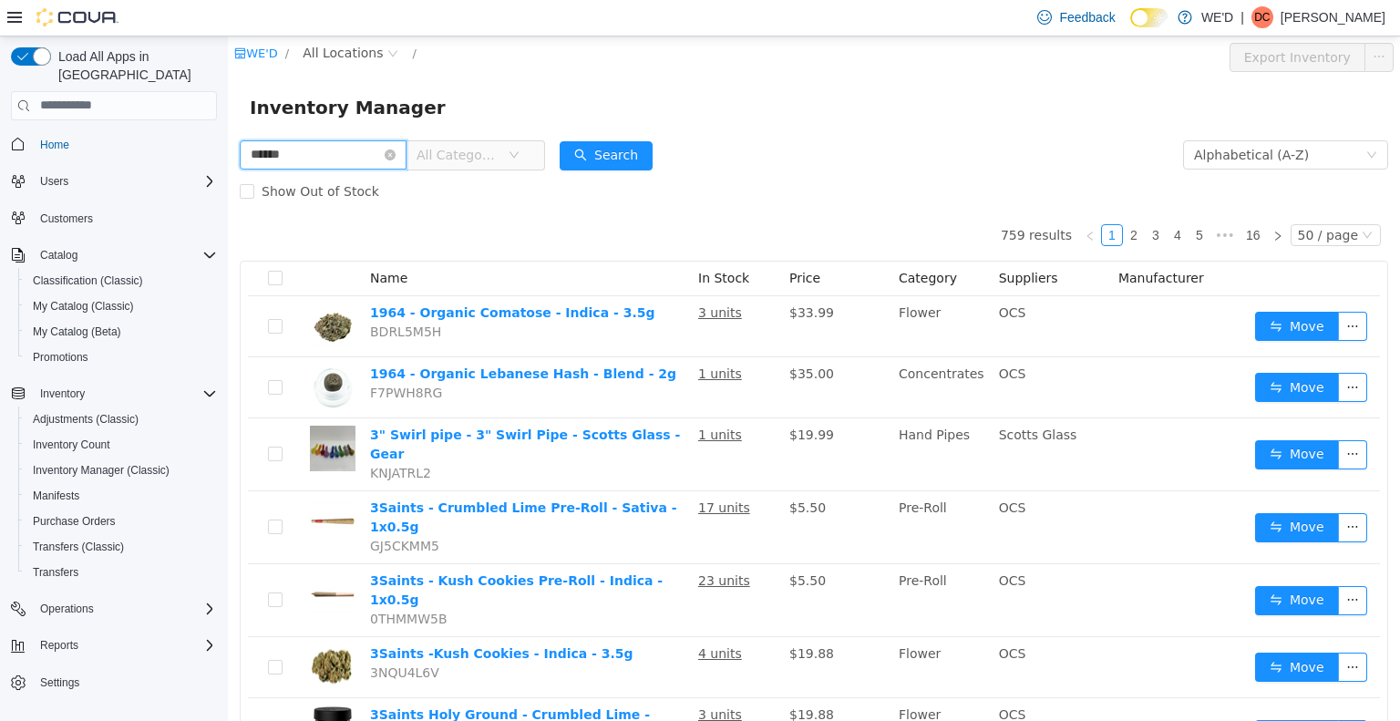
type input "******"
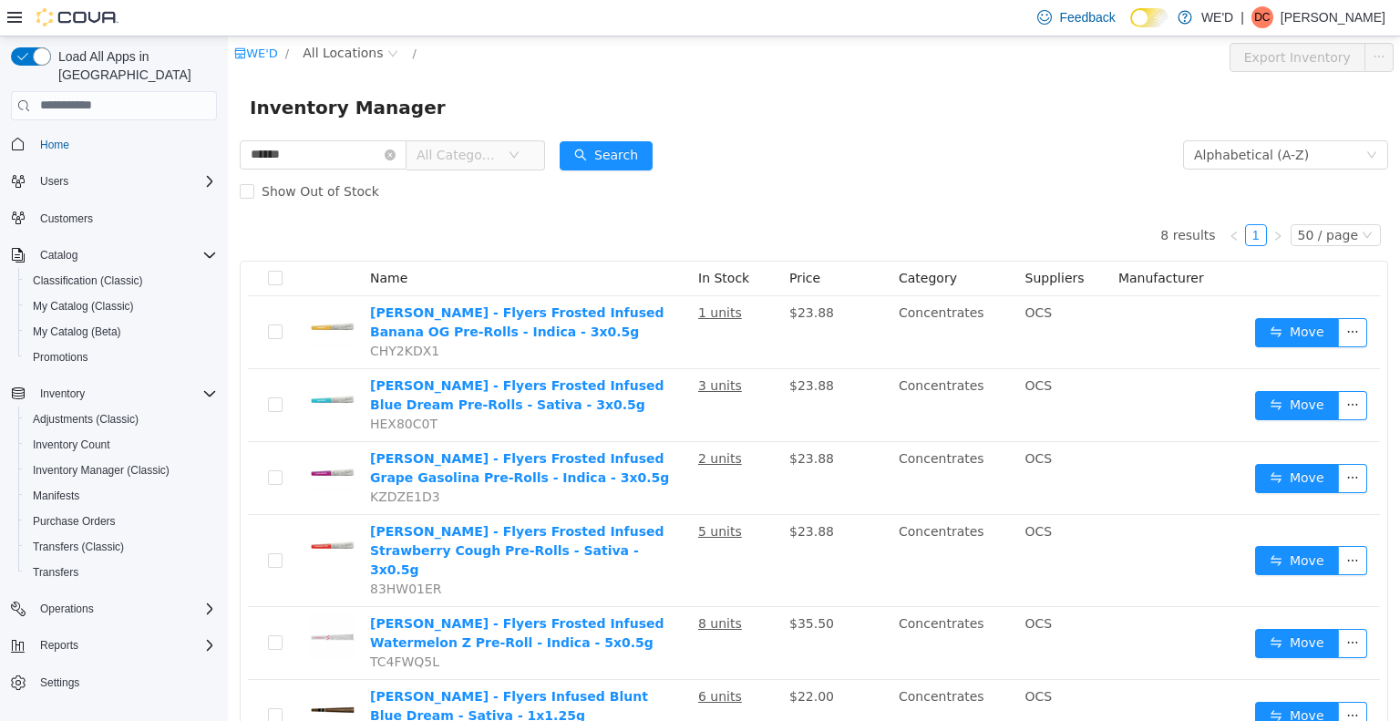
click at [833, 180] on div "Show Out of Stock" at bounding box center [814, 190] width 1148 height 36
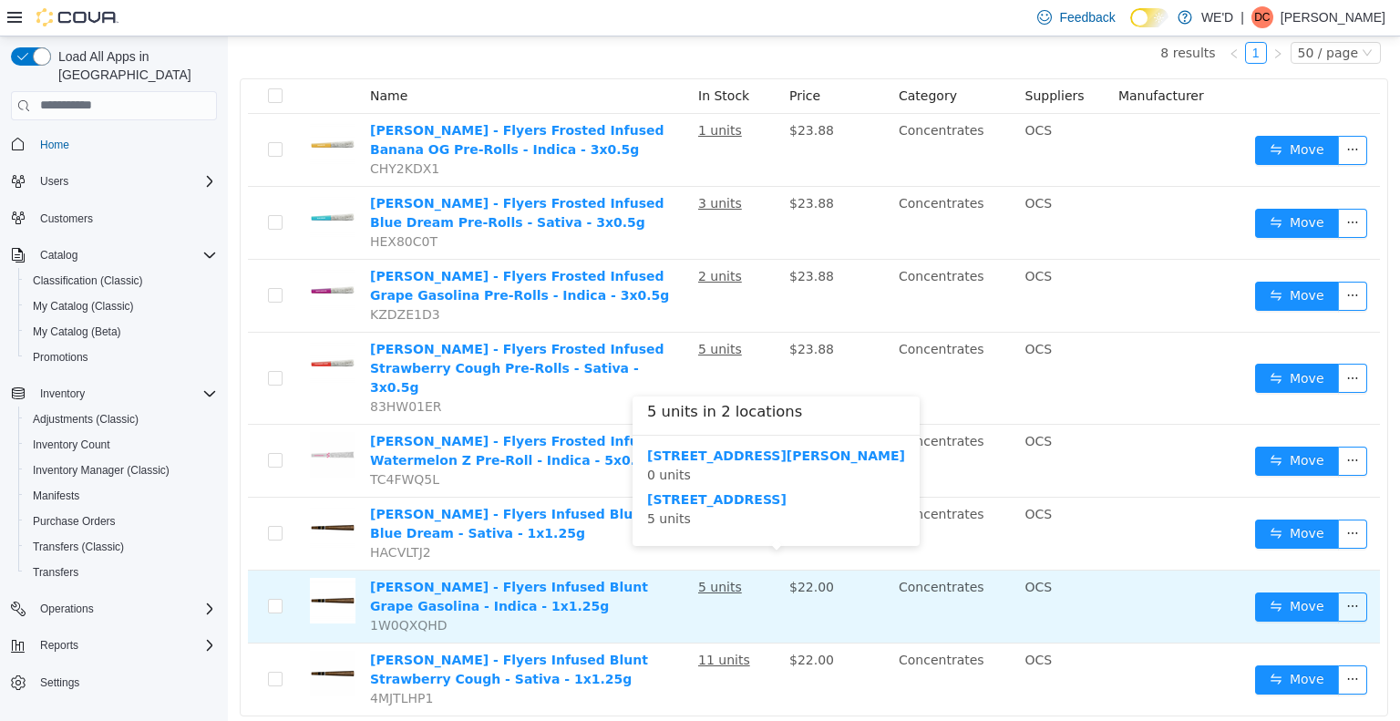
scroll to position [208, 0]
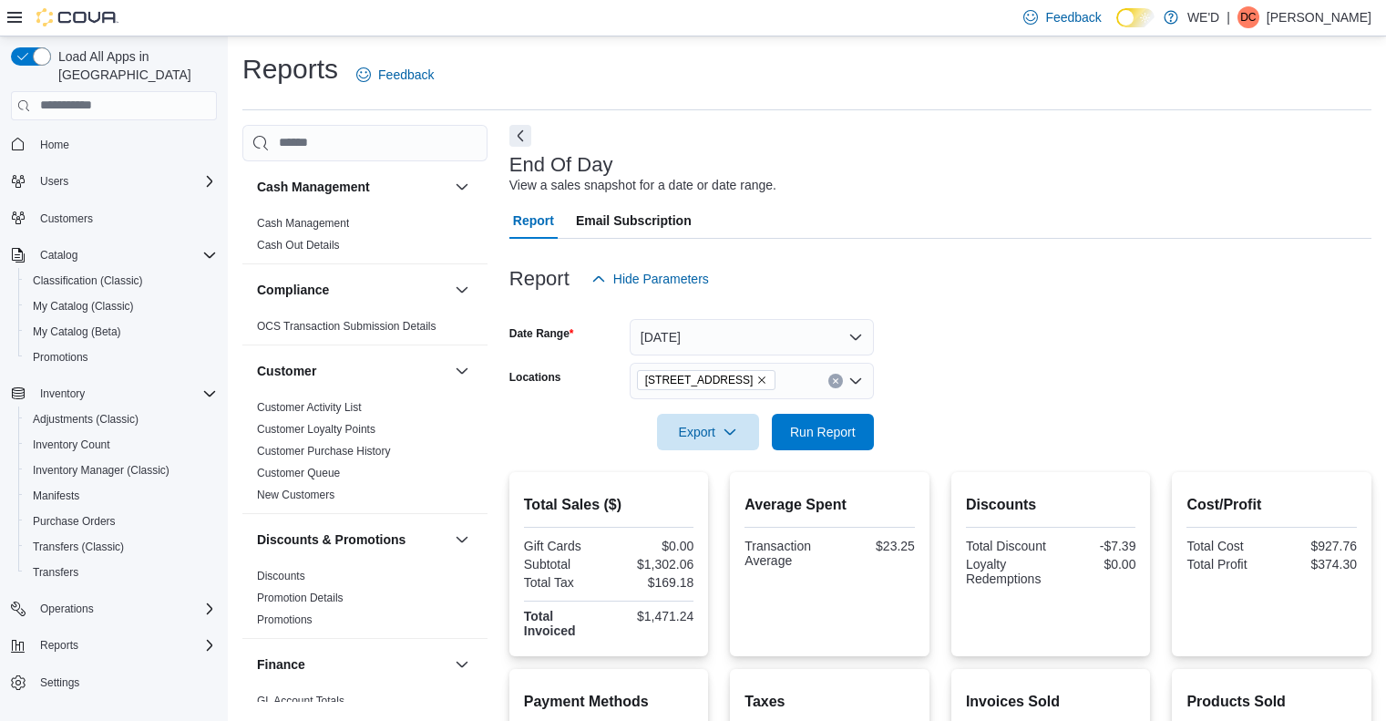
scroll to position [271, 0]
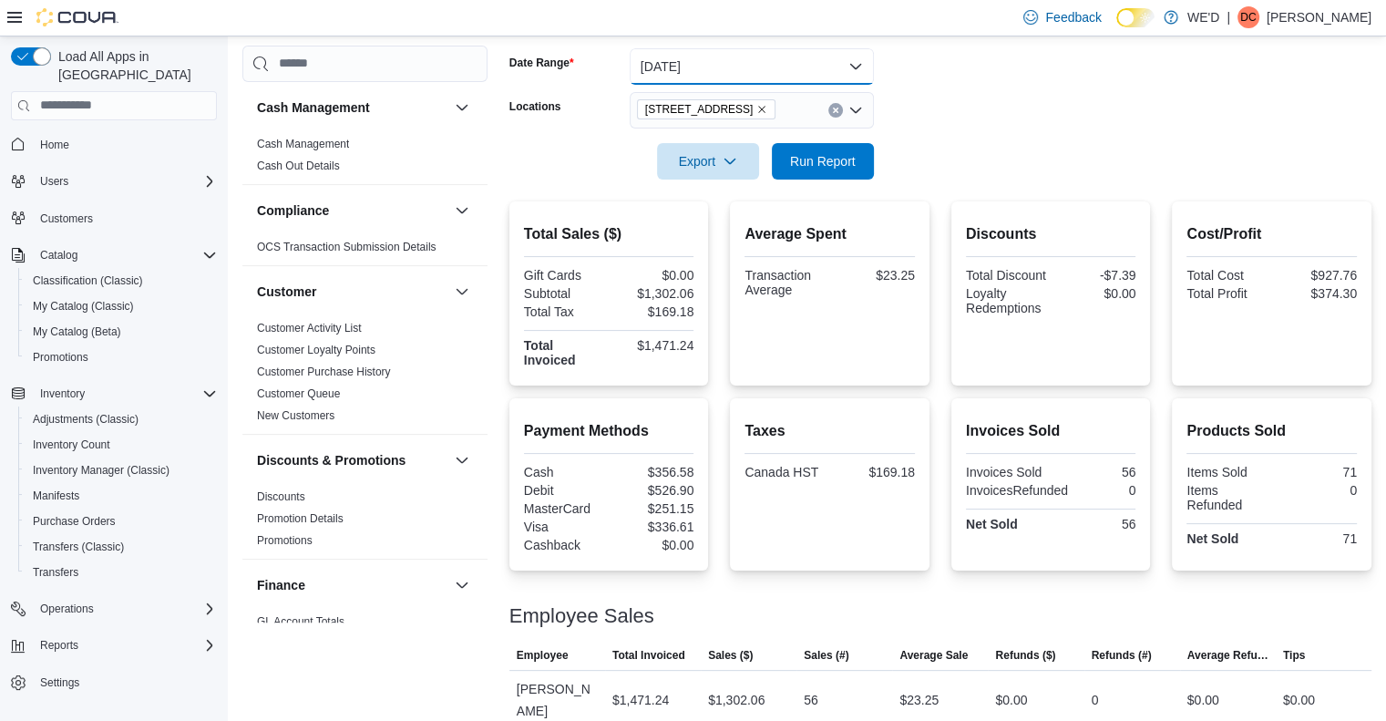
click at [699, 66] on button "[DATE]" at bounding box center [752, 66] width 244 height 36
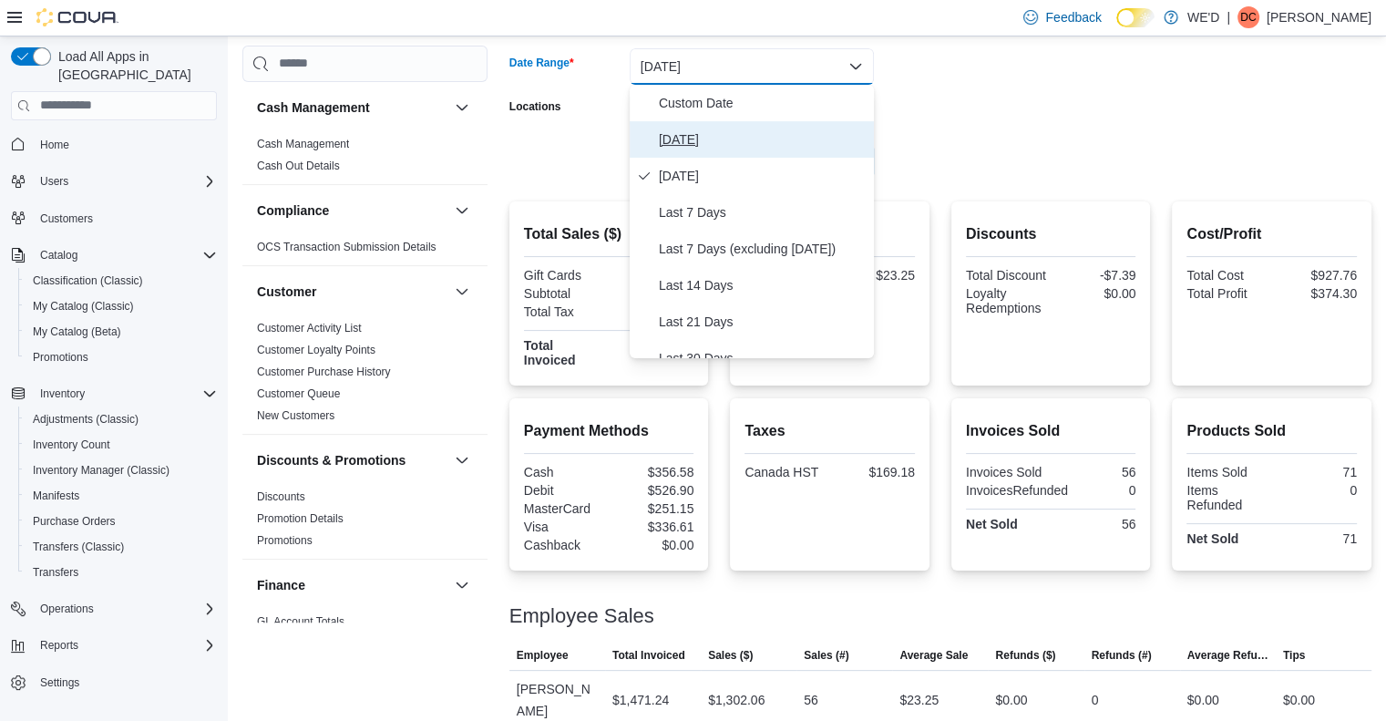
click at [685, 139] on span "[DATE]" at bounding box center [763, 139] width 208 height 22
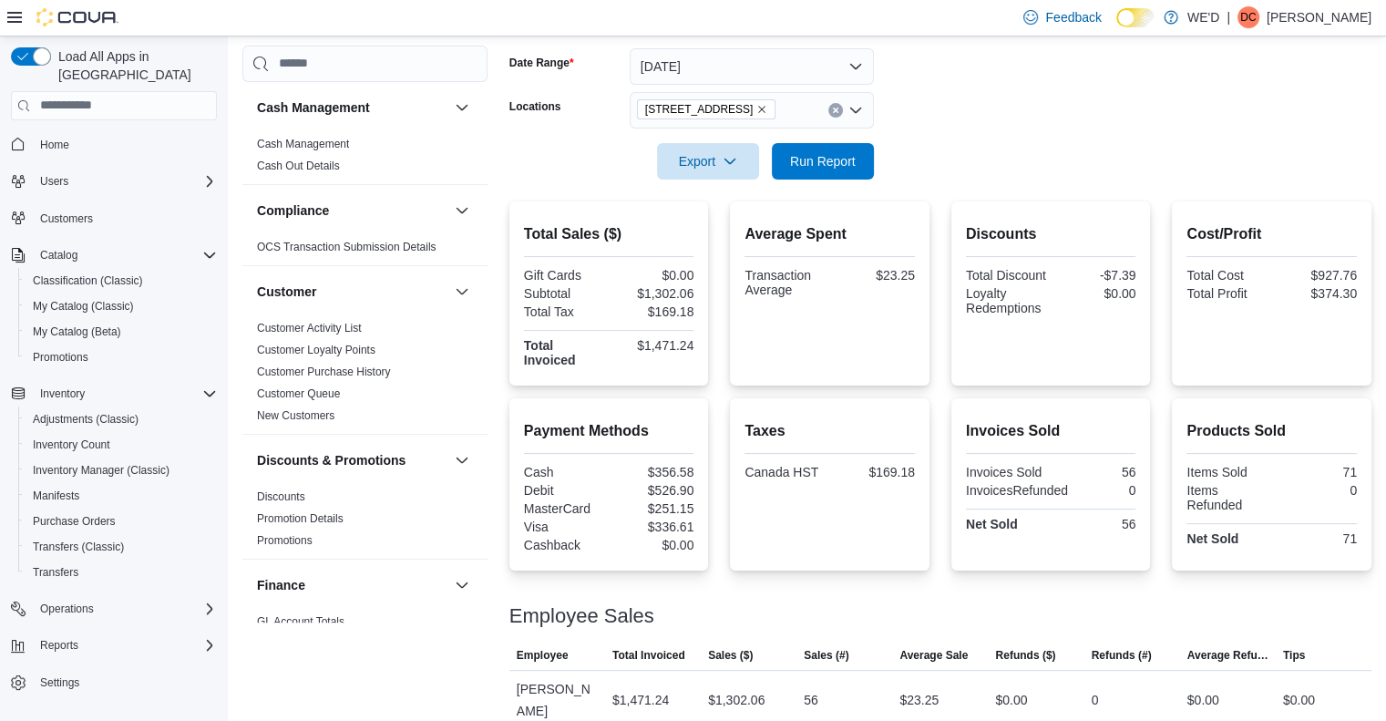
click at [948, 133] on div at bounding box center [940, 135] width 862 height 15
click at [756, 112] on icon "Remove 2400 Dundas St W from selection in this group" at bounding box center [761, 109] width 11 height 11
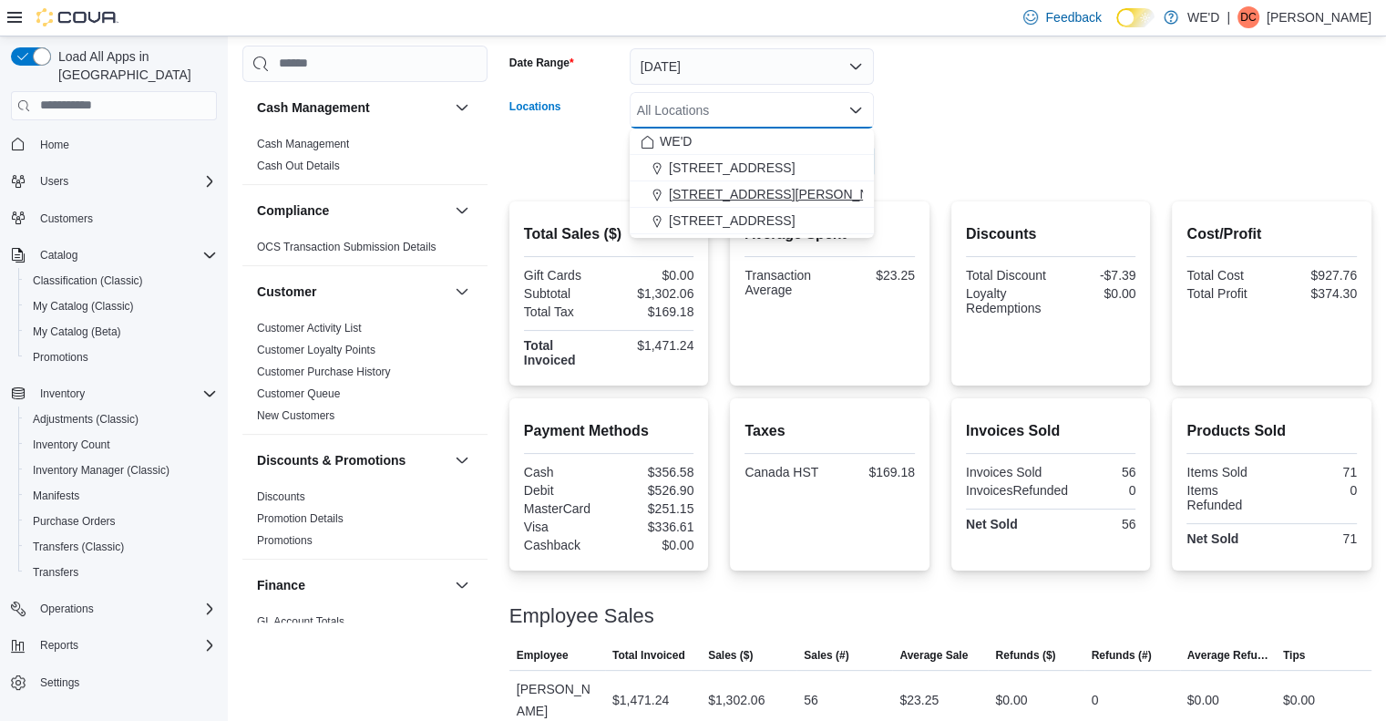
click at [754, 190] on span "[STREET_ADDRESS][PERSON_NAME]" at bounding box center [784, 194] width 231 height 18
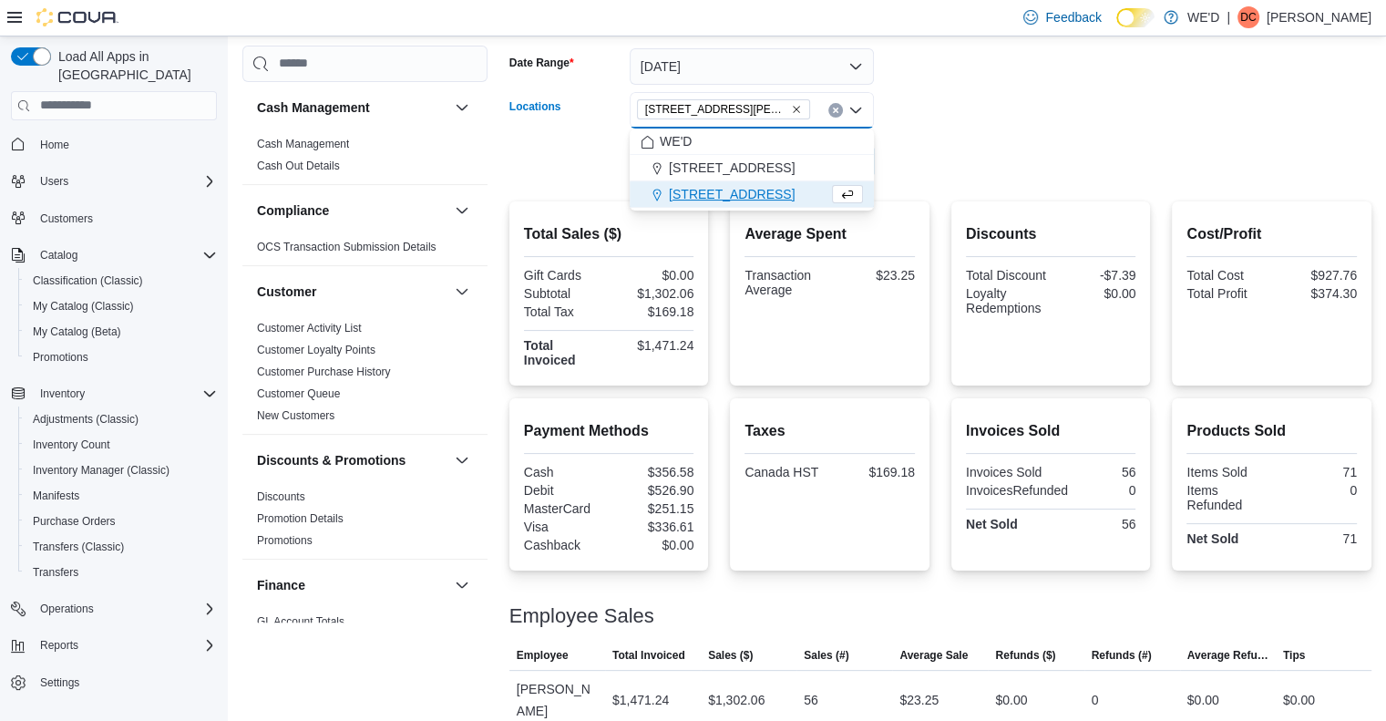
click at [939, 181] on div at bounding box center [940, 191] width 862 height 22
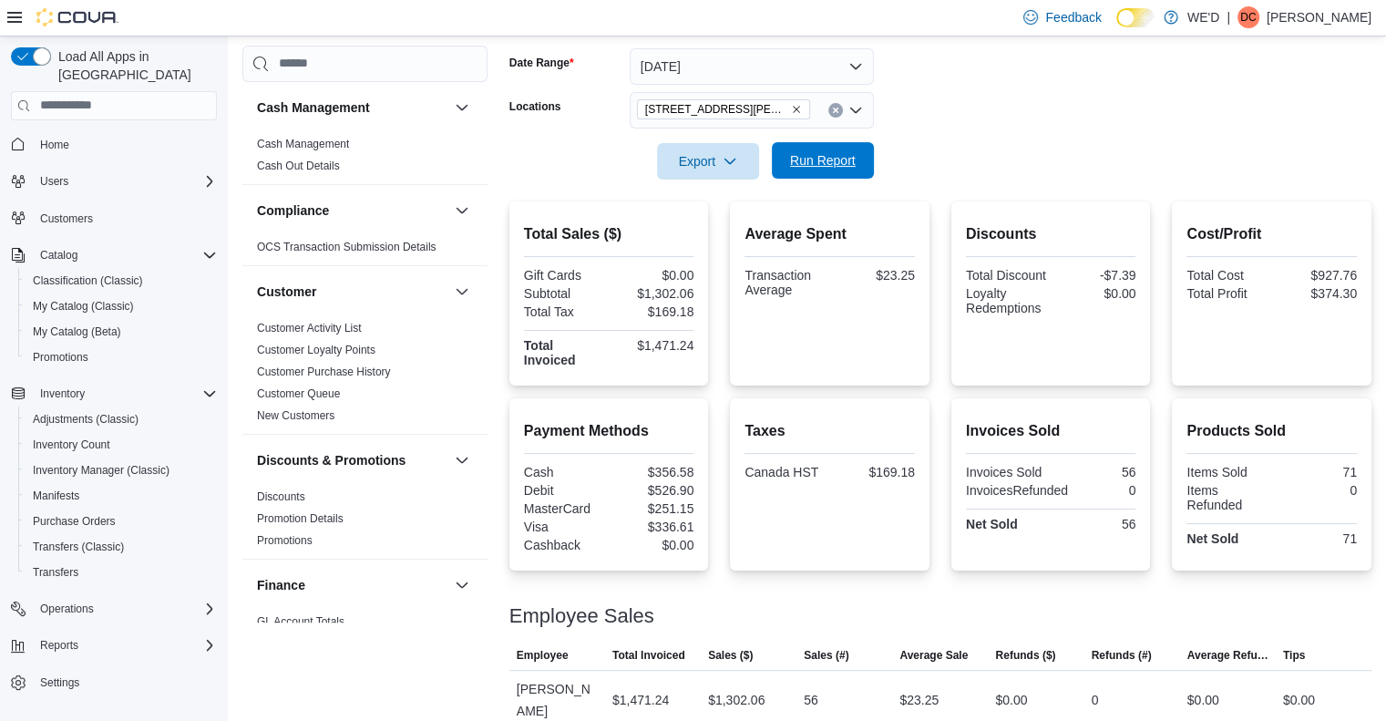
click at [834, 170] on span "Run Report" at bounding box center [823, 160] width 80 height 36
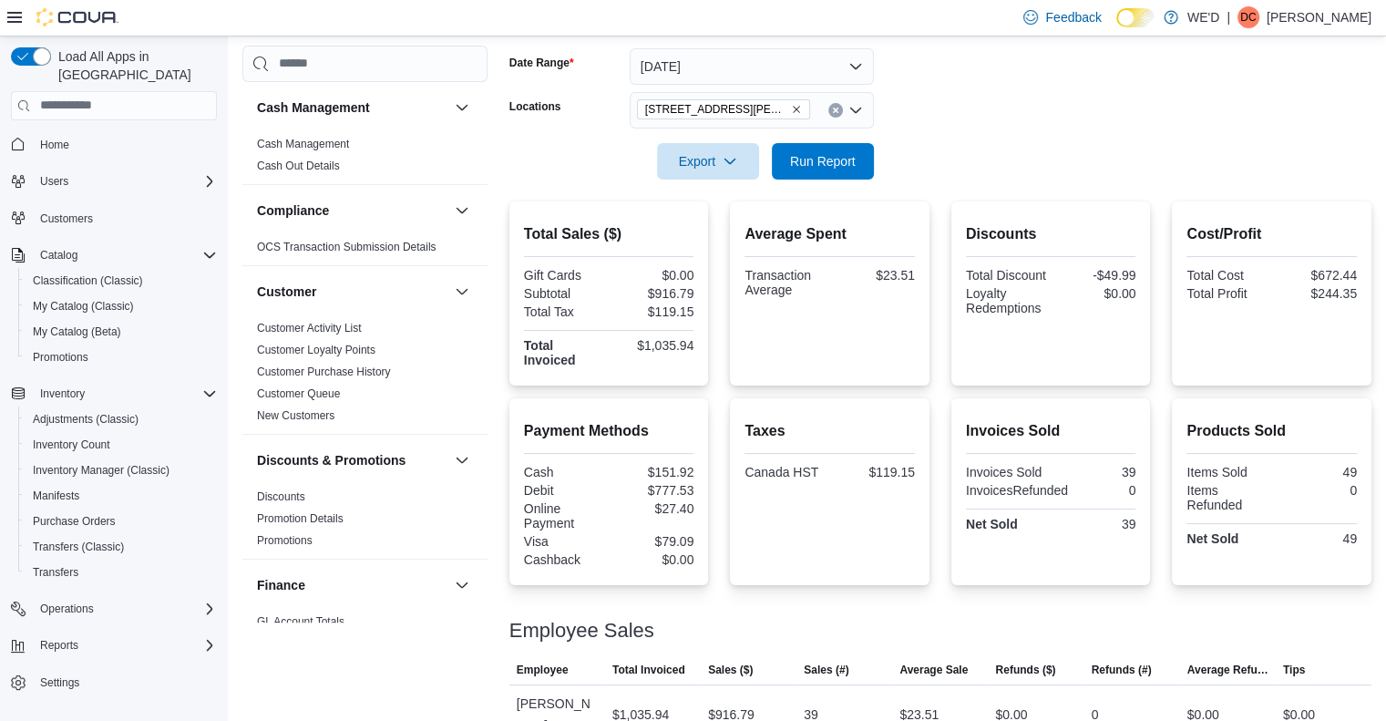
click at [791, 108] on icon "Remove 205 Quigley Rd #5 from selection in this group" at bounding box center [796, 109] width 11 height 11
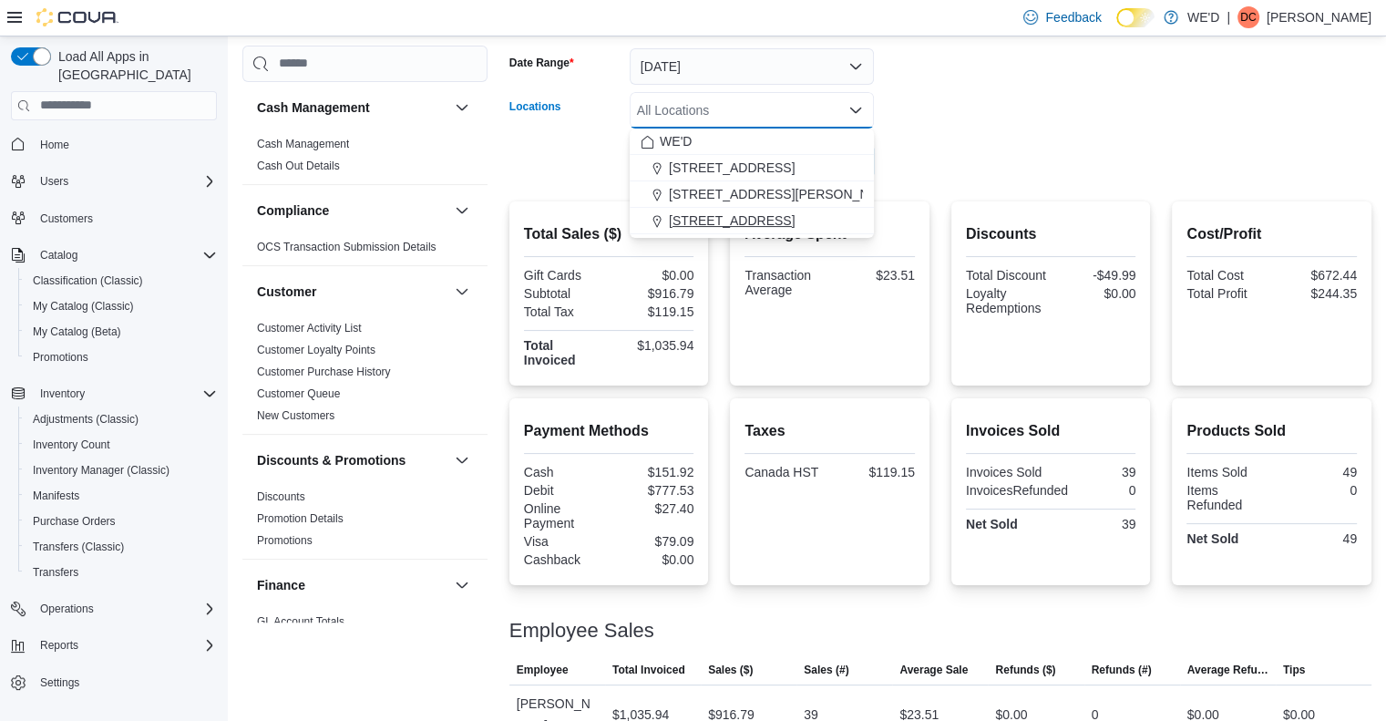
click at [731, 221] on span "[STREET_ADDRESS]" at bounding box center [732, 220] width 126 height 18
click at [983, 173] on form "Date Range Today Locations 2400 Dundas St W Combo box. Selected. 2400 Dundas St…" at bounding box center [940, 102] width 862 height 153
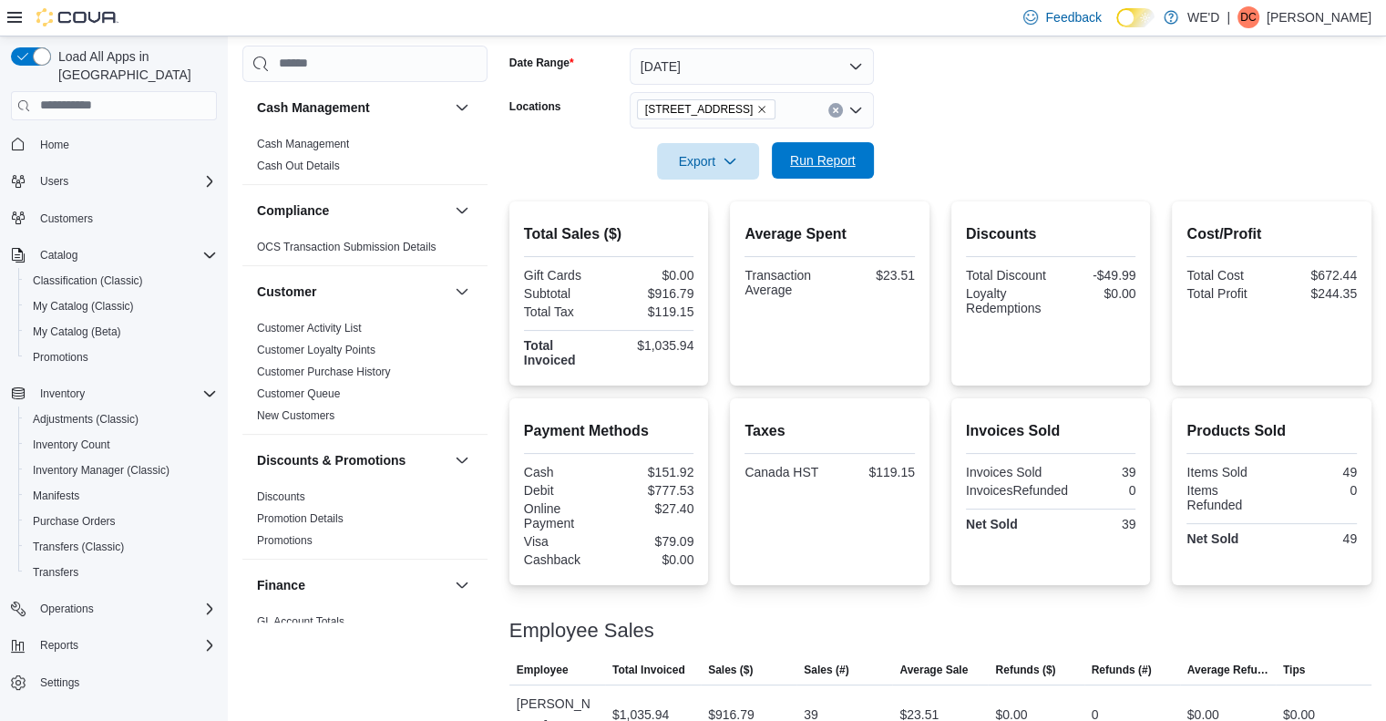
click at [829, 156] on span "Run Report" at bounding box center [823, 160] width 66 height 18
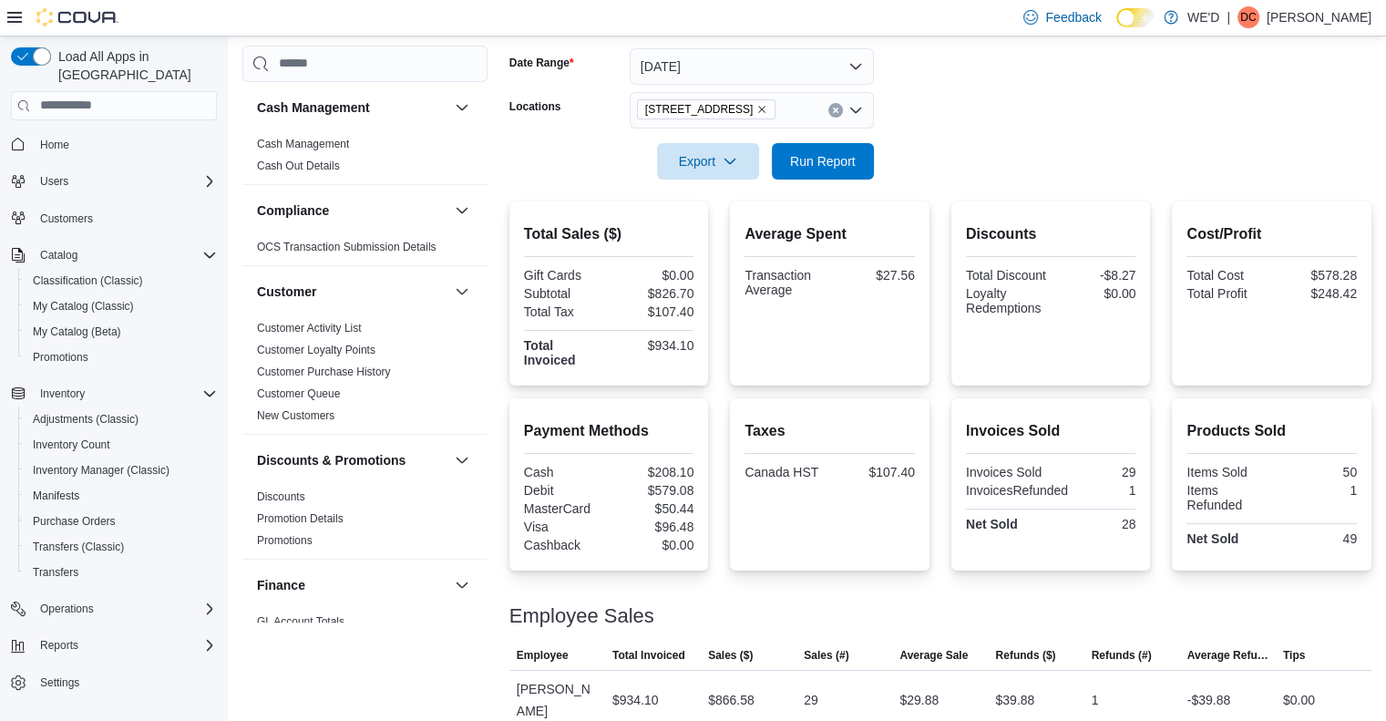
click at [759, 106] on icon "Remove 2400 Dundas St W from selection in this group" at bounding box center [762, 109] width 7 height 7
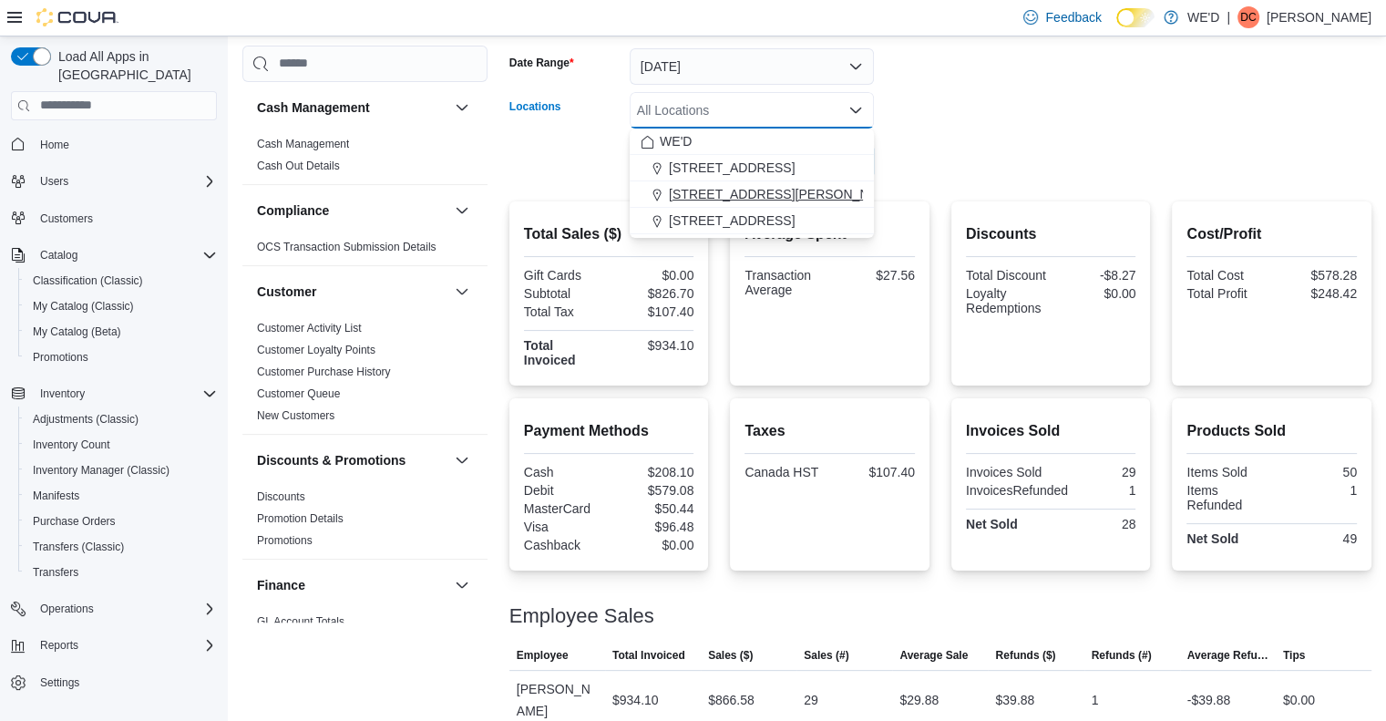
click at [742, 194] on span "[STREET_ADDRESS][PERSON_NAME]" at bounding box center [784, 194] width 231 height 18
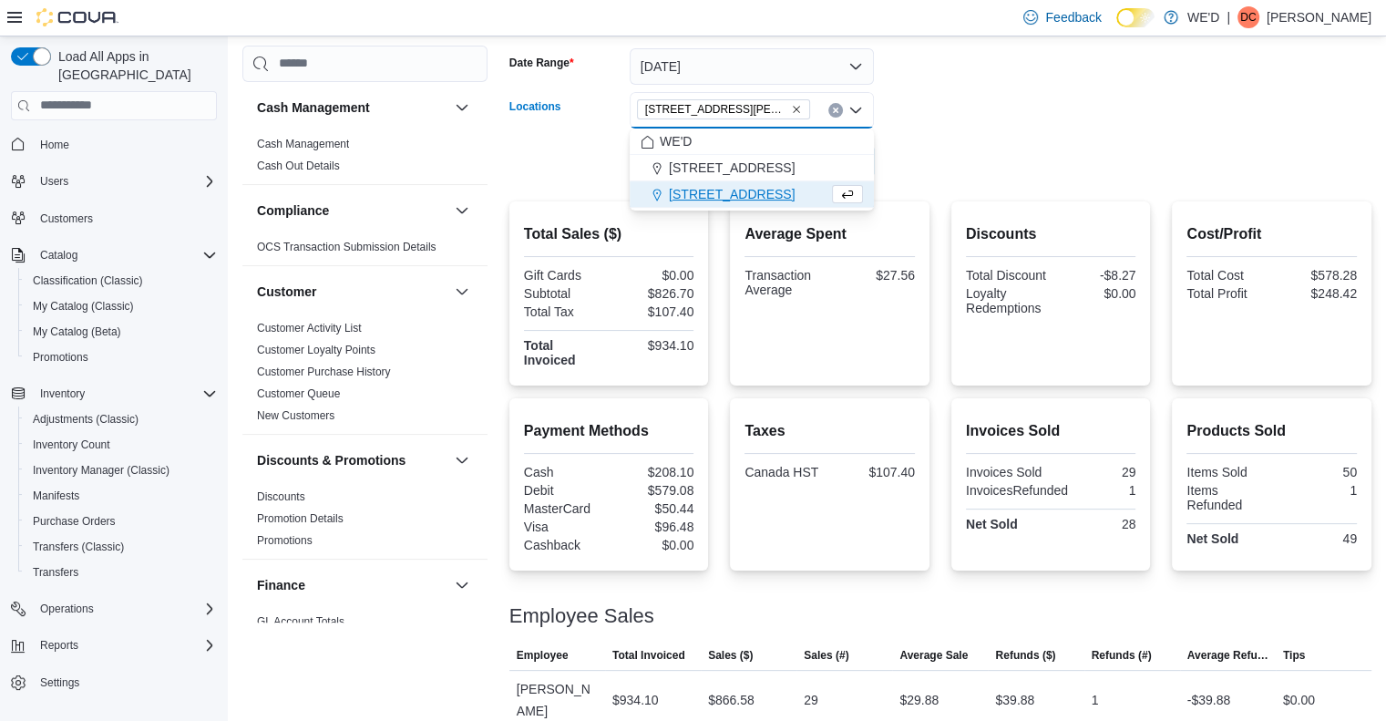
click at [1012, 172] on form "Date Range Today Locations 205 Quigley Rd #5 Combo box. Selected. 205 Quigley R…" at bounding box center [940, 102] width 862 height 153
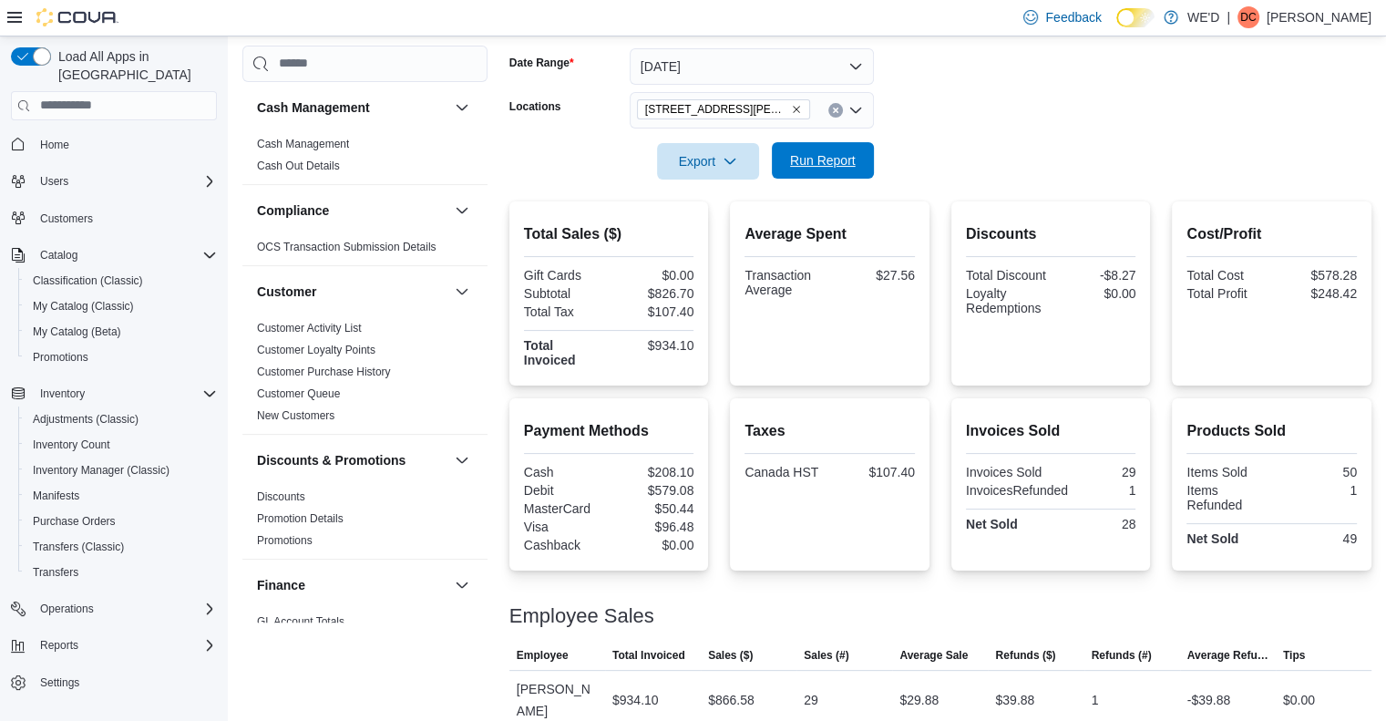
click at [820, 159] on span "Run Report" at bounding box center [823, 160] width 66 height 18
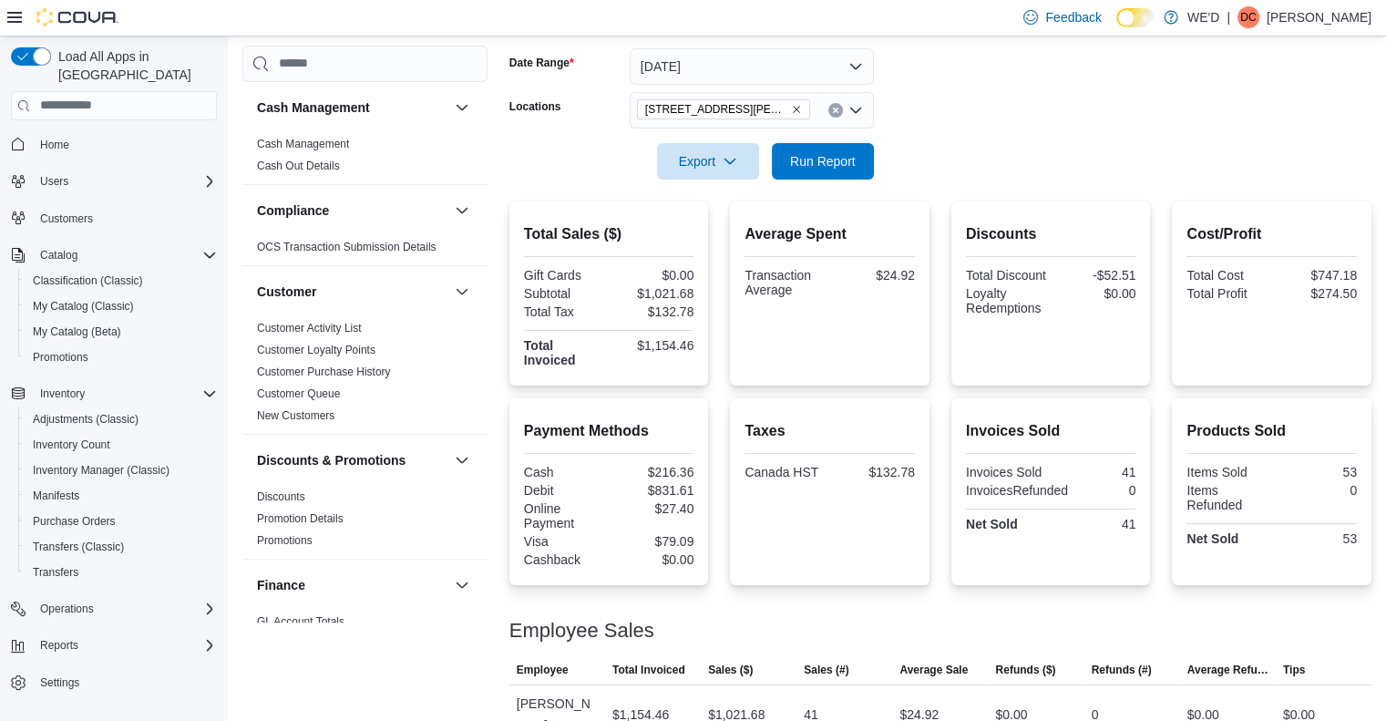
click at [754, 108] on span "[STREET_ADDRESS][PERSON_NAME]" at bounding box center [723, 109] width 173 height 20
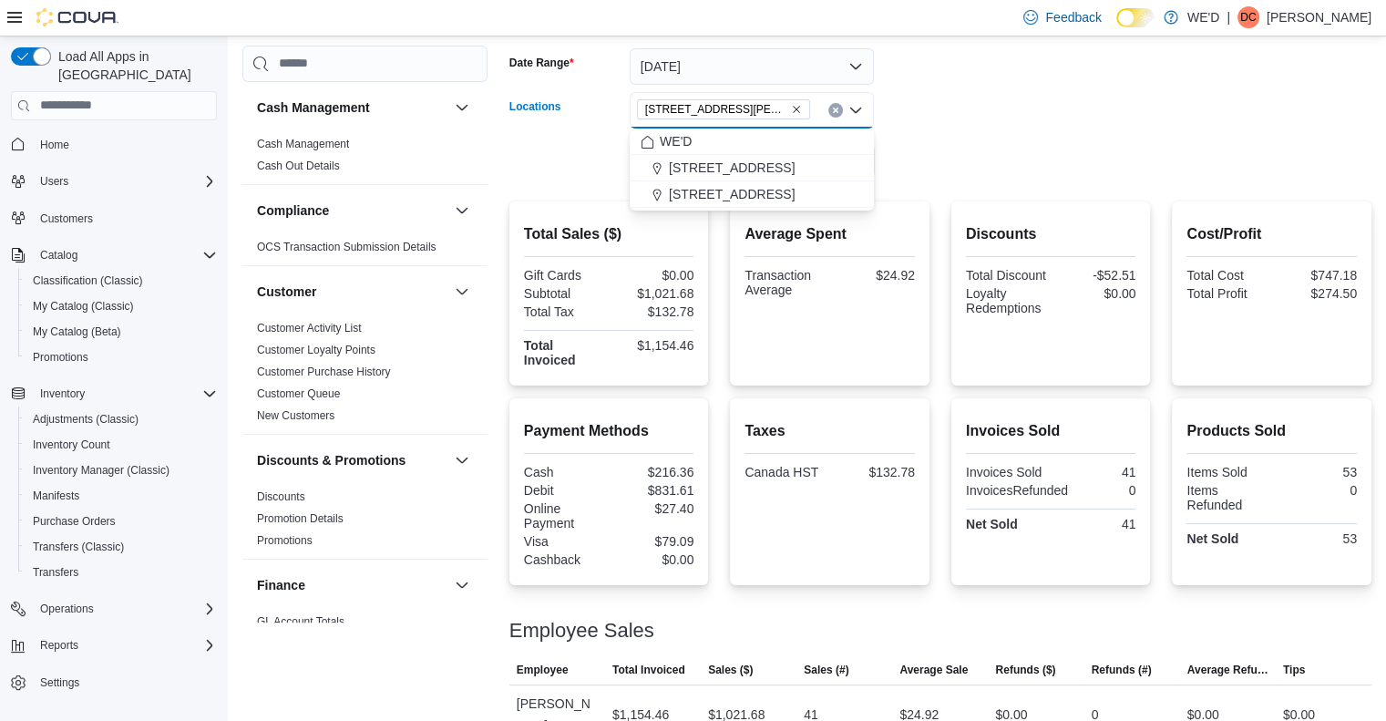
click at [791, 108] on icon "Remove 205 Quigley Rd #5 from selection in this group" at bounding box center [796, 109] width 11 height 11
click at [758, 225] on span "[STREET_ADDRESS]" at bounding box center [732, 220] width 126 height 18
drag, startPoint x: 1113, startPoint y: 210, endPoint x: 837, endPoint y: 187, distance: 277.1
click at [1113, 210] on div "Discounts Total Discount -$52.51 Loyalty Redemptions $0.00" at bounding box center [1051, 293] width 200 height 184
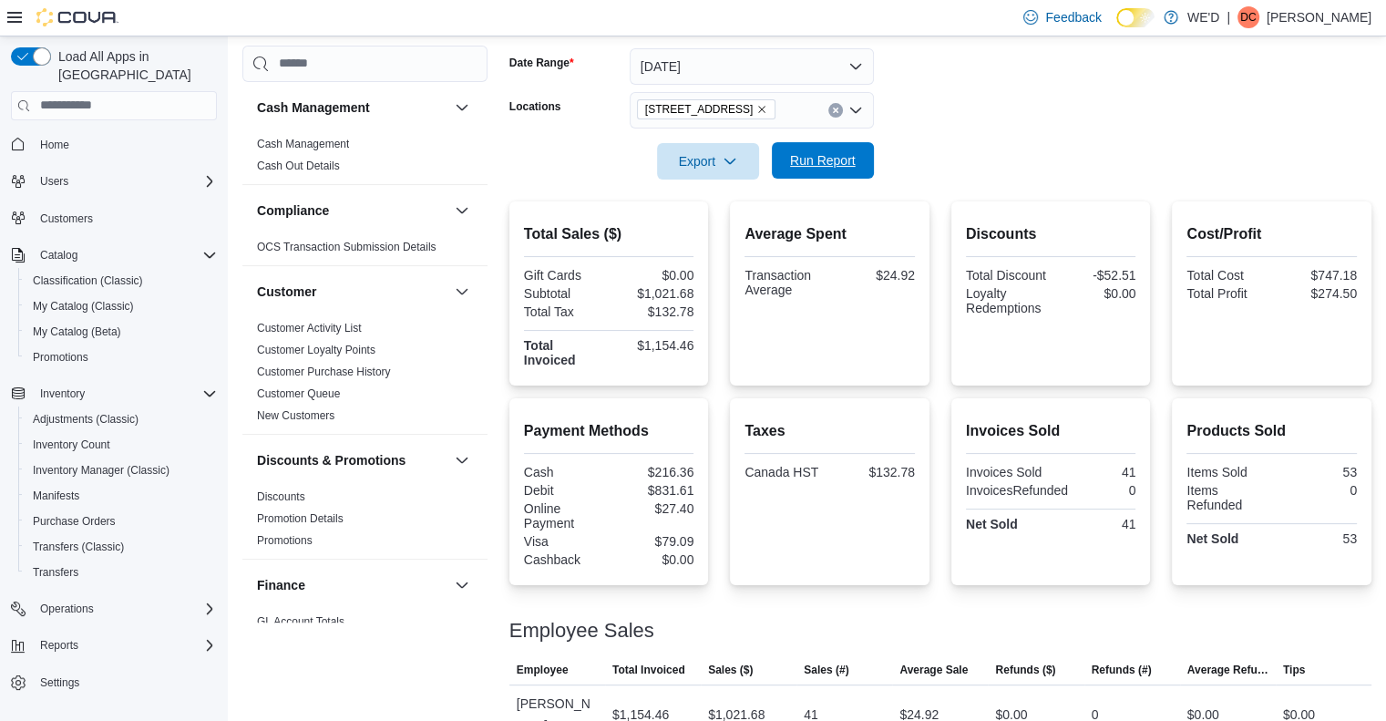
click at [806, 143] on div "Export Run Report" at bounding box center [691, 161] width 364 height 36
click at [816, 170] on span "Run Report" at bounding box center [823, 160] width 80 height 36
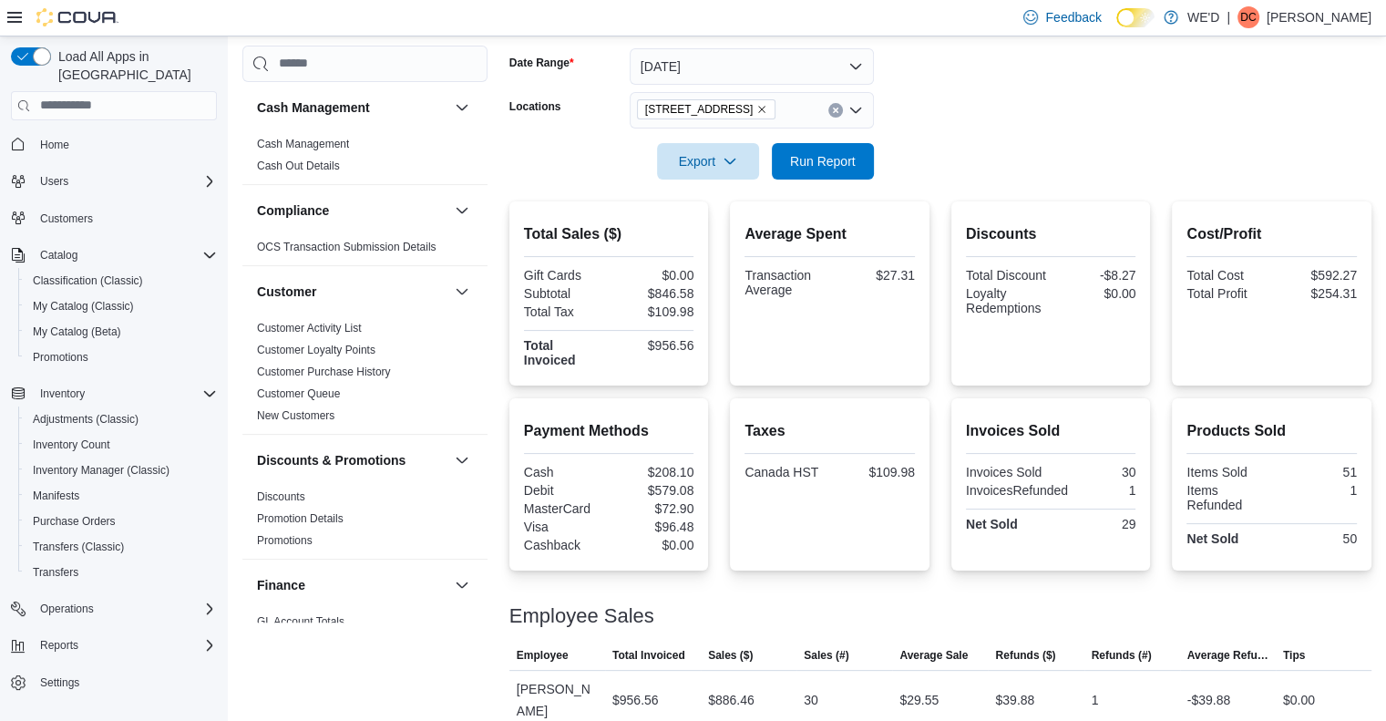
click at [1036, 136] on div at bounding box center [940, 135] width 862 height 15
